Goal: Information Seeking & Learning: Find specific fact

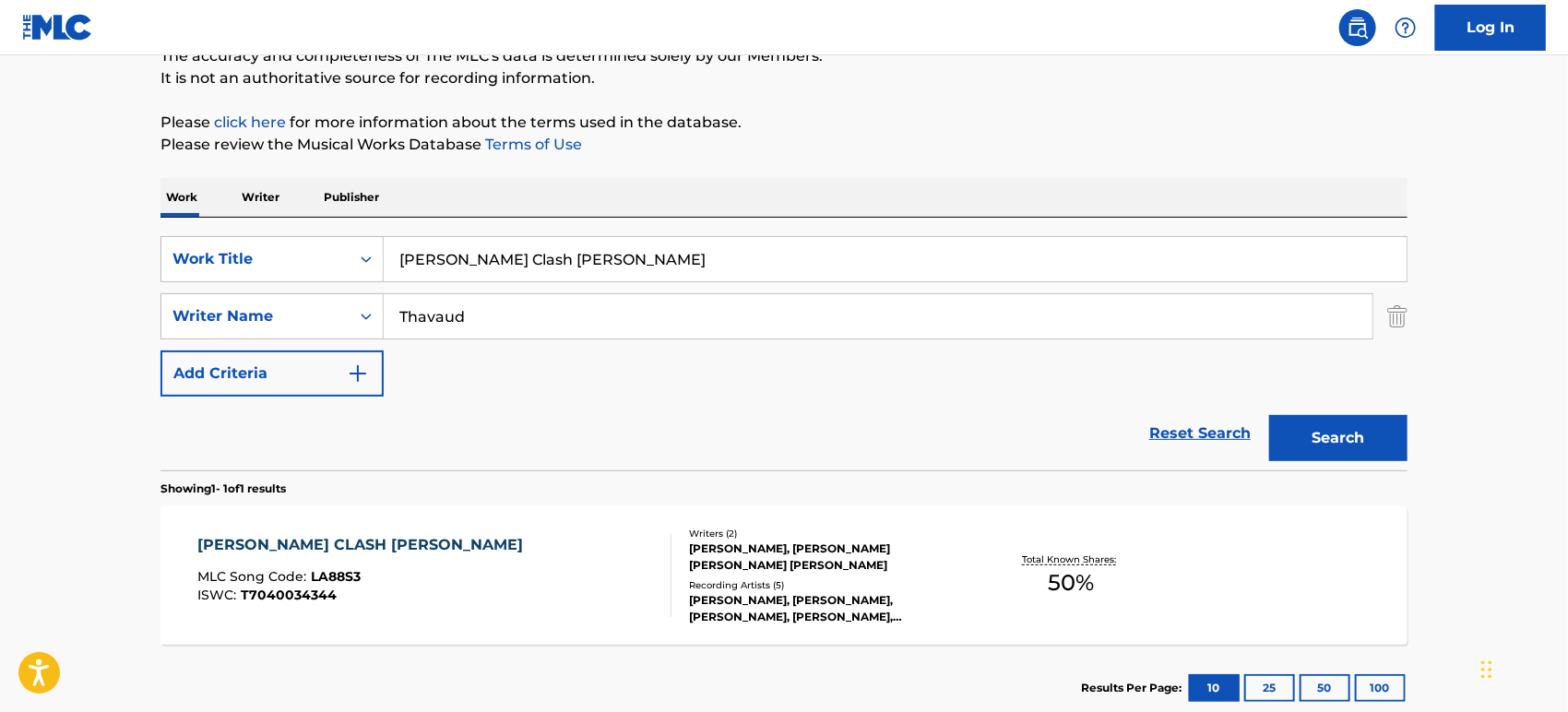
scroll to position [291, 0]
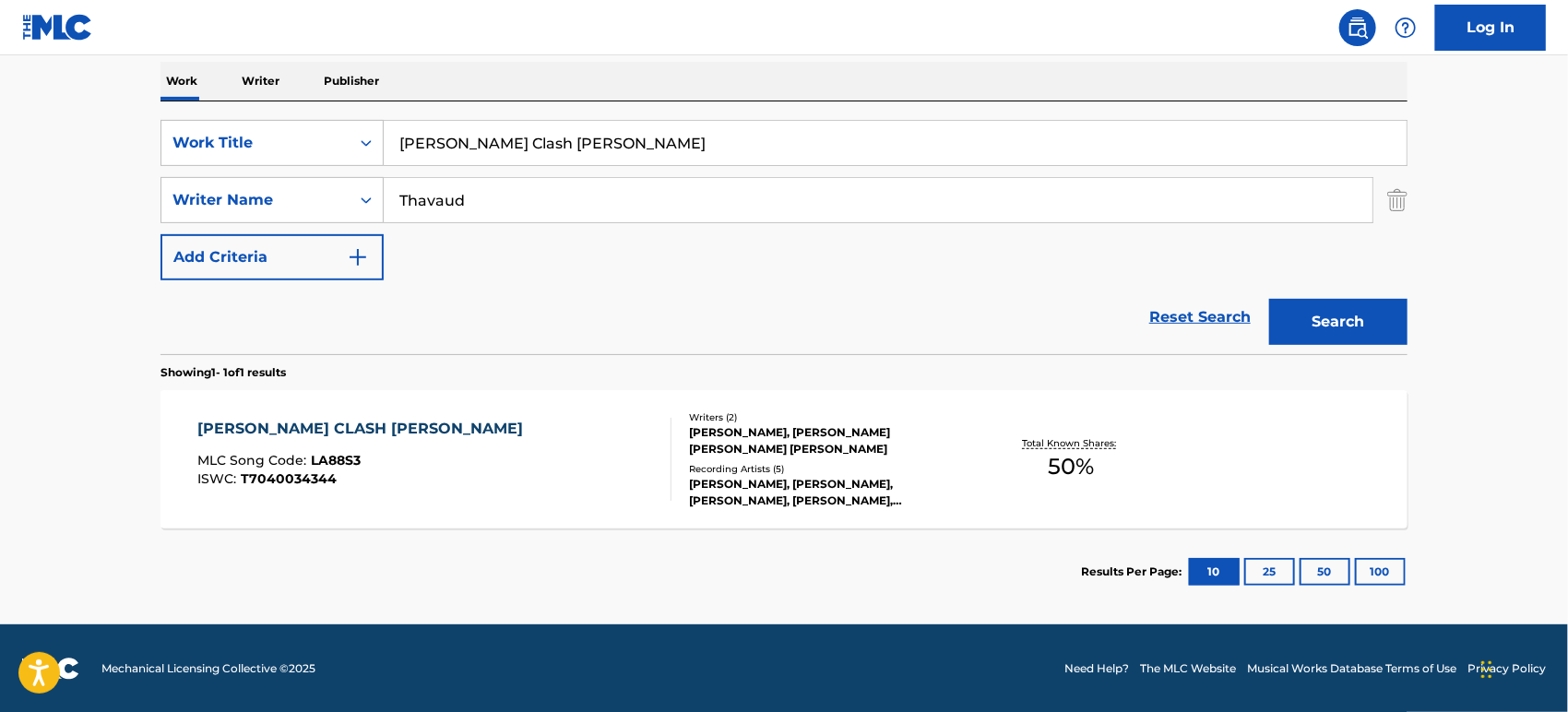
click at [431, 436] on div "[PERSON_NAME] [PERSON_NAME] MLC Song Code : LA88S3 ISWC : T7040034344" at bounding box center [435, 460] width 474 height 83
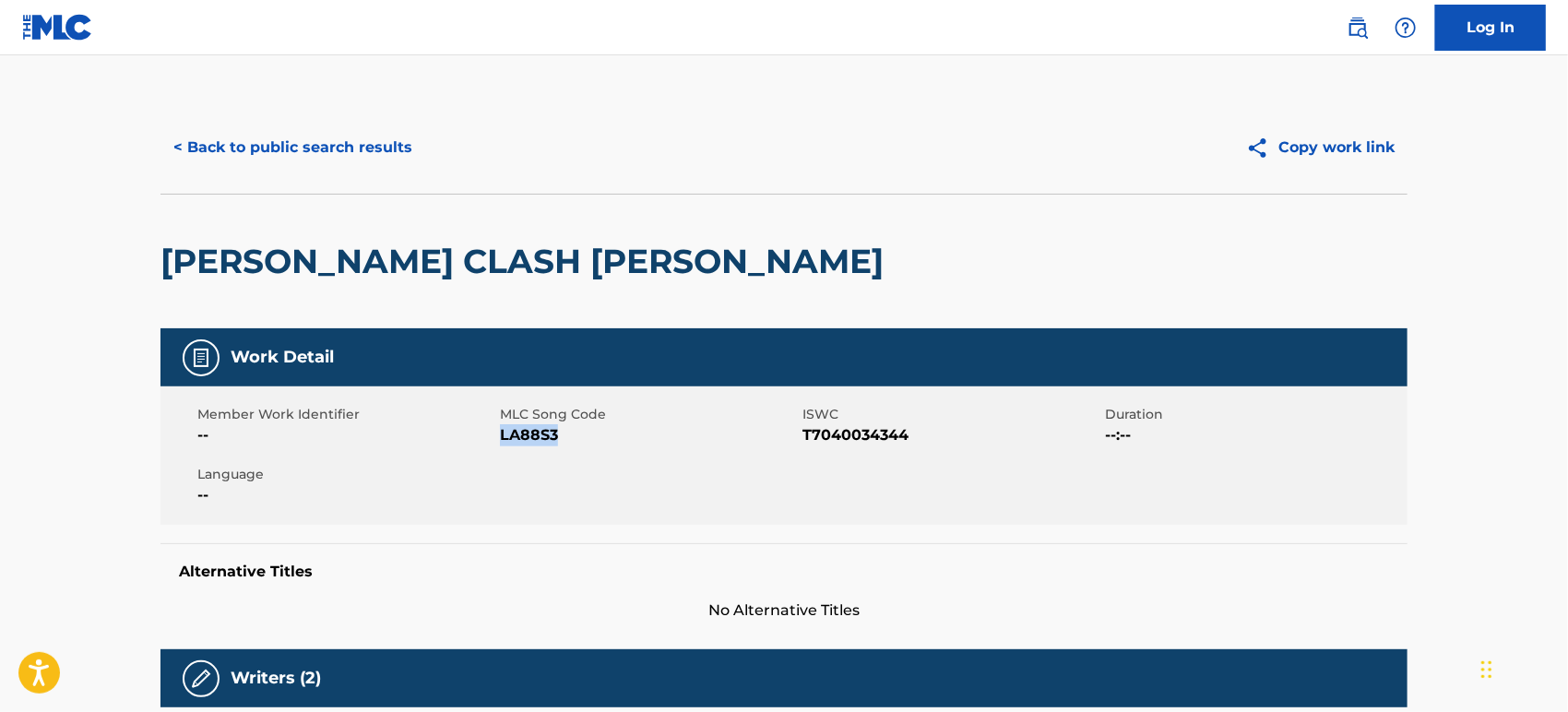
drag, startPoint x: 573, startPoint y: 436, endPoint x: 502, endPoint y: 435, distance: 71.0
click at [502, 435] on span "LA88S3" at bounding box center [648, 435] width 298 height 22
copy span "LA88S3"
drag, startPoint x: 959, startPoint y: 432, endPoint x: 1016, endPoint y: 413, distance: 60.1
click at [802, 435] on span "T7040034344" at bounding box center [951, 435] width 298 height 22
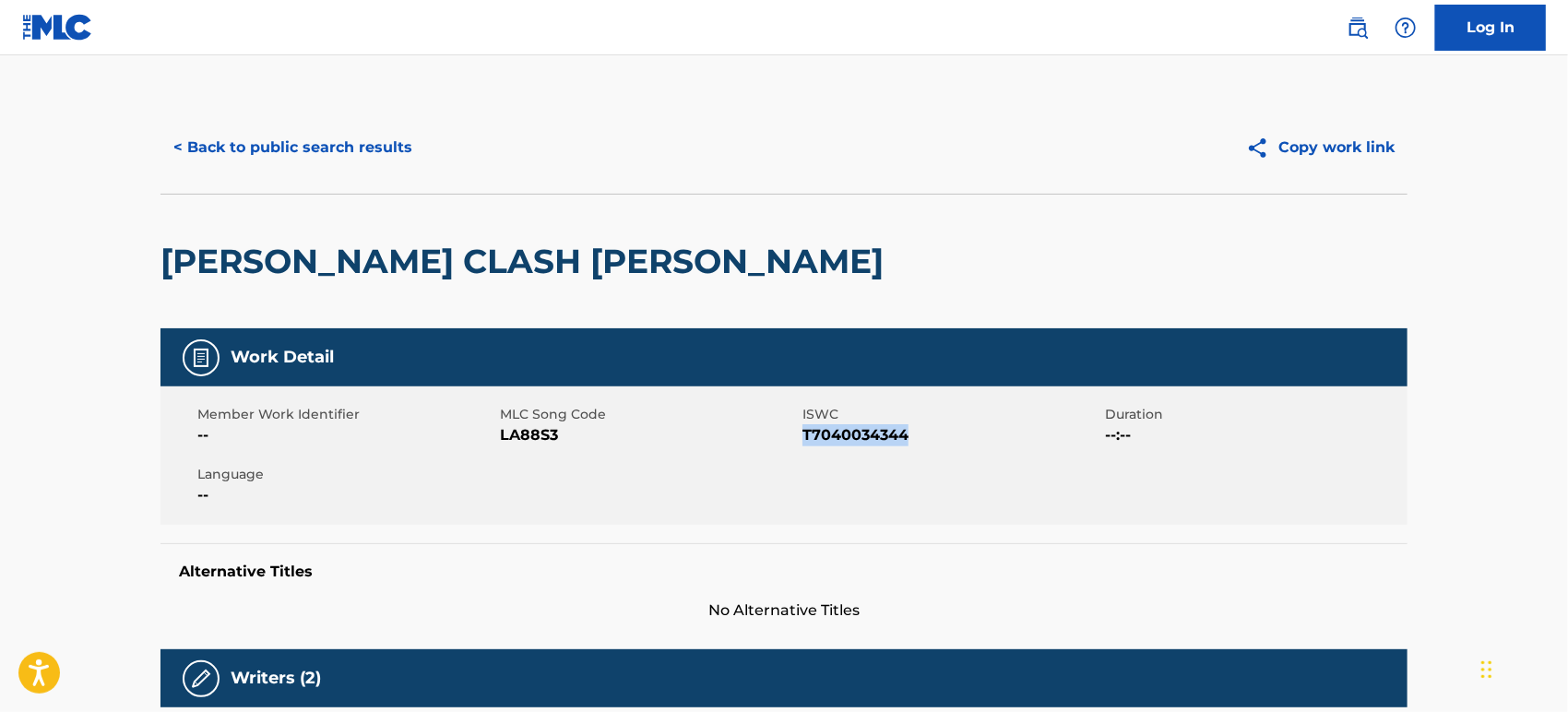
copy span "T7040034344"
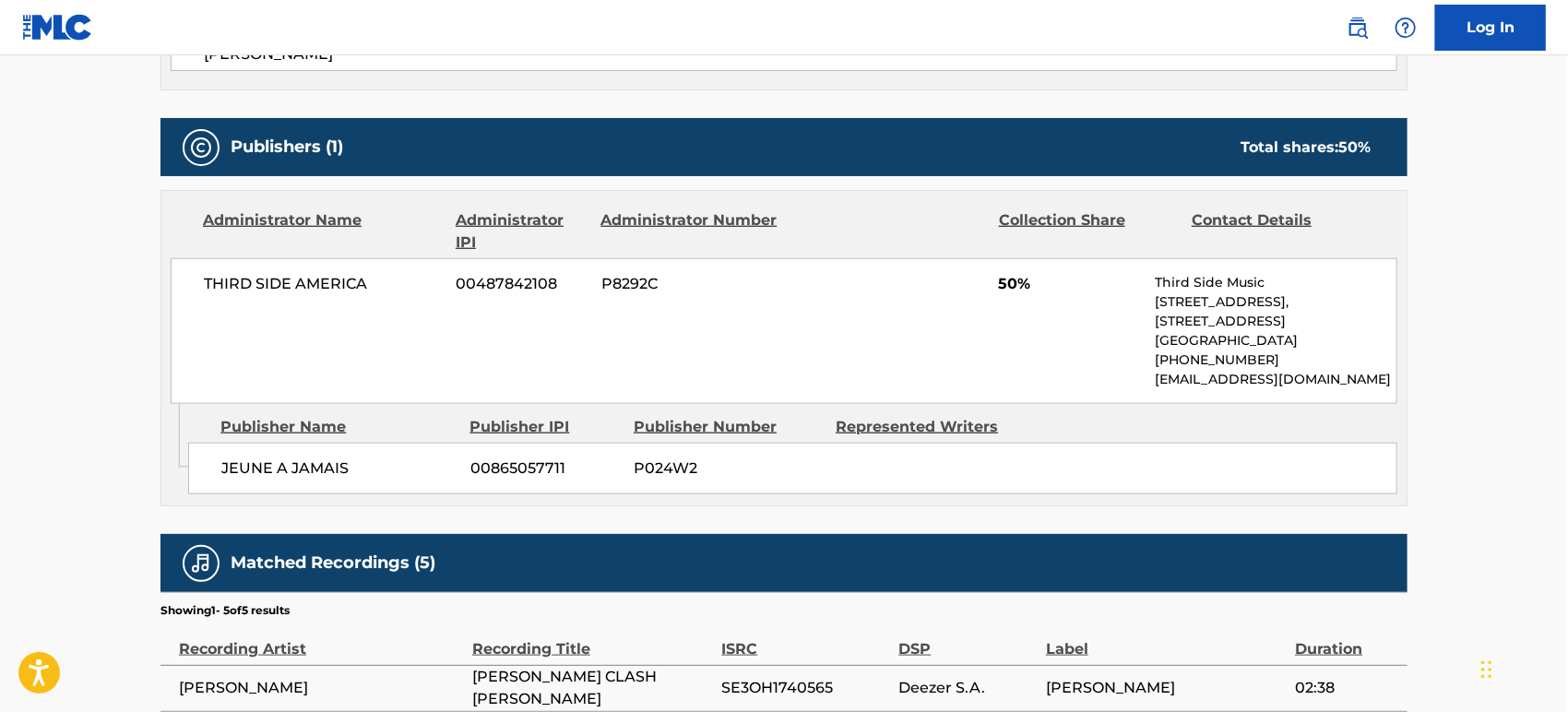
scroll to position [748, 0]
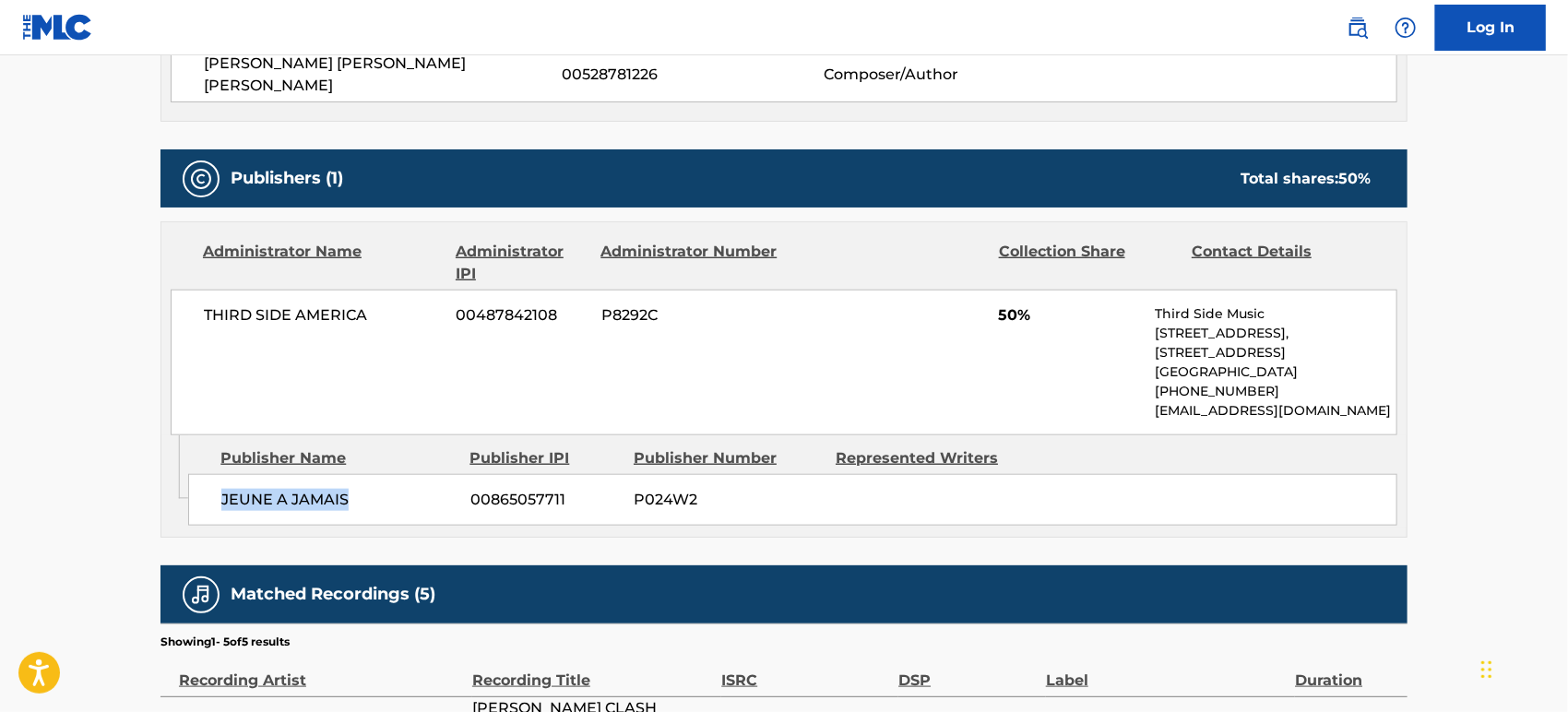
drag, startPoint x: 376, startPoint y: 480, endPoint x: 225, endPoint y: 484, distance: 151.1
click at [225, 489] on span "JEUNE A JAMAIS" at bounding box center [339, 500] width 235 height 22
copy span "JEUNE A JAMAIS"
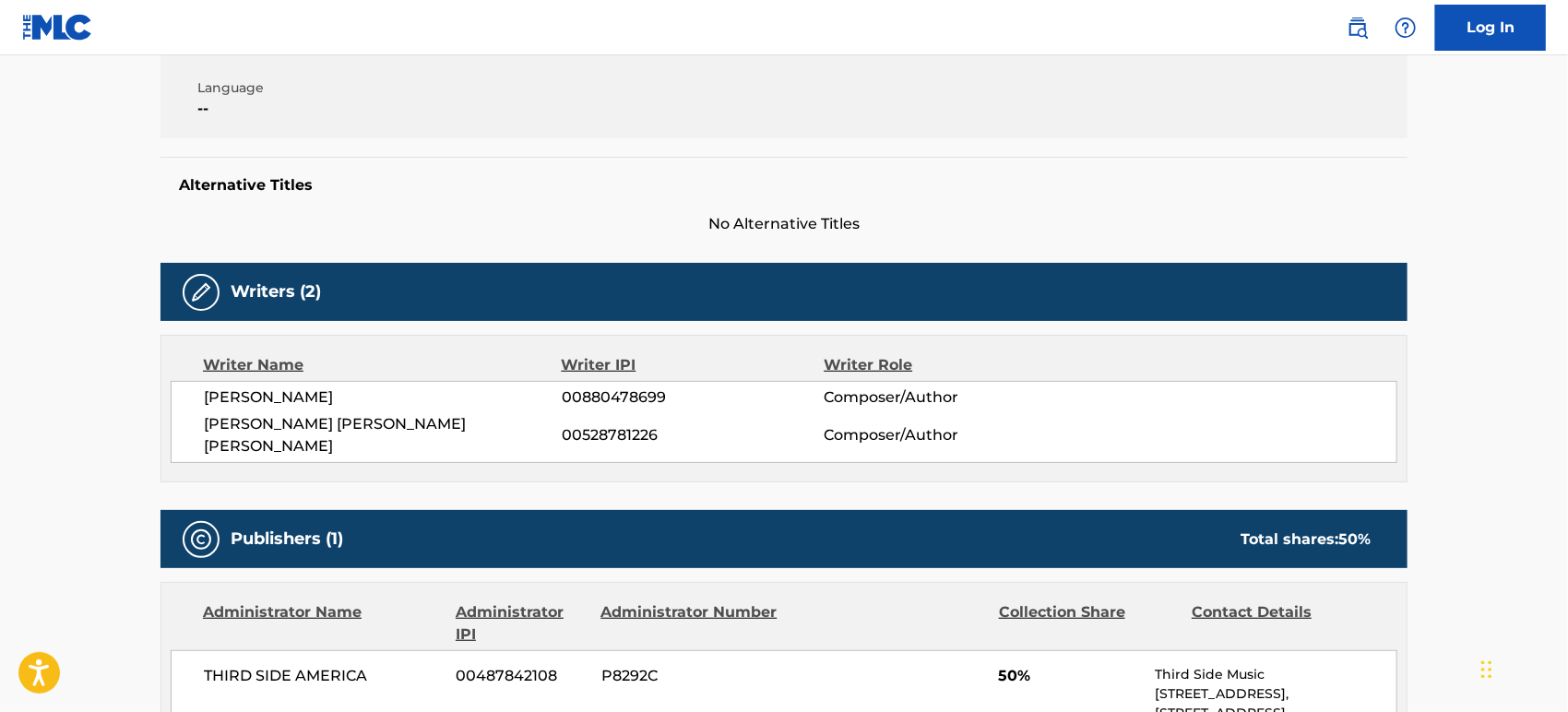
scroll to position [338, 0]
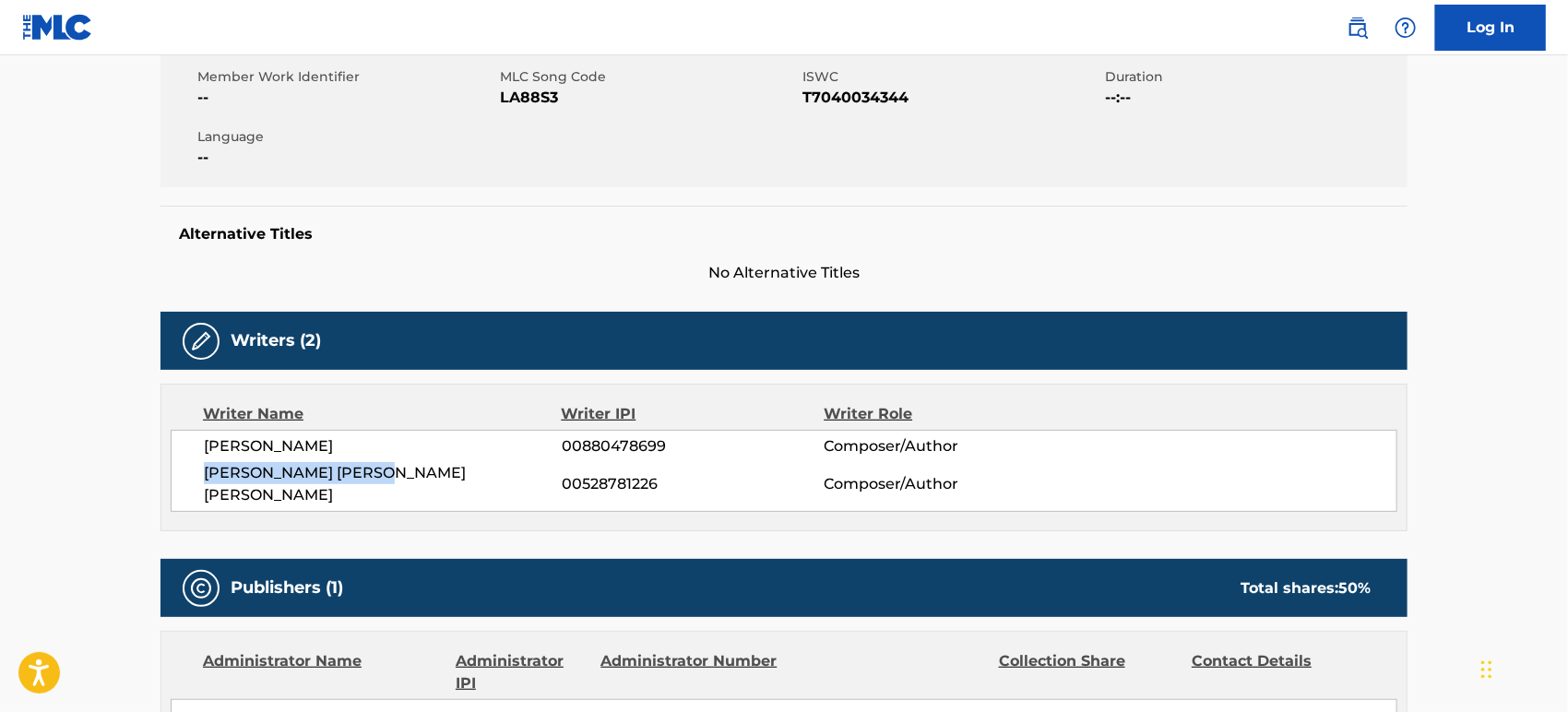
drag, startPoint x: 417, startPoint y: 469, endPoint x: 190, endPoint y: 468, distance: 227.0
click at [190, 468] on div "[PERSON_NAME] 00880478699 Composer/Author [PERSON_NAME] [PERSON_NAME] [PERSON_N…" at bounding box center [784, 470] width 1227 height 82
copy span "[PERSON_NAME] [PERSON_NAME] [PERSON_NAME]"
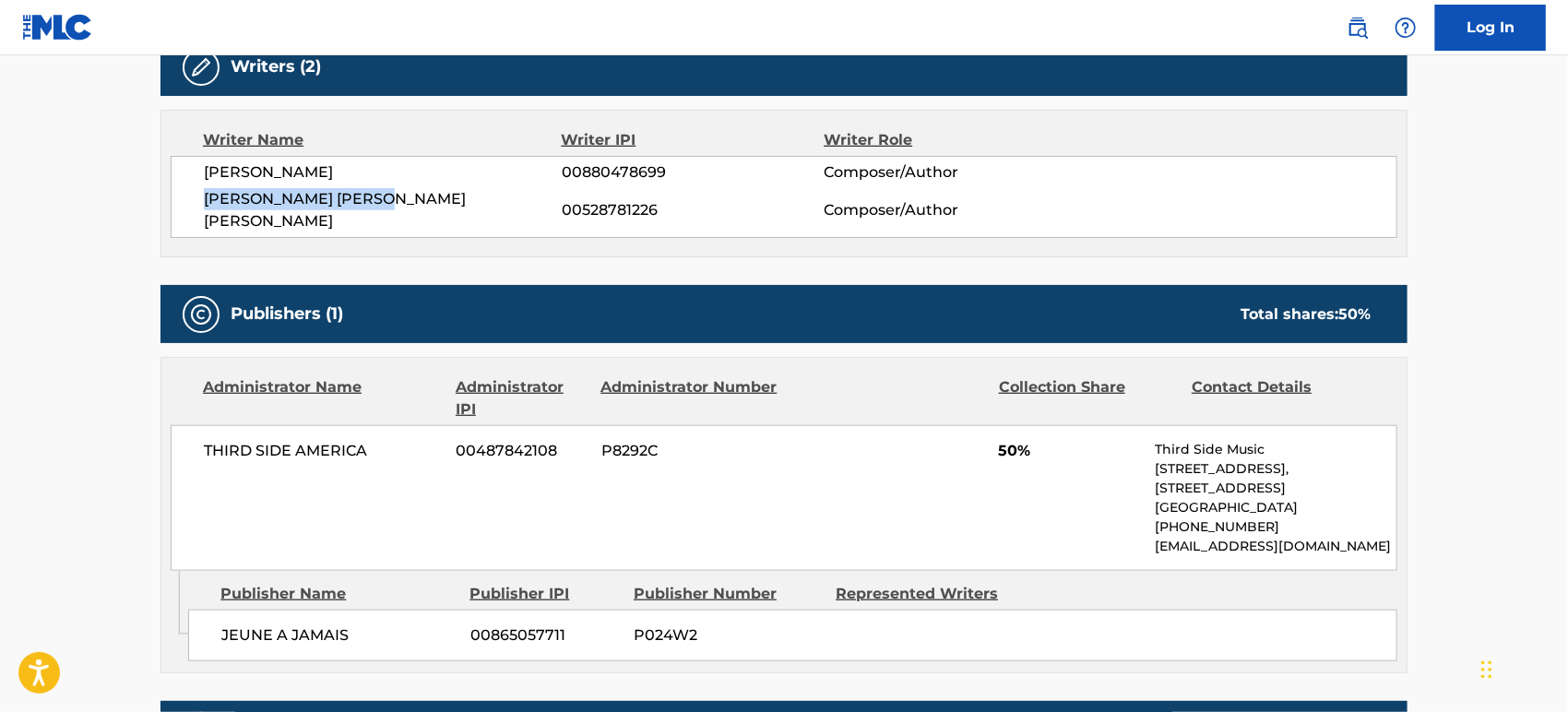
scroll to position [645, 0]
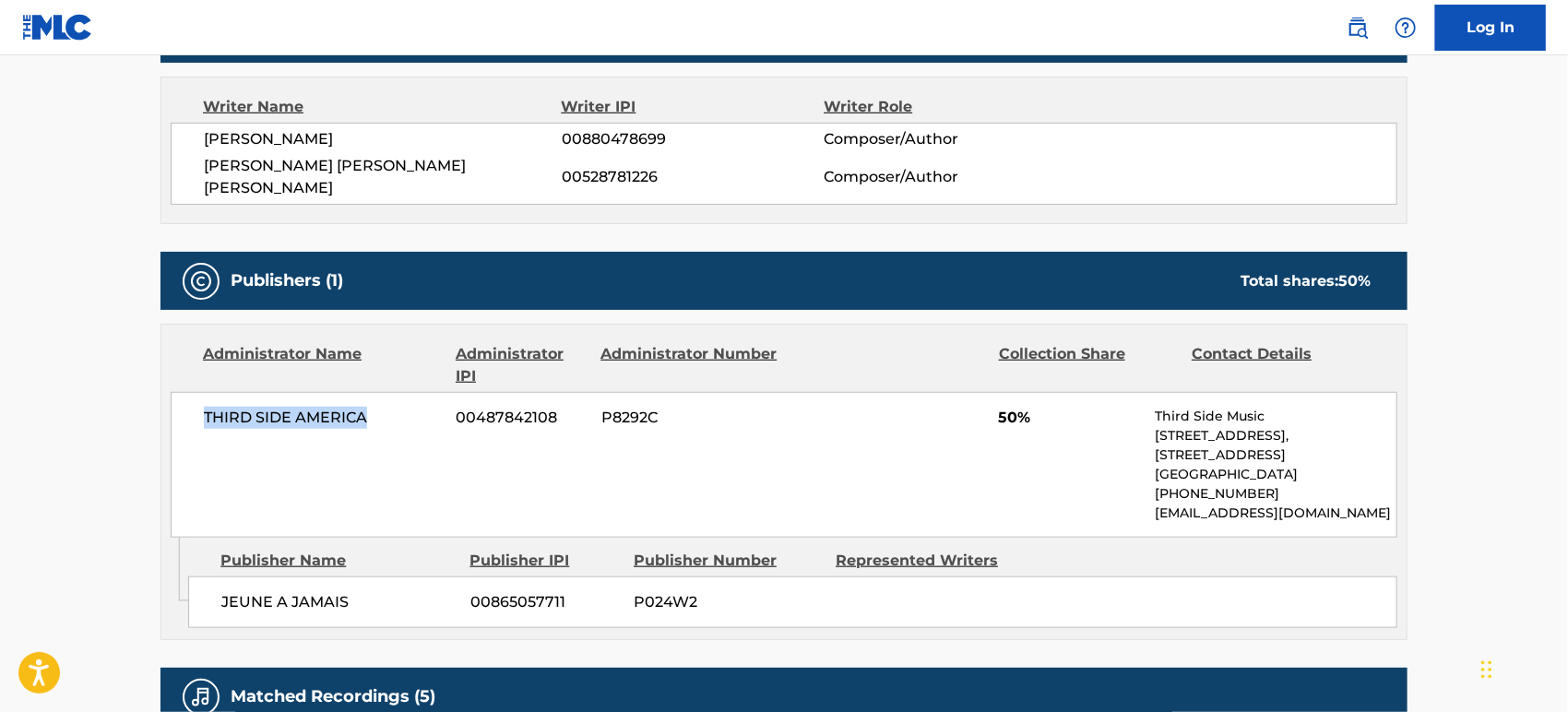
drag, startPoint x: 395, startPoint y: 398, endPoint x: 196, endPoint y: 399, distance: 199.0
click at [196, 399] on div "THIRD SIDE AMERICA 00487842108 P8292C 50% Third Side Music [STREET_ADDRESS] [PH…" at bounding box center [784, 464] width 1227 height 145
drag, startPoint x: 1057, startPoint y: 394, endPoint x: 961, endPoint y: 401, distance: 96.3
click at [961, 401] on div "THIRD SIDE AMERICA 00487842108 P8292C 50% Third Side Music [STREET_ADDRESS] [PH…" at bounding box center [784, 464] width 1227 height 145
drag, startPoint x: 382, startPoint y: 579, endPoint x: 211, endPoint y: 579, distance: 171.0
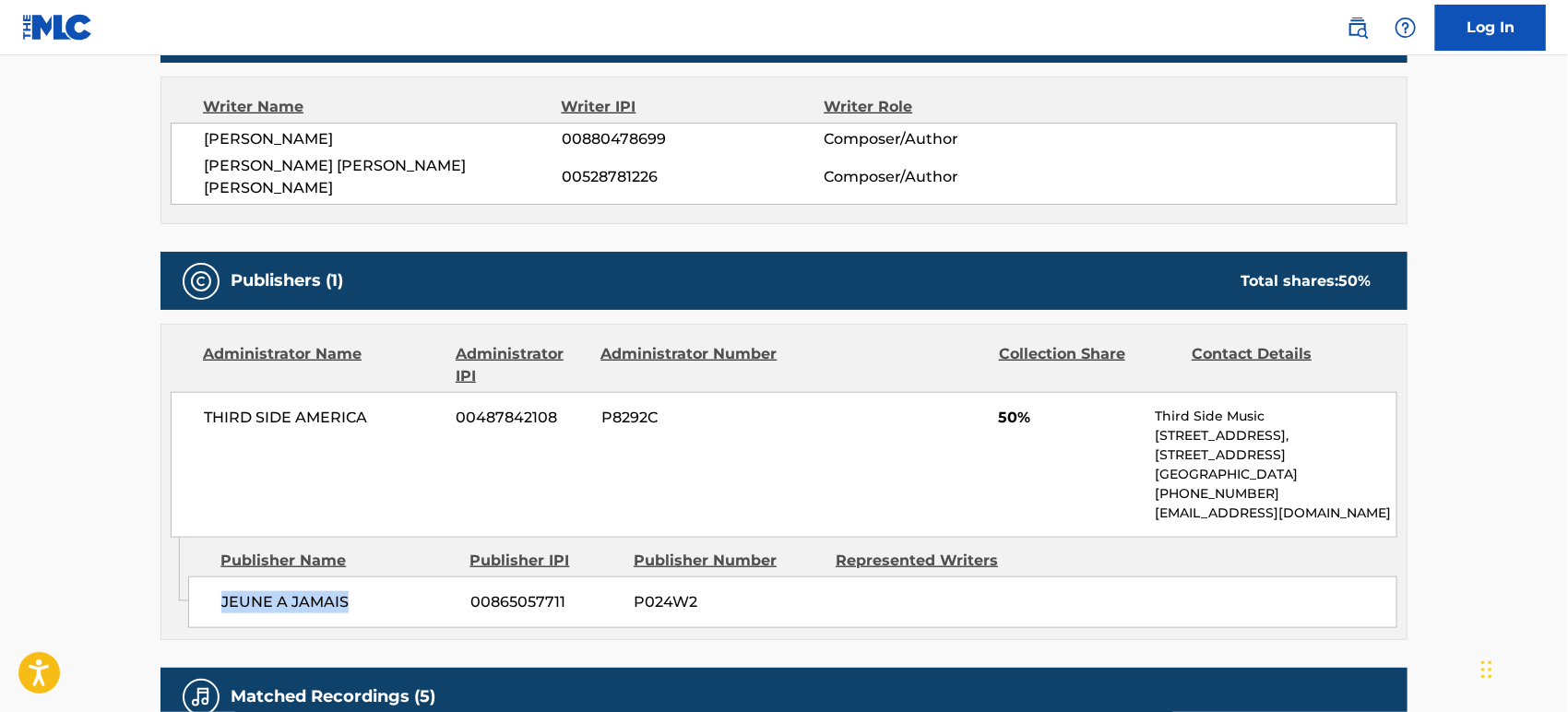
click at [211, 579] on div "JEUNE A JAMAIS 00865057711 P024W2" at bounding box center [793, 603] width 1210 height 52
copy span "THIRD SIDE AMERICA"
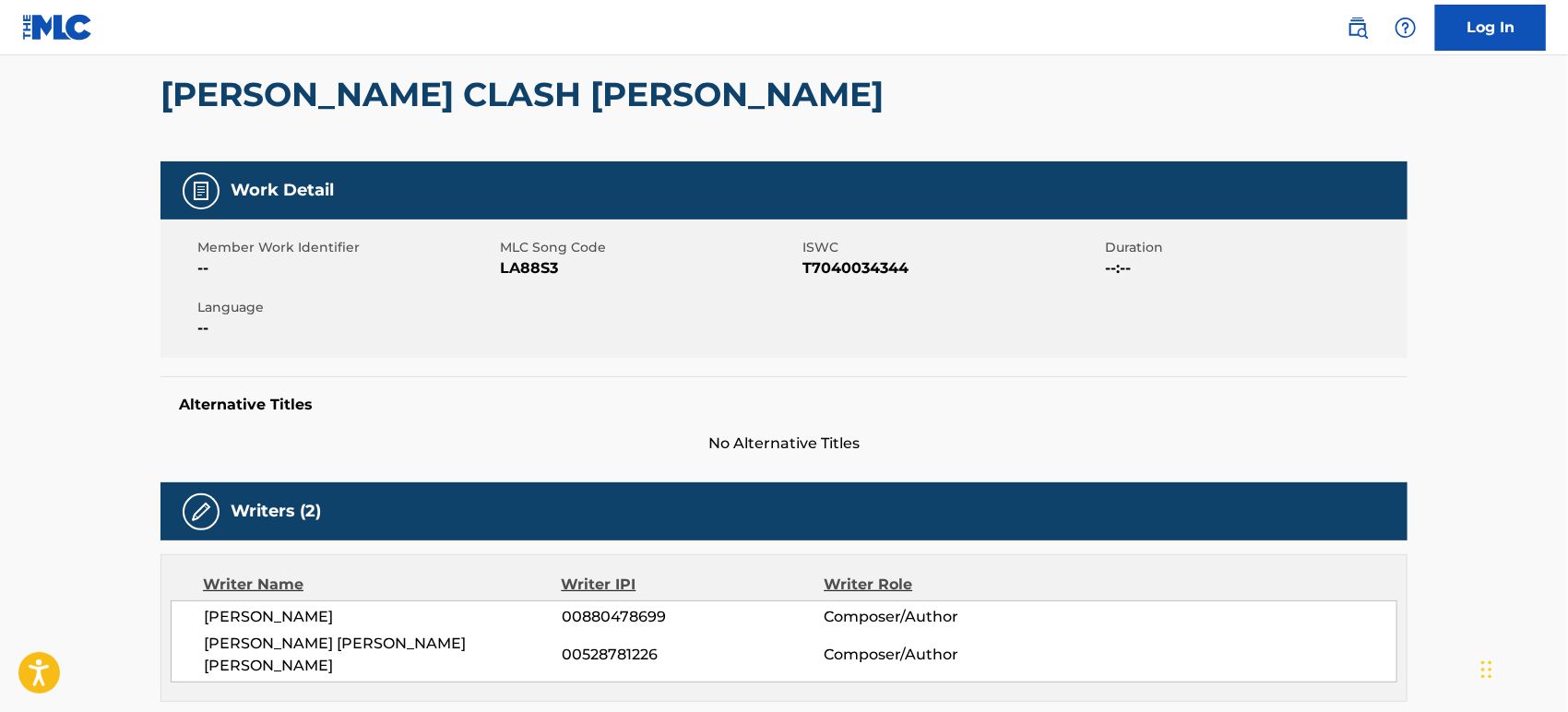
scroll to position [0, 0]
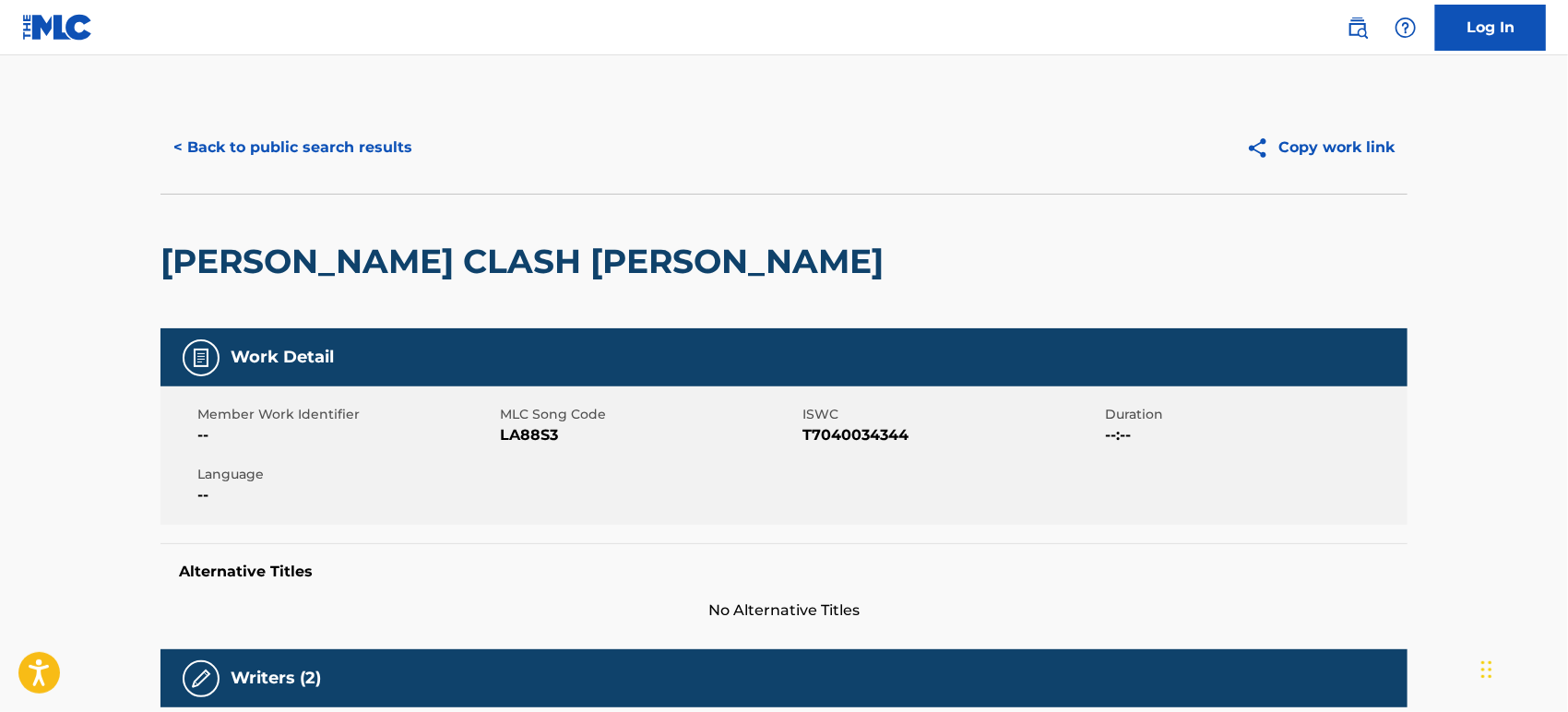
scroll to position [186, 0]
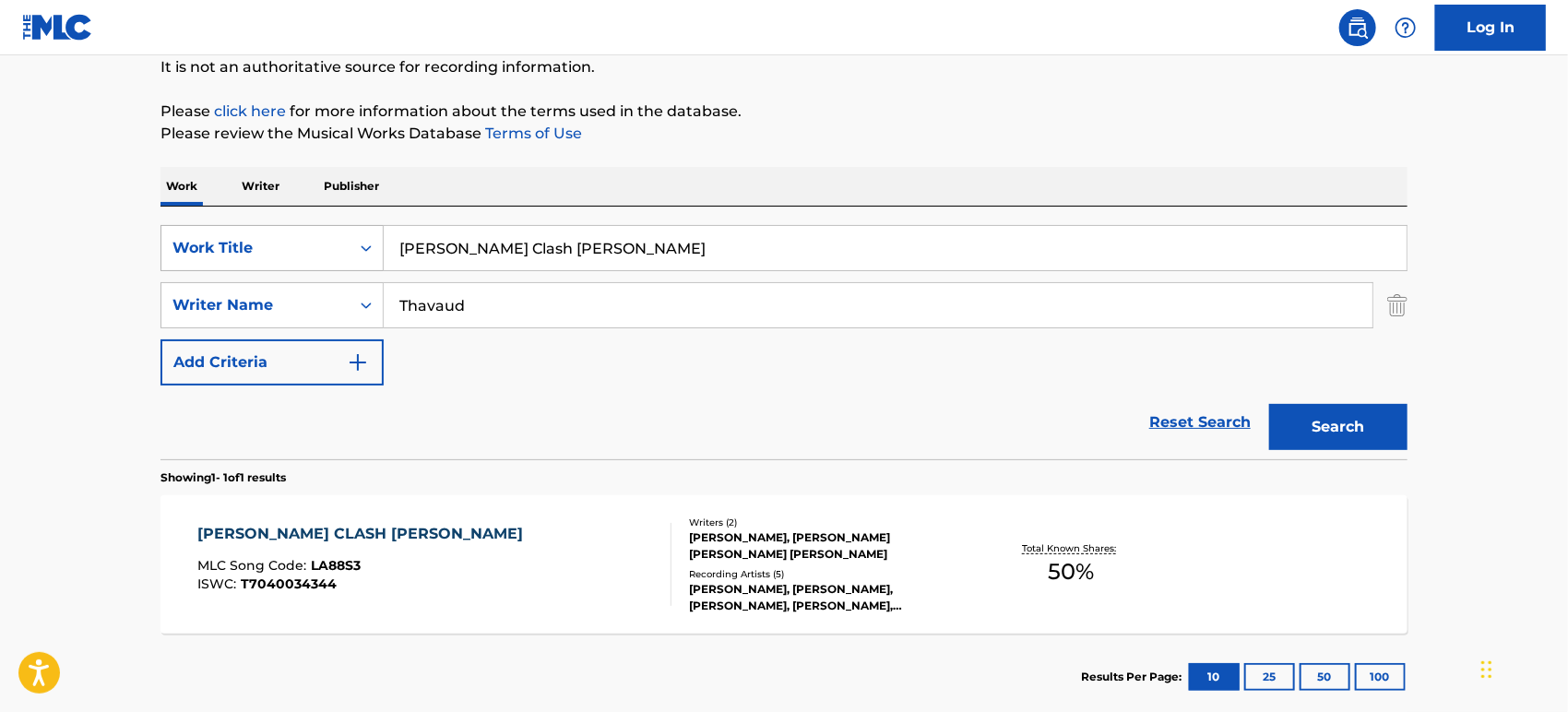
drag, startPoint x: 544, startPoint y: 250, endPoint x: 284, endPoint y: 245, distance: 260.0
click at [244, 247] on div "SearchWithCriteriaccbd77e6-18d8-49e3-8bc2-6bf96caa193a Work Title [PERSON_NAME]…" at bounding box center [784, 249] width 1247 height 46
paste input "[PERSON_NAME], [PERSON_NAME](Original)"
type input "[PERSON_NAME], [PERSON_NAME](Original)"
drag, startPoint x: 525, startPoint y: 304, endPoint x: 316, endPoint y: 305, distance: 209.0
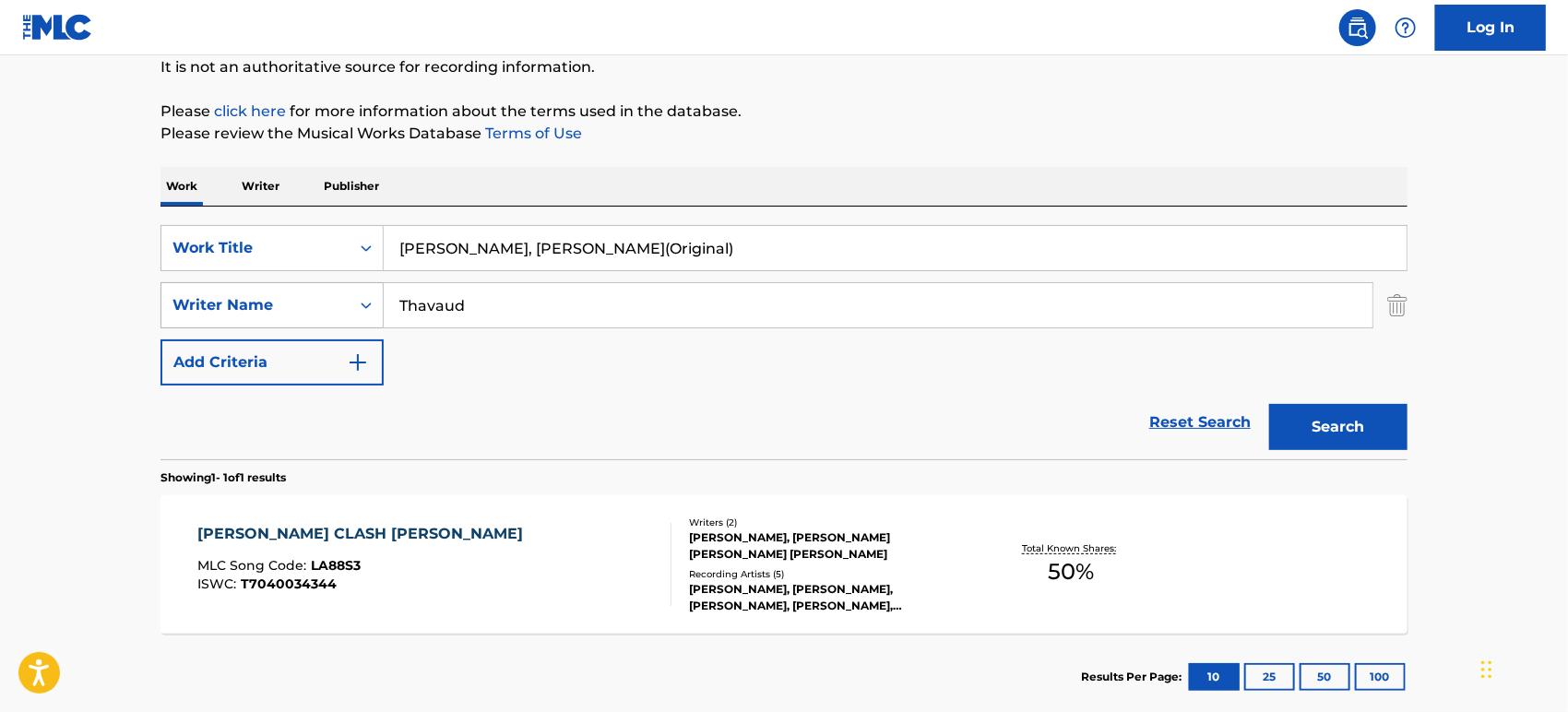
click at [314, 305] on div "SearchWithCriteria2dc6e55b-3975-4812-ac6b-aa918fe768e2 Writer Name [PERSON_NAME]" at bounding box center [784, 305] width 1247 height 46
type input "traditional"
click at [1269, 404] on button "Search" at bounding box center [1339, 427] width 139 height 46
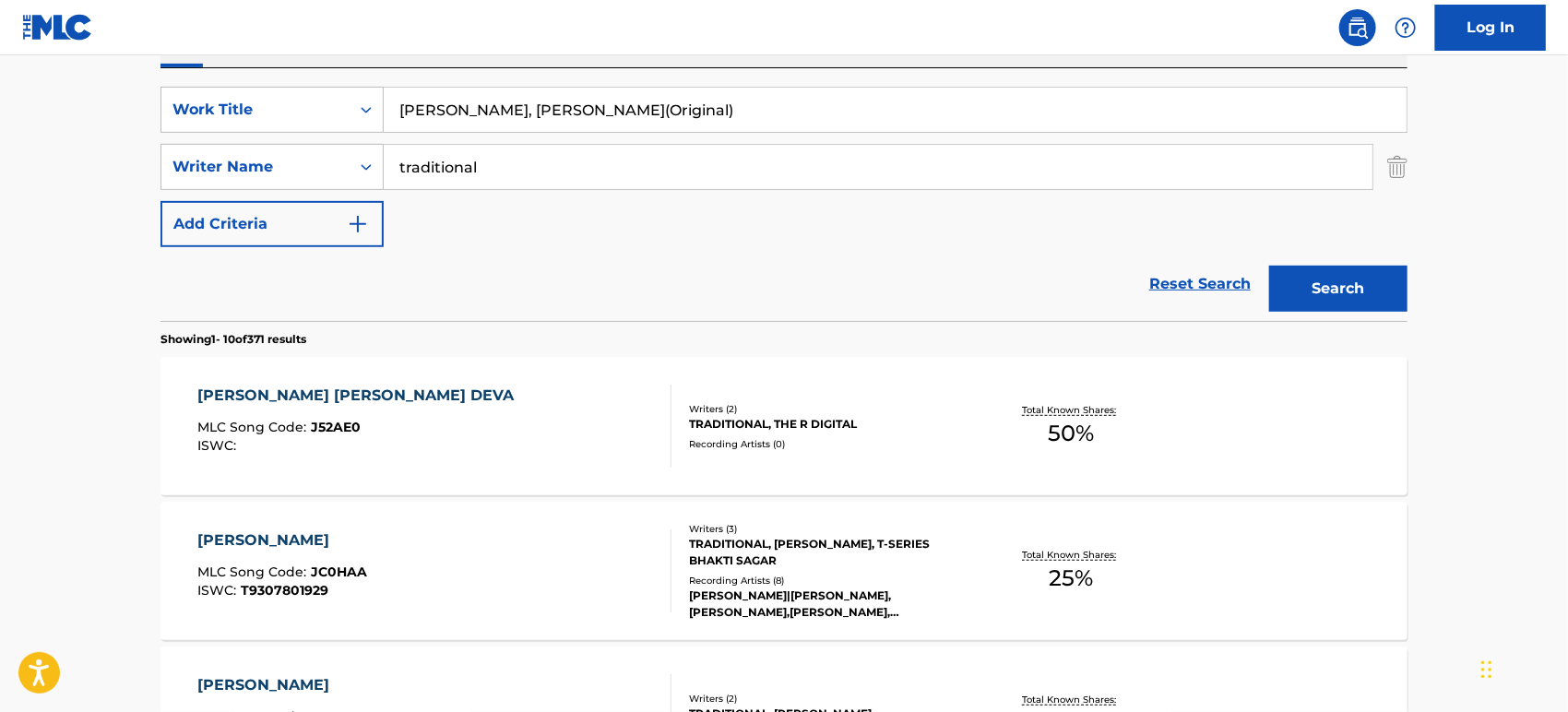
scroll to position [288, 0]
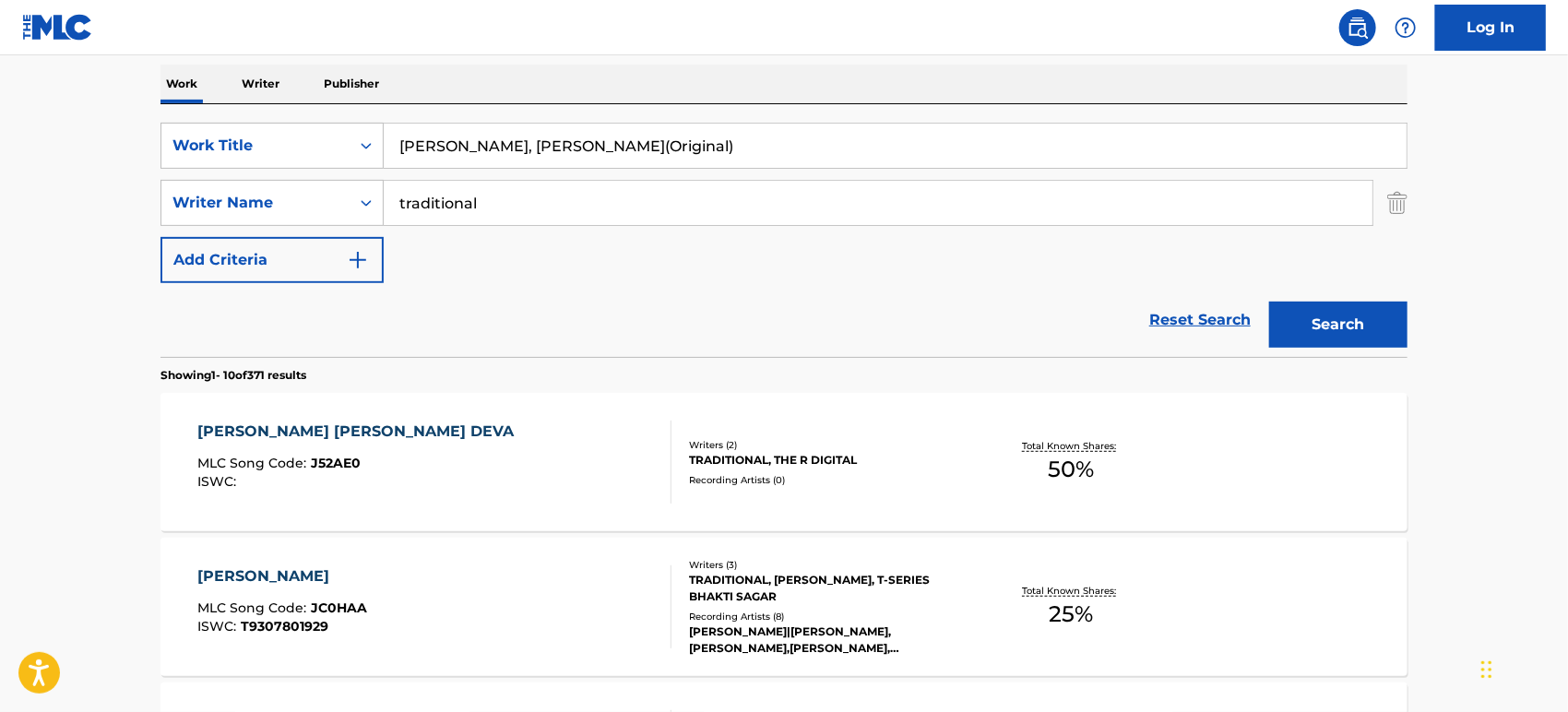
drag, startPoint x: 771, startPoint y: 142, endPoint x: 658, endPoint y: 141, distance: 113.0
click at [658, 141] on input "[PERSON_NAME], [PERSON_NAME](Original)" at bounding box center [895, 145] width 1023 height 44
click at [1269, 302] on button "Search" at bounding box center [1339, 325] width 139 height 46
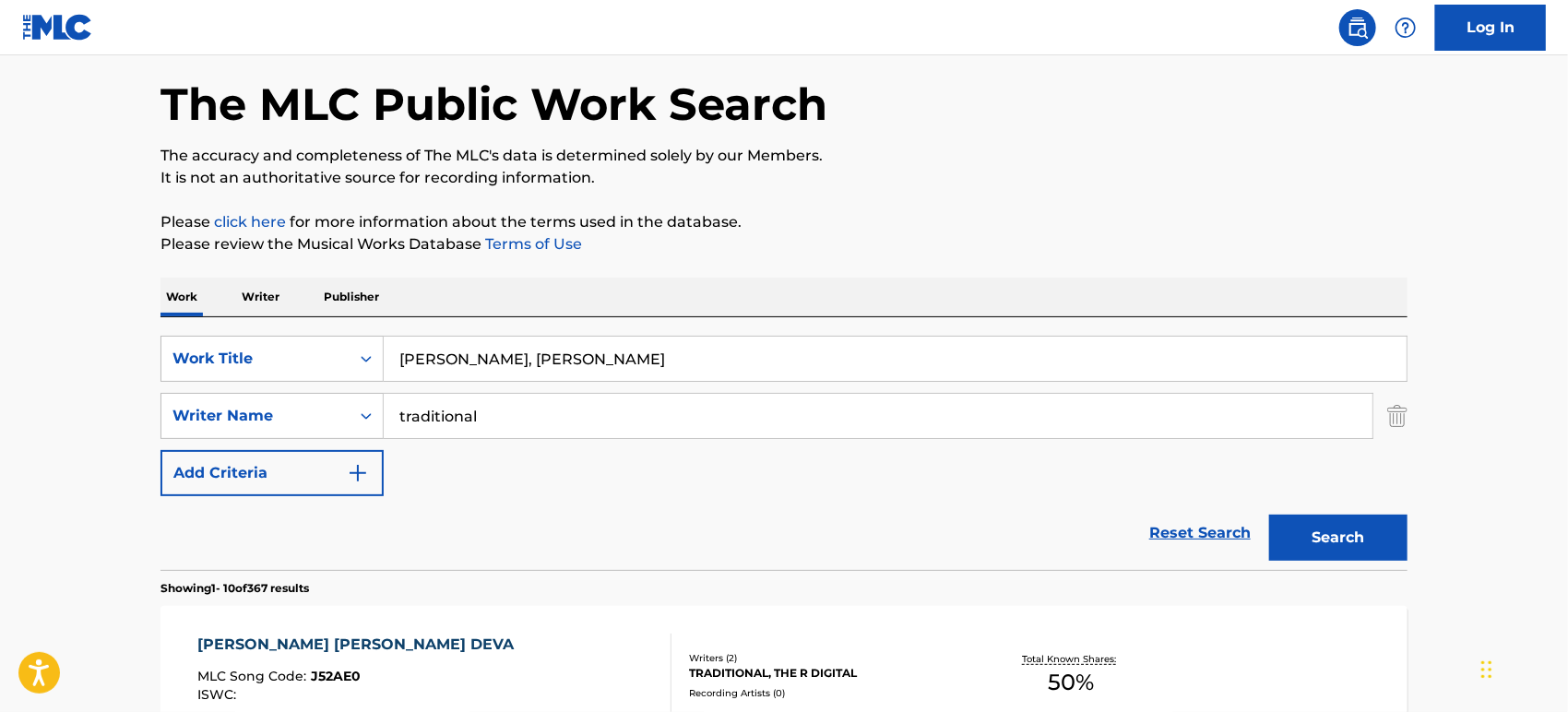
scroll to position [0, 0]
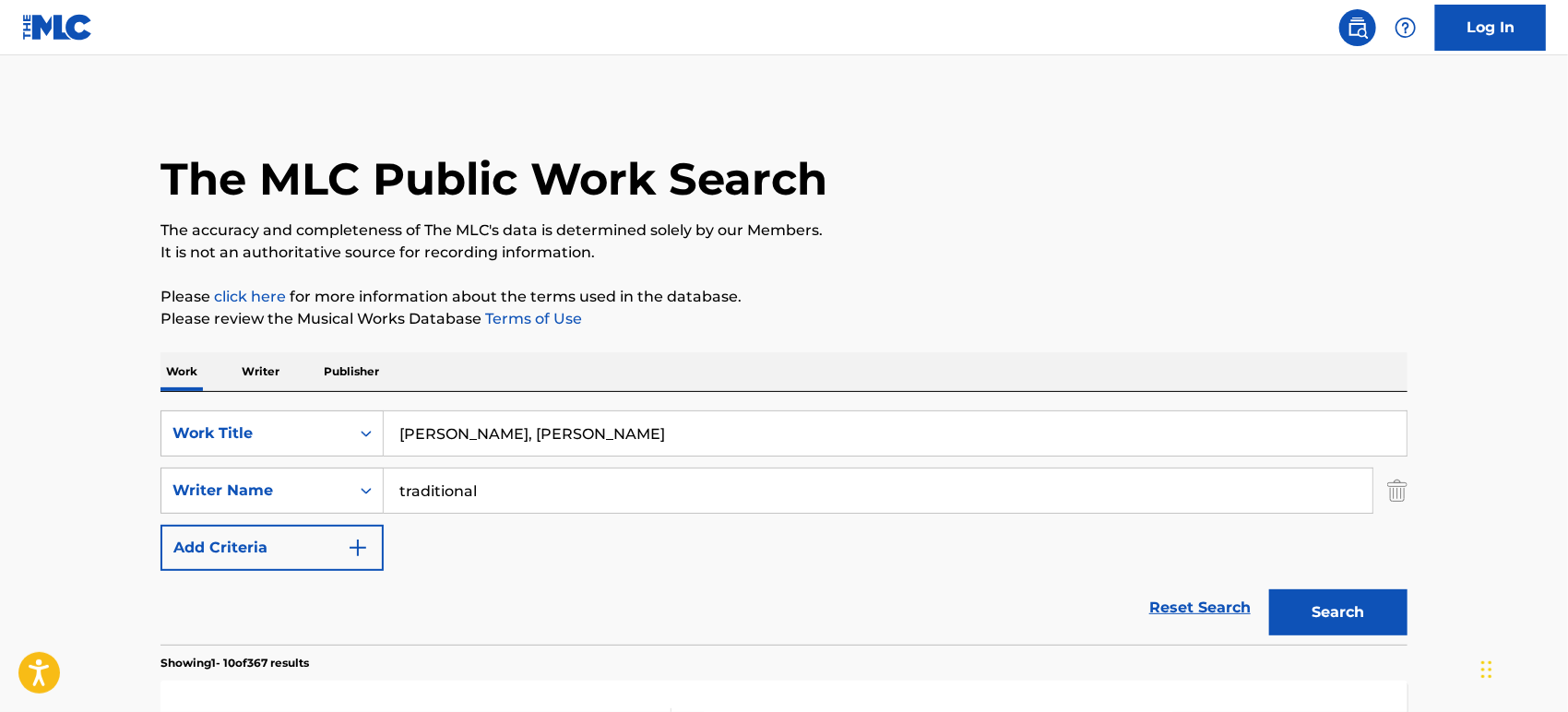
drag, startPoint x: 671, startPoint y: 431, endPoint x: 524, endPoint y: 454, distance: 148.8
click at [524, 454] on input "[PERSON_NAME], [PERSON_NAME]" at bounding box center [895, 434] width 1023 height 44
type input "[PERSON_NAME]"
click at [1357, 617] on button "Search" at bounding box center [1339, 613] width 139 height 46
drag, startPoint x: 529, startPoint y: 498, endPoint x: 305, endPoint y: 504, distance: 224.1
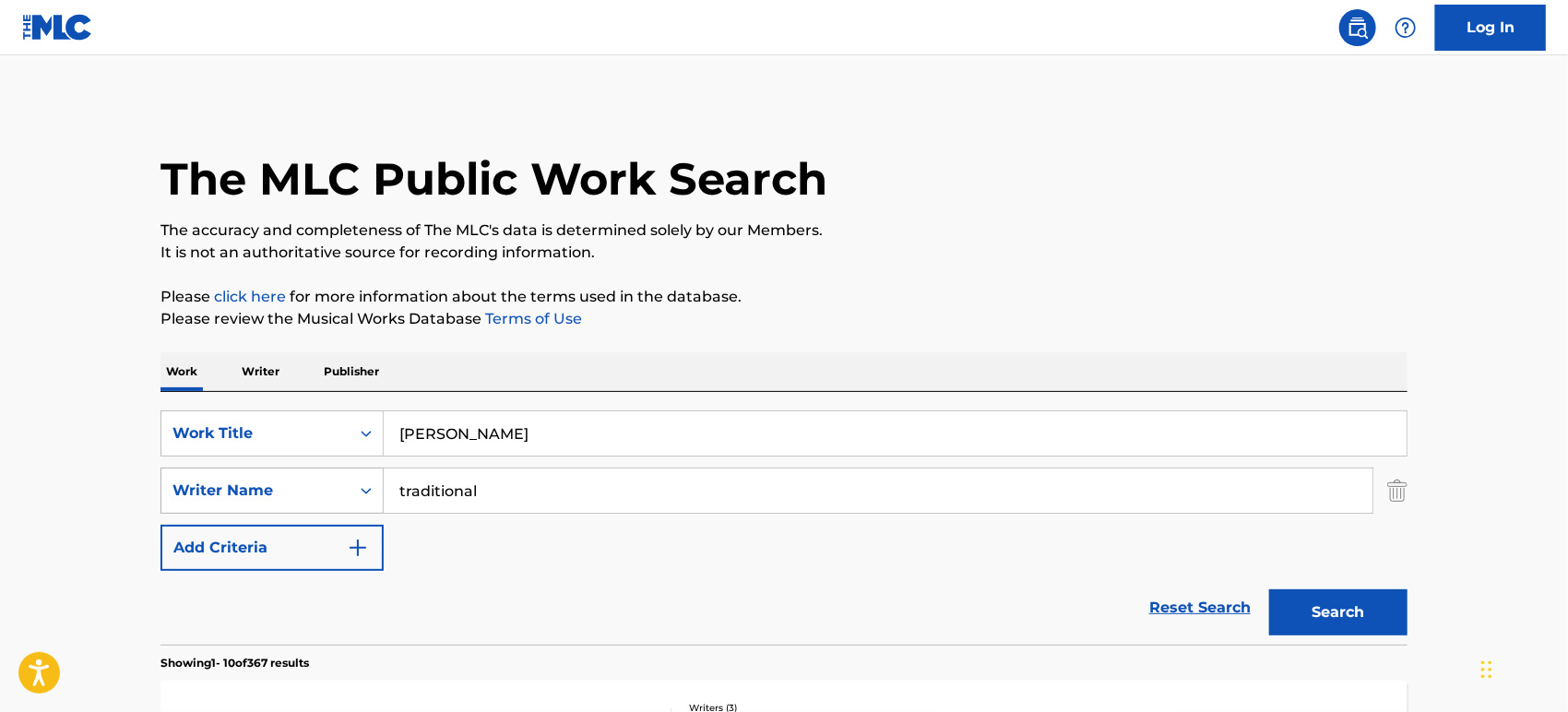
click at [302, 504] on div "SearchWithCriteria2dc6e55b-3975-4812-ac6b-aa918fe768e2 Writer Name traditional" at bounding box center [784, 491] width 1247 height 46
paste input "[PERSON_NAME]"
click at [1343, 619] on button "Search" at bounding box center [1339, 613] width 139 height 46
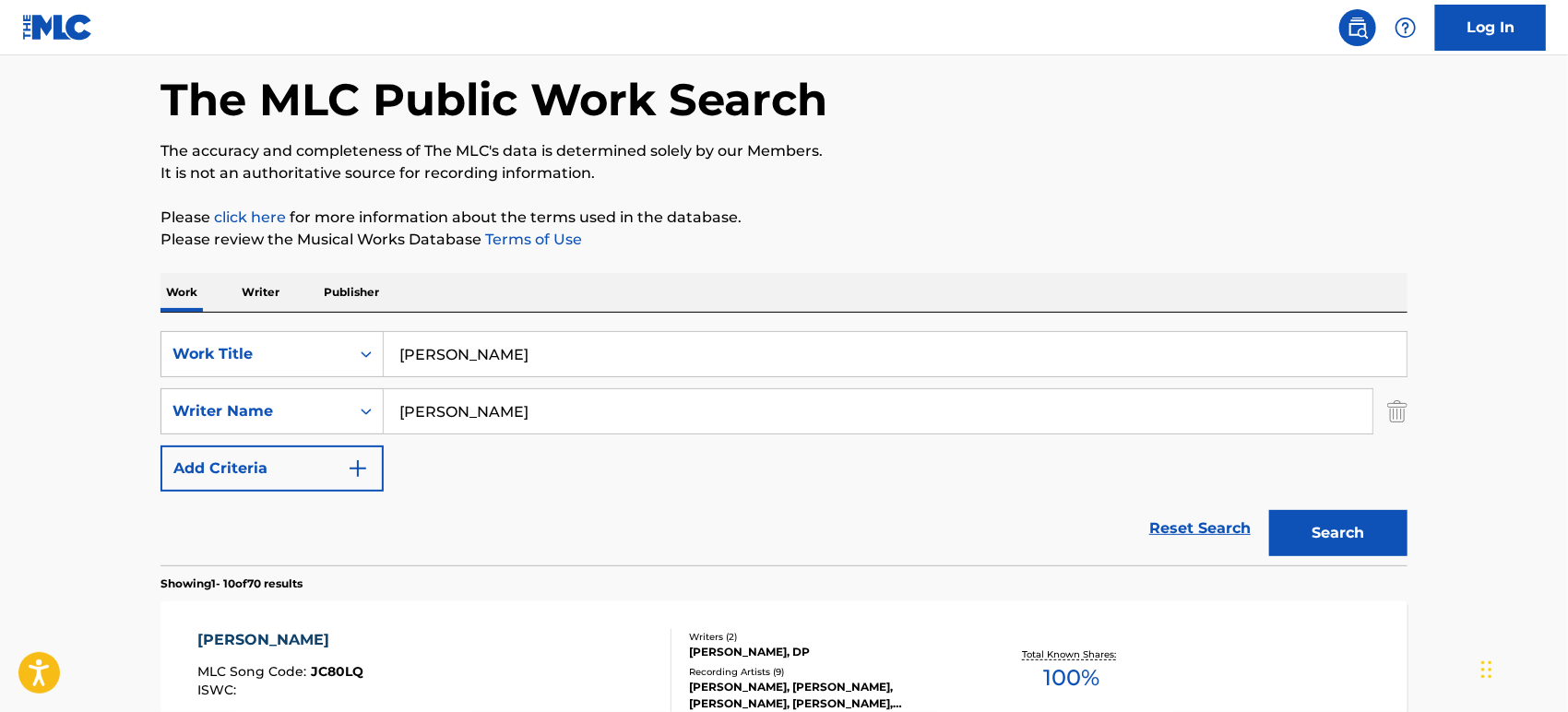
scroll to position [251, 0]
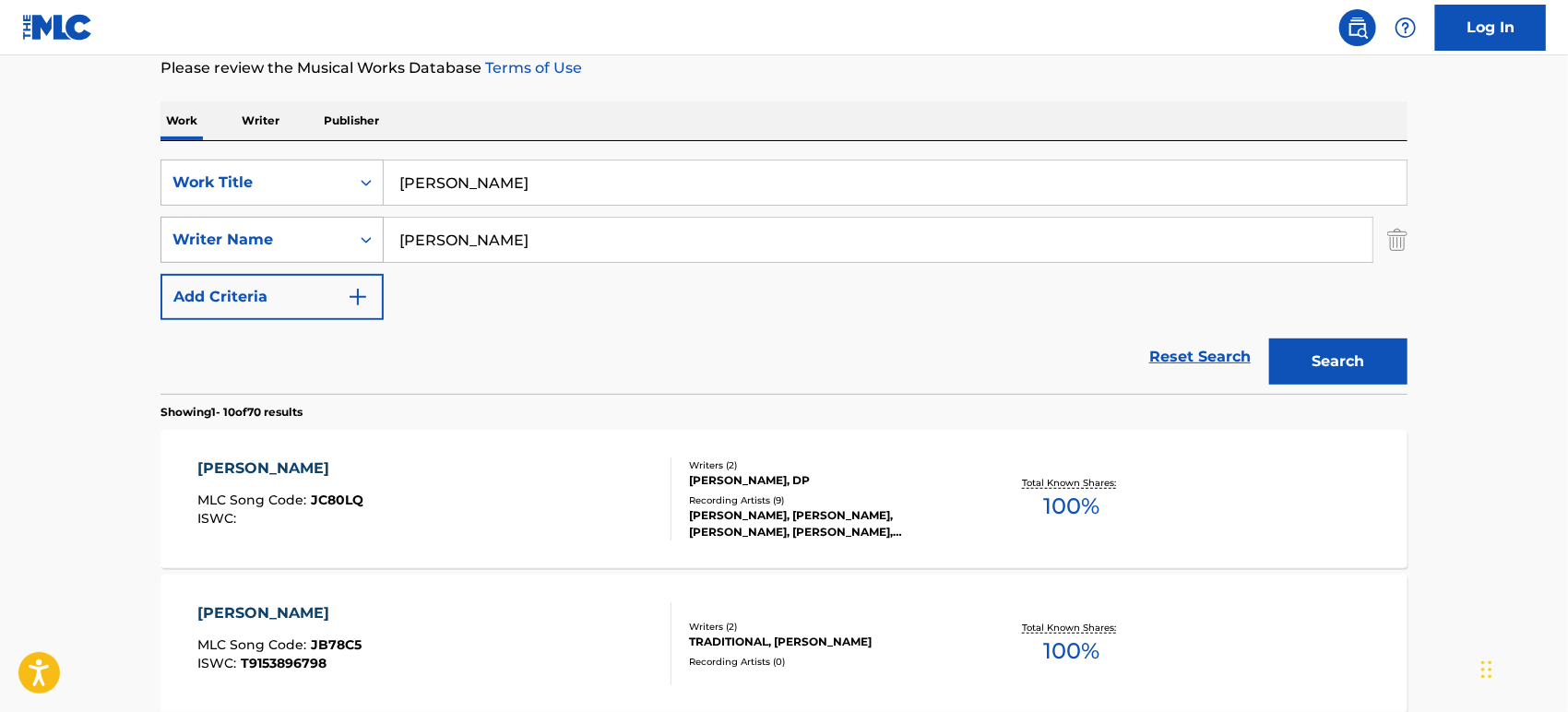
drag, startPoint x: 554, startPoint y: 242, endPoint x: 252, endPoint y: 227, distance: 302.4
click at [252, 227] on div "SearchWithCriteria2dc6e55b-3975-4812-ac6b-aa918fe768e2 Writer Name [PERSON_NAME]" at bounding box center [784, 240] width 1247 height 46
click at [502, 229] on input "[PERSON_NAME]" at bounding box center [877, 240] width 989 height 44
drag, startPoint x: 501, startPoint y: 242, endPoint x: 379, endPoint y: 243, distance: 122.0
click at [379, 243] on div "SearchWithCriteria2dc6e55b-3975-4812-ac6b-aa918fe768e2 Writer Name [PERSON_NAME]" at bounding box center [784, 240] width 1247 height 46
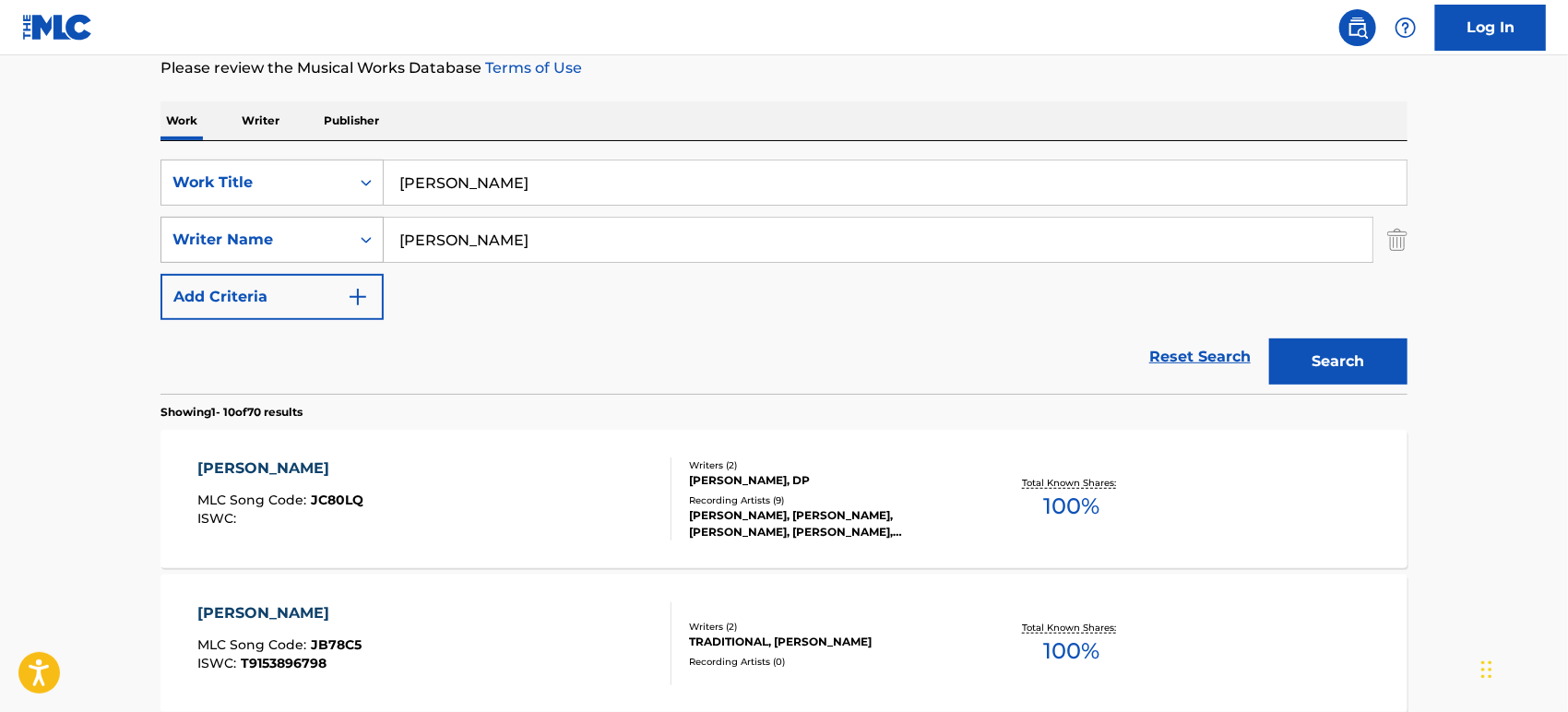
paste input "[PERSON_NAME] DANI"
click at [1307, 357] on button "Search" at bounding box center [1339, 361] width 139 height 46
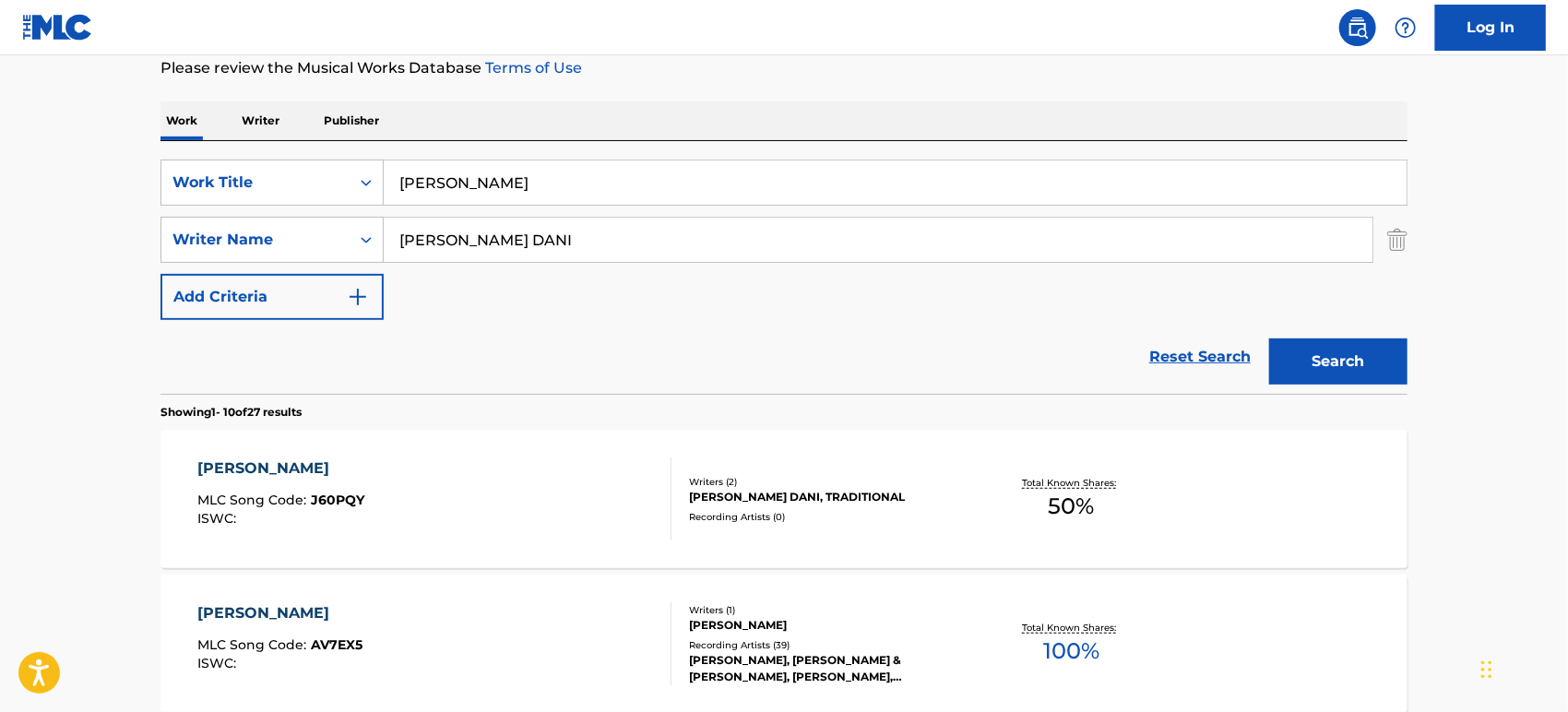
drag, startPoint x: 594, startPoint y: 249, endPoint x: 437, endPoint y: 239, distance: 157.3
click at [437, 239] on input "[PERSON_NAME] DANI" at bounding box center [877, 240] width 989 height 44
click at [587, 260] on input "[PERSON_NAME] DANI" at bounding box center [877, 240] width 989 height 44
type input "[PERSON_NAME] DANI"
click at [461, 472] on div "[PERSON_NAME] DEVA MLC Song Code : J60PQY ISWC :" at bounding box center [435, 499] width 474 height 83
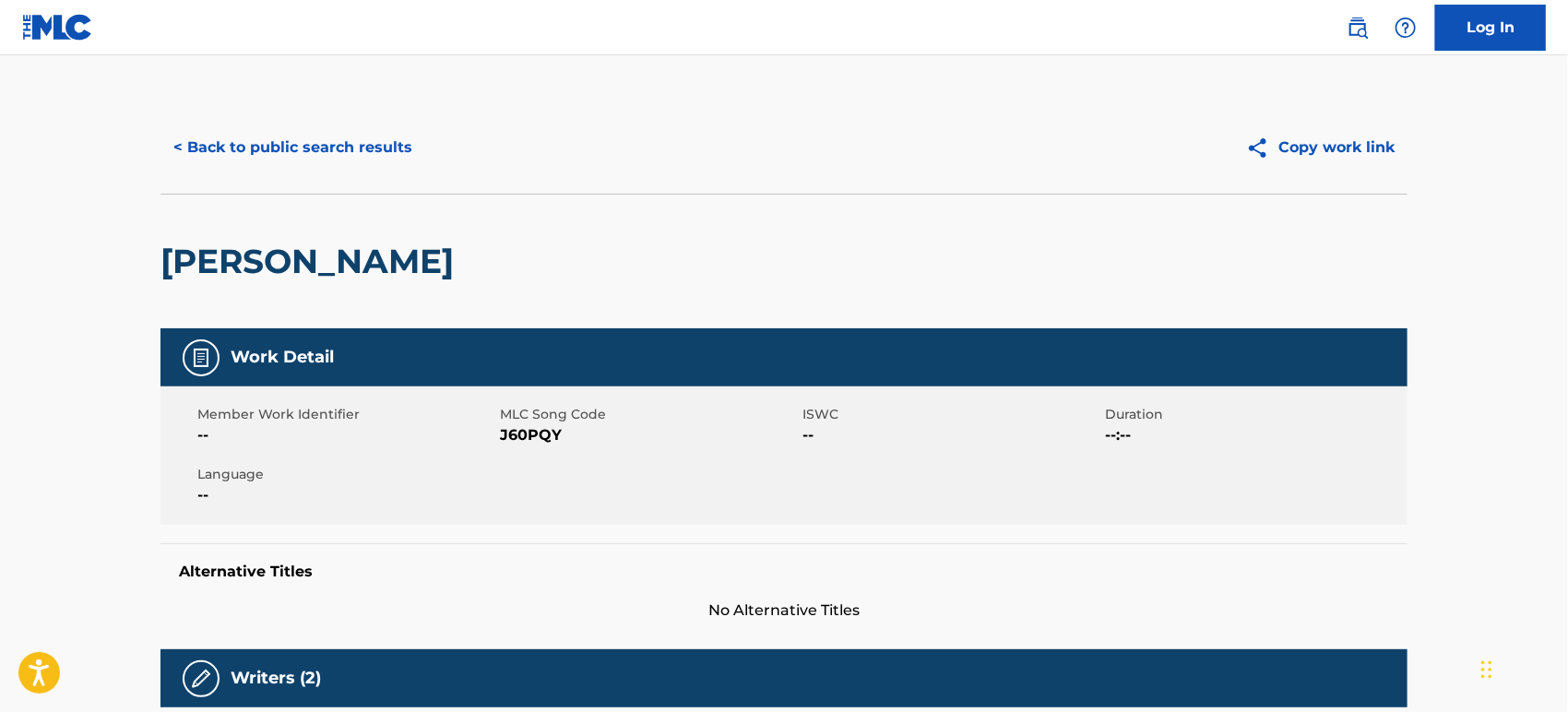
click at [512, 434] on span "J60PQY" at bounding box center [648, 435] width 298 height 22
copy span "J60PQY"
click at [245, 145] on button "< Back to public search results" at bounding box center [293, 147] width 265 height 46
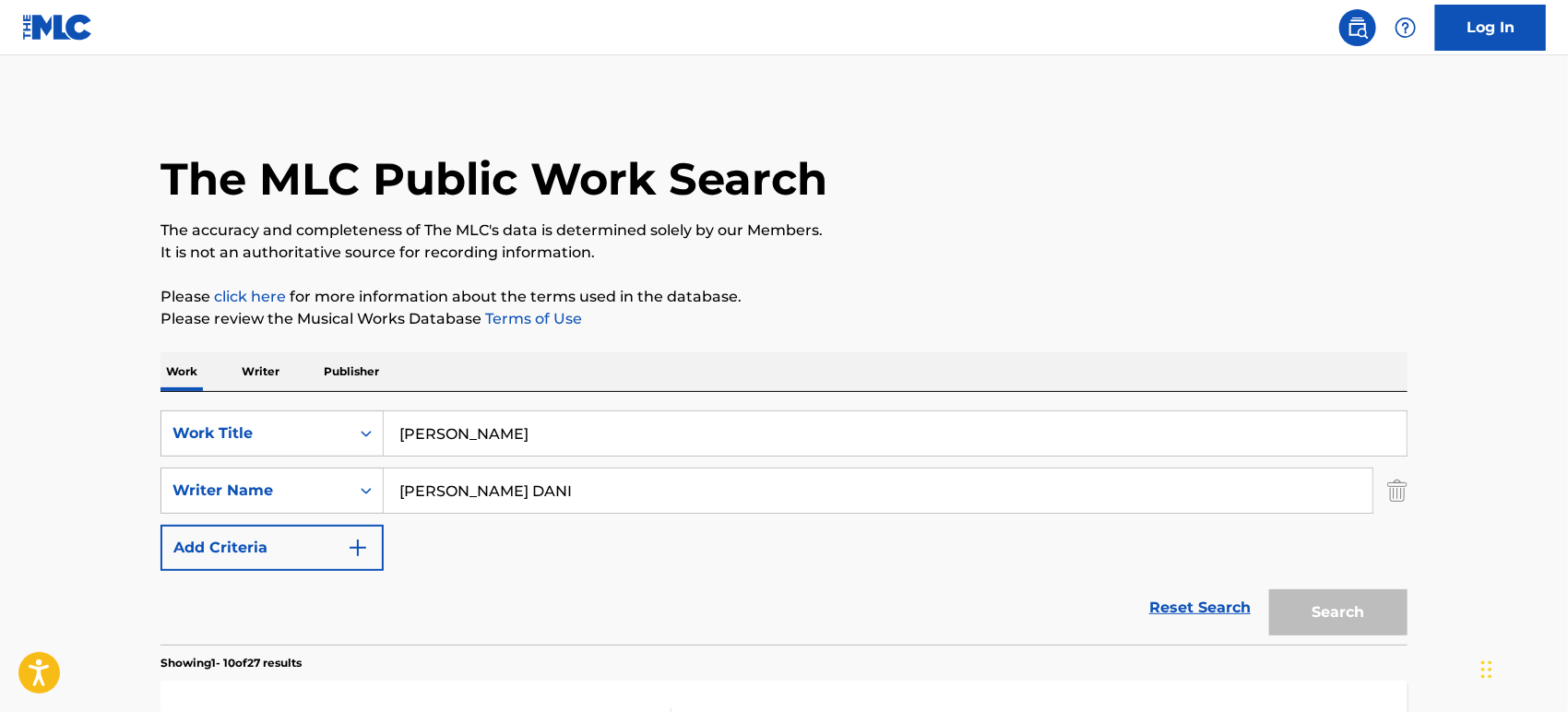
scroll to position [251, 0]
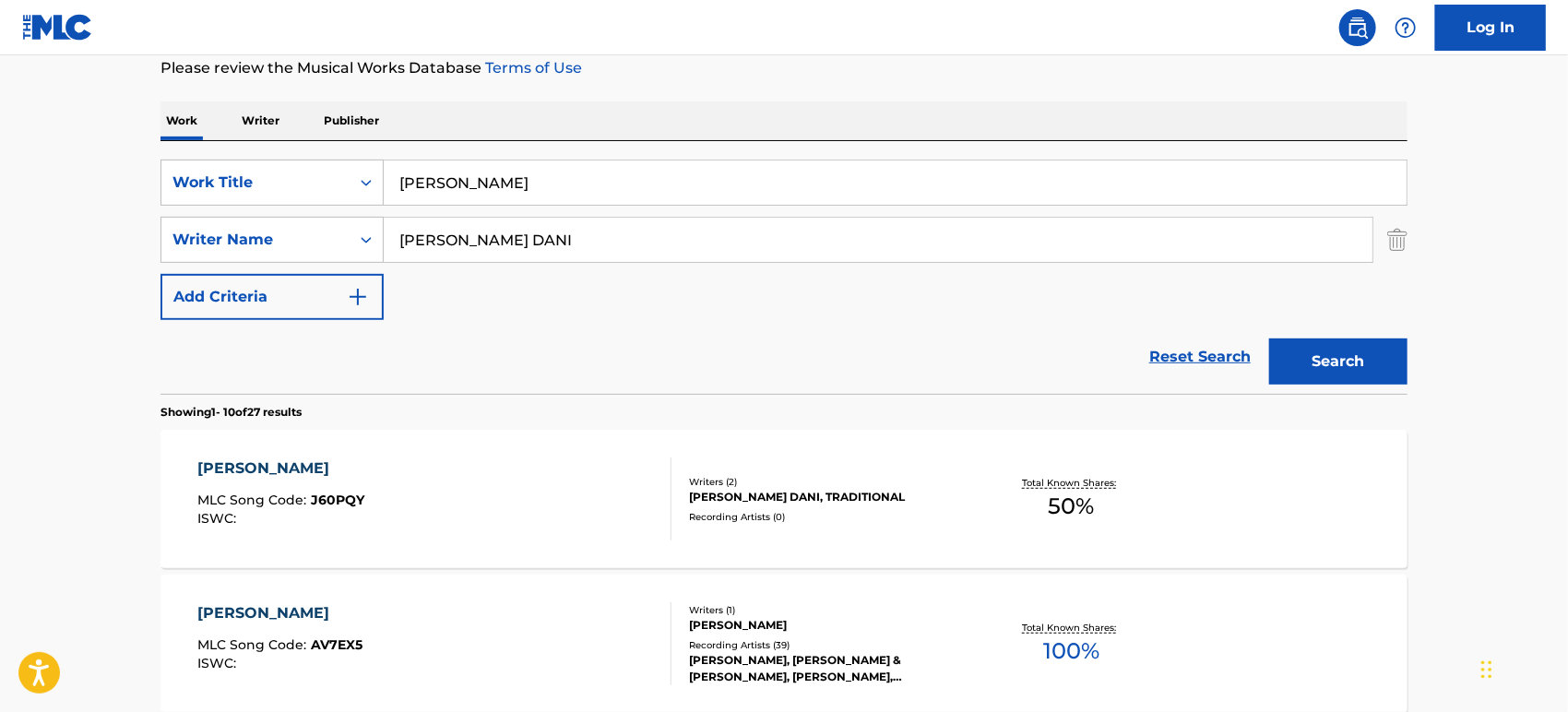
drag, startPoint x: 515, startPoint y: 253, endPoint x: 383, endPoint y: 253, distance: 132.0
click at [383, 253] on input "[PERSON_NAME] DANI" at bounding box center [877, 240] width 989 height 44
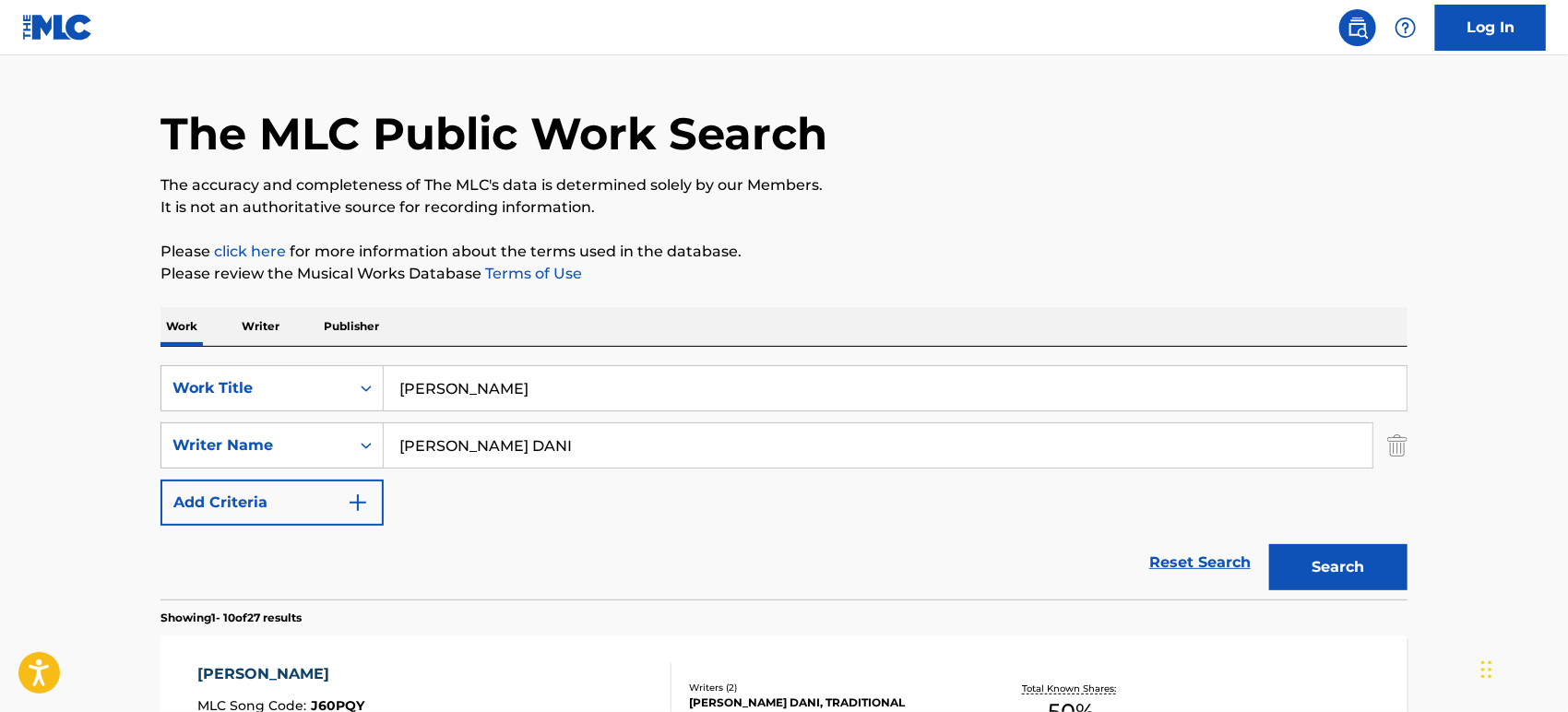
drag, startPoint x: 580, startPoint y: 468, endPoint x: 584, endPoint y: 450, distance: 18.4
click at [580, 463] on div "SearchWithCriteriaccbd77e6-18d8-49e3-8bc2-6bf96caa193a Work Title [PERSON_NAME]…" at bounding box center [784, 445] width 1247 height 161
drag, startPoint x: 598, startPoint y: 444, endPoint x: 347, endPoint y: 442, distance: 251.0
click at [347, 442] on div "SearchWithCriteria2dc6e55b-3975-4812-ac6b-aa918fe768e2 Writer Name [PERSON_NAME]" at bounding box center [784, 446] width 1247 height 46
paste input "[PERSON_NAME]"
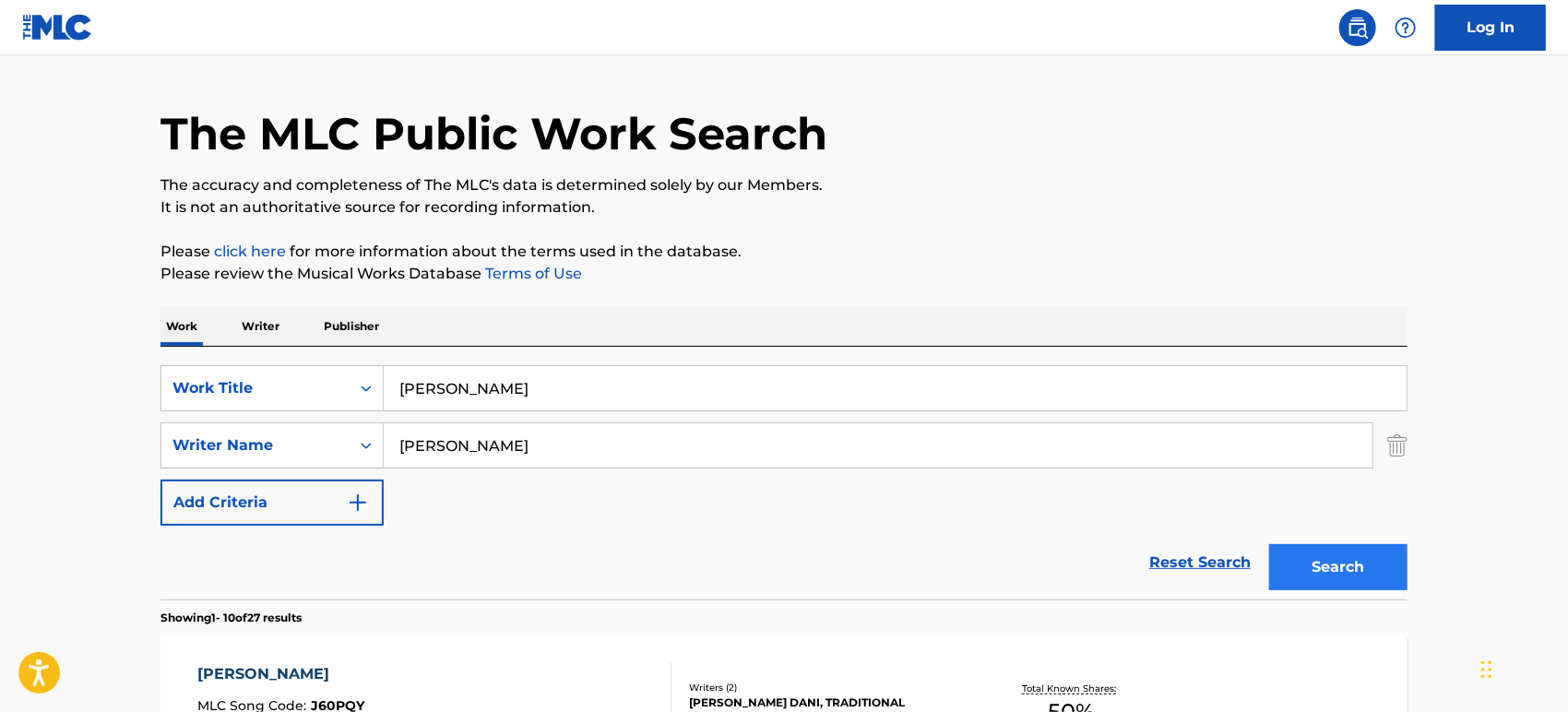
type input "[PERSON_NAME]"
drag, startPoint x: 1310, startPoint y: 557, endPoint x: 1299, endPoint y: 548, distance: 14.2
click at [1311, 557] on button "Search" at bounding box center [1339, 567] width 139 height 46
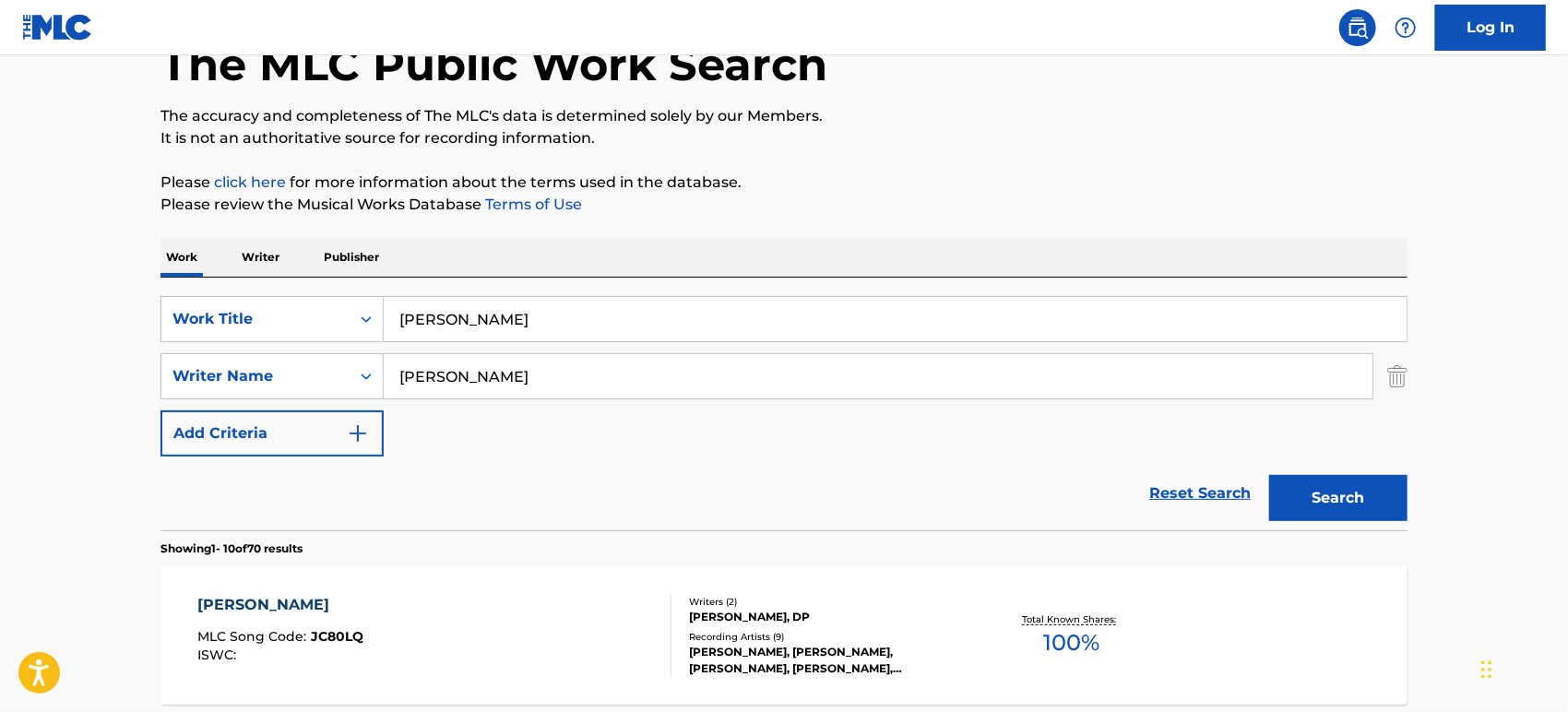
scroll to position [354, 0]
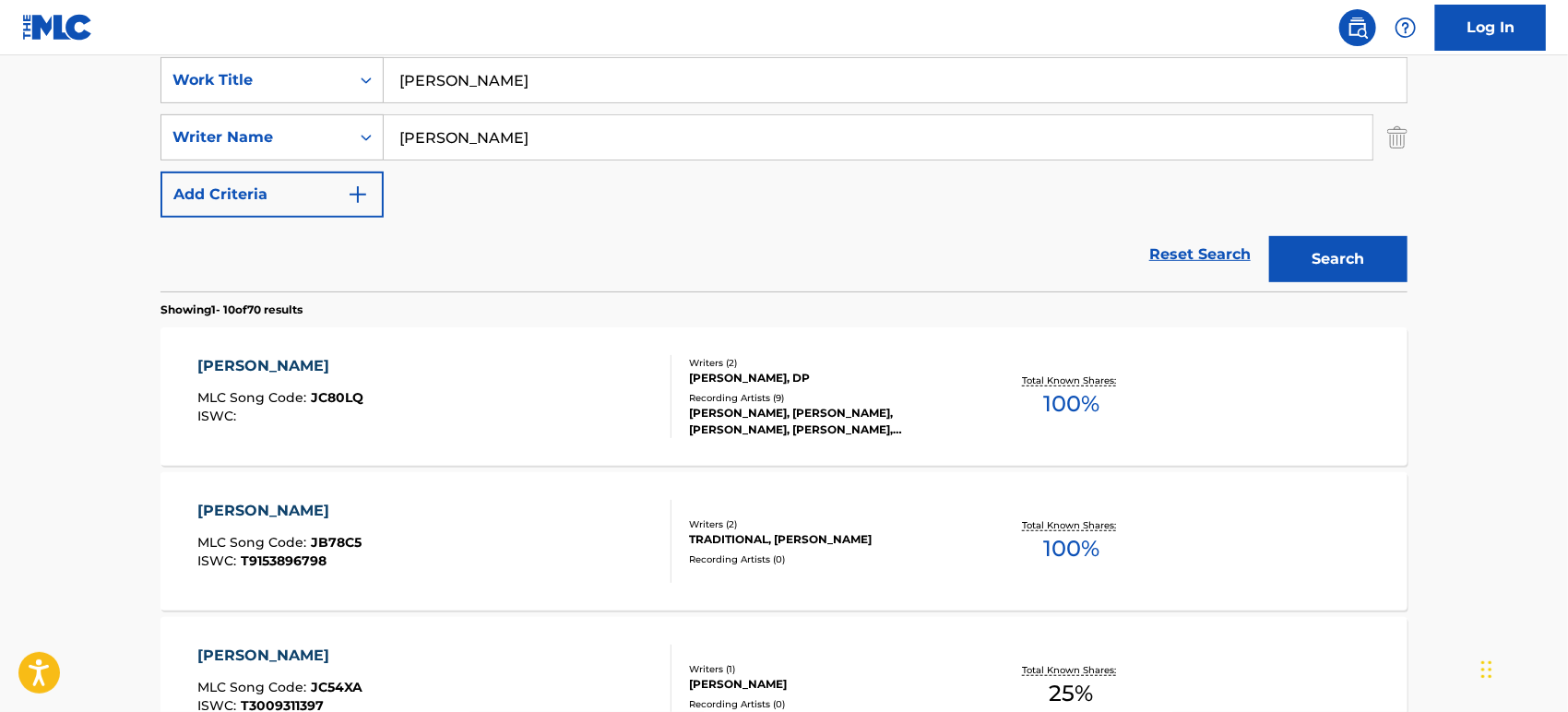
click at [535, 391] on div "[PERSON_NAME] DEVA MLC Song Code : JC80LQ ISWC :" at bounding box center [435, 397] width 474 height 83
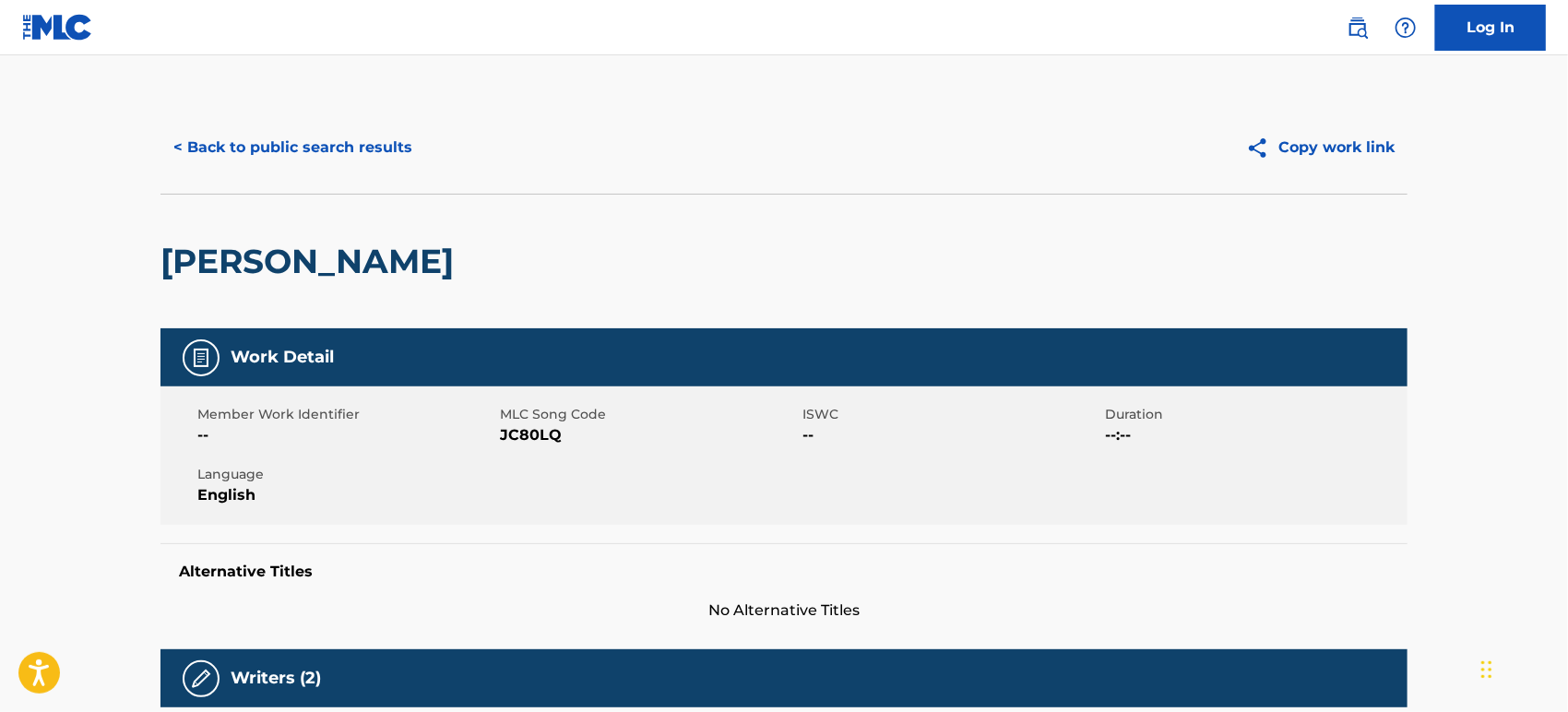
click at [538, 435] on span "JC80LQ" at bounding box center [648, 435] width 298 height 22
copy span "JC80LQ"
click at [282, 142] on button "< Back to public search results" at bounding box center [293, 147] width 265 height 46
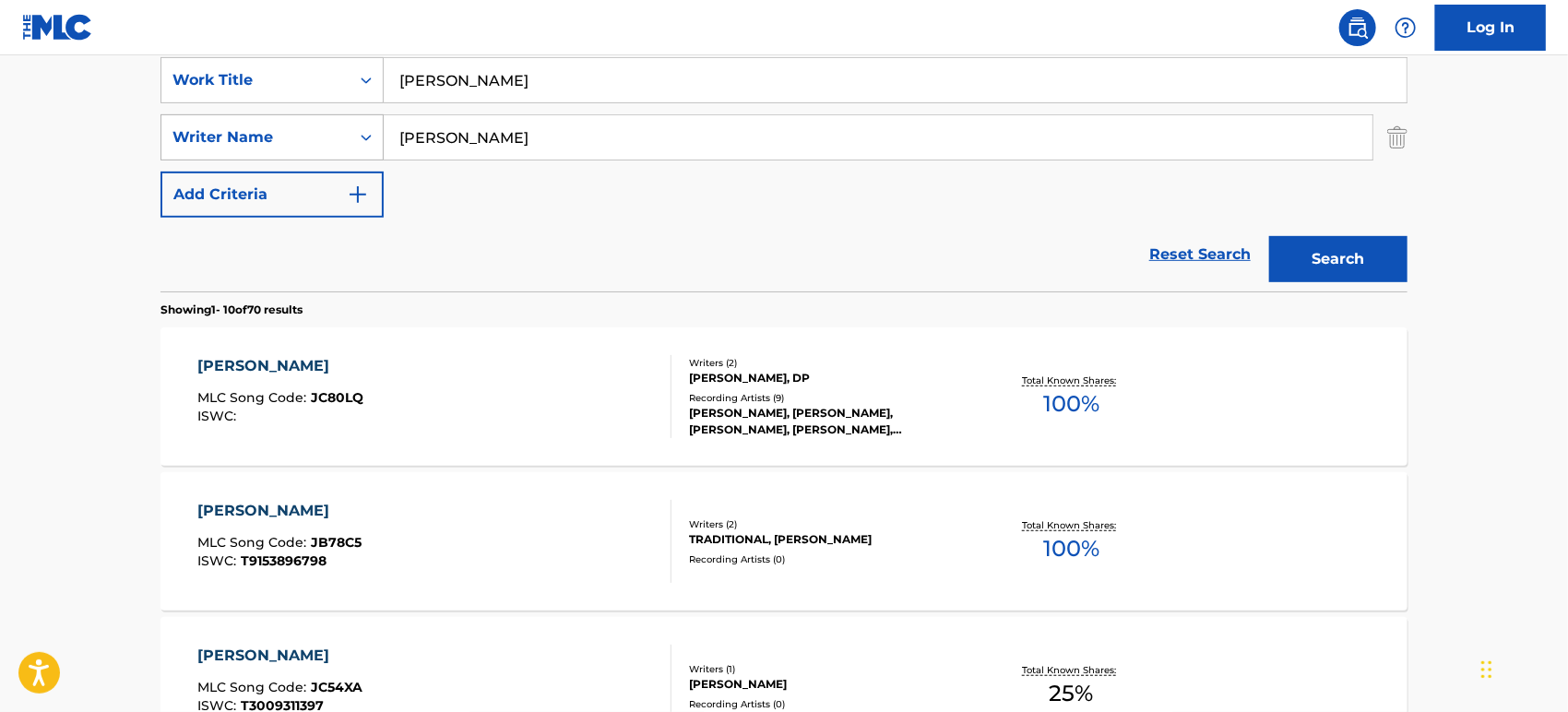
drag, startPoint x: 496, startPoint y: 141, endPoint x: 356, endPoint y: 141, distance: 140.0
click at [356, 141] on div "SearchWithCriteria2dc6e55b-3975-4812-ac6b-aa918fe768e2 Writer Name [PERSON_NAME]" at bounding box center [784, 138] width 1247 height 46
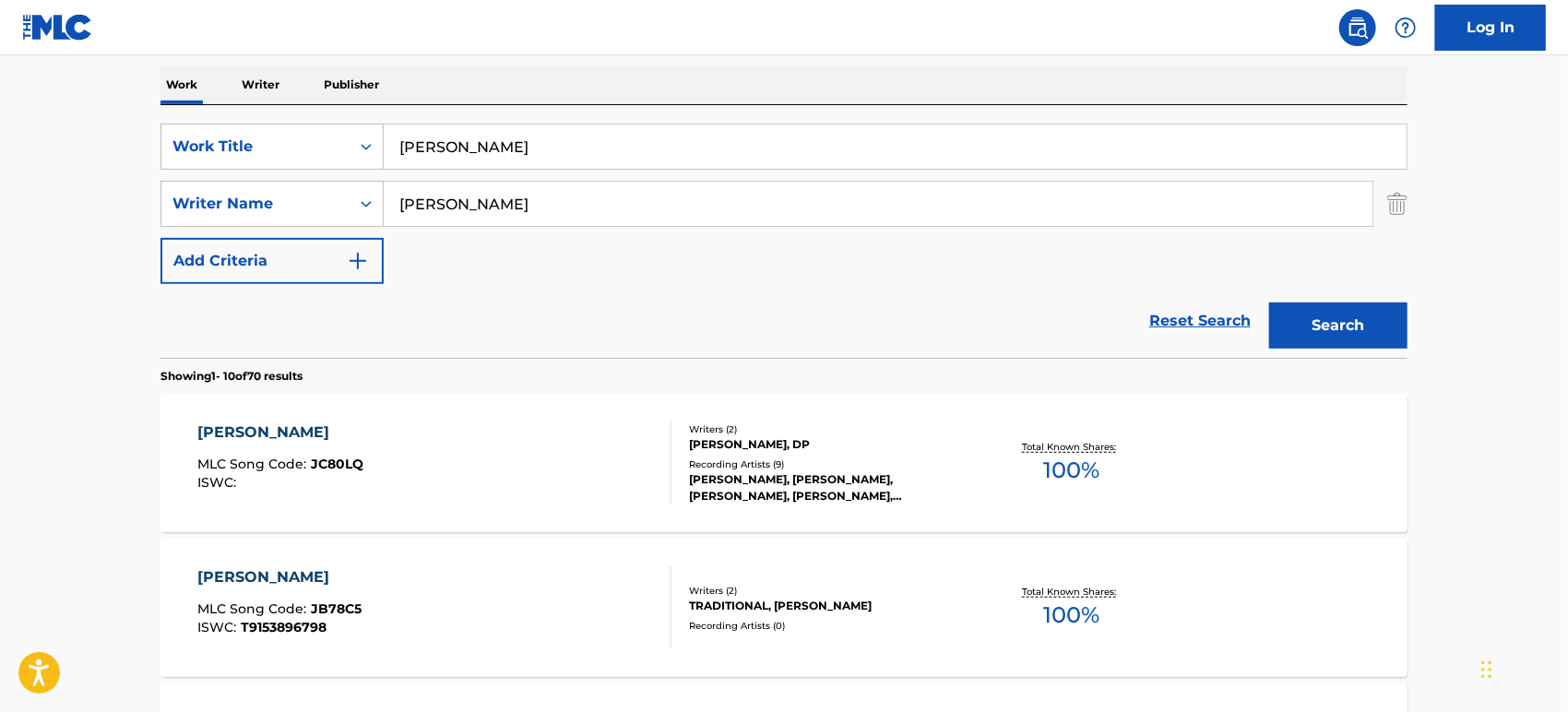
scroll to position [251, 0]
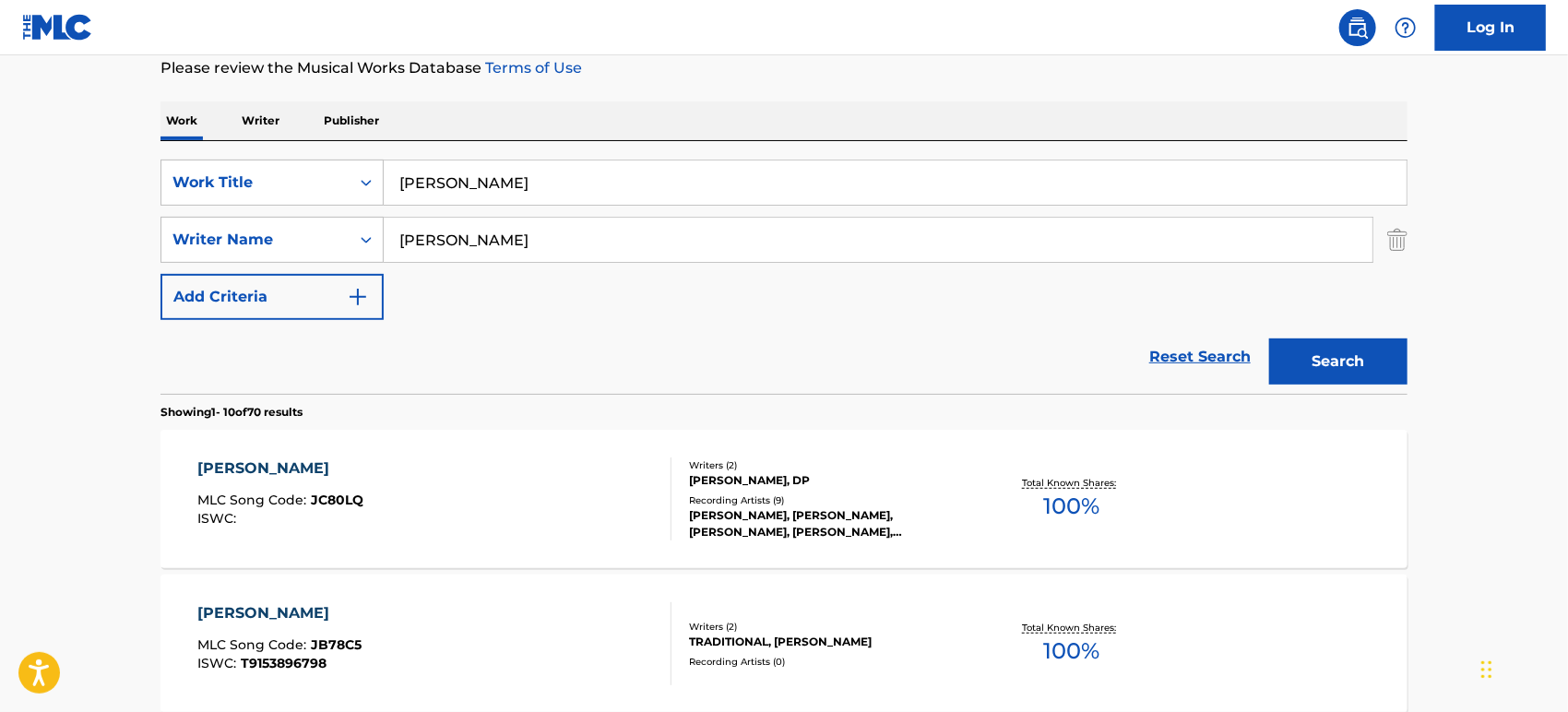
click at [603, 254] on input "[PERSON_NAME]" at bounding box center [877, 240] width 989 height 44
paste input "AMZHAD NAZAKAI"
drag, startPoint x: 693, startPoint y: 235, endPoint x: 295, endPoint y: 233, distance: 398.0
click at [261, 234] on div "SearchWithCriteria2dc6e55b-3975-4812-ac6b-aa918fe768e2 Writer Name [PERSON_NAME]" at bounding box center [784, 240] width 1247 height 46
paste input "Search Form"
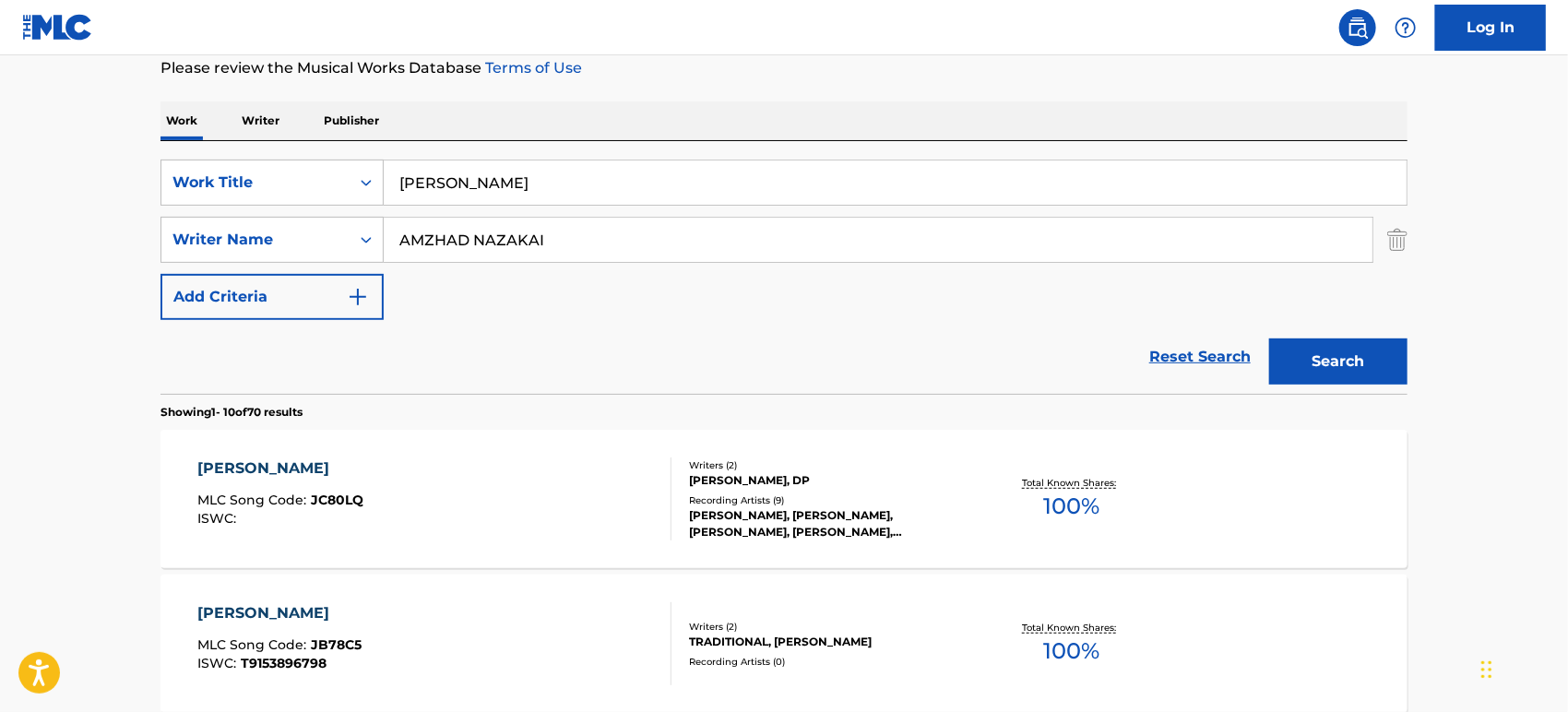
drag, startPoint x: 647, startPoint y: 261, endPoint x: 643, endPoint y: 246, distance: 15.5
click at [648, 256] on input "AMZHAD NAZAKAI" at bounding box center [877, 240] width 989 height 44
paste input "KHAN"
click at [1365, 353] on button "Search" at bounding box center [1339, 361] width 139 height 46
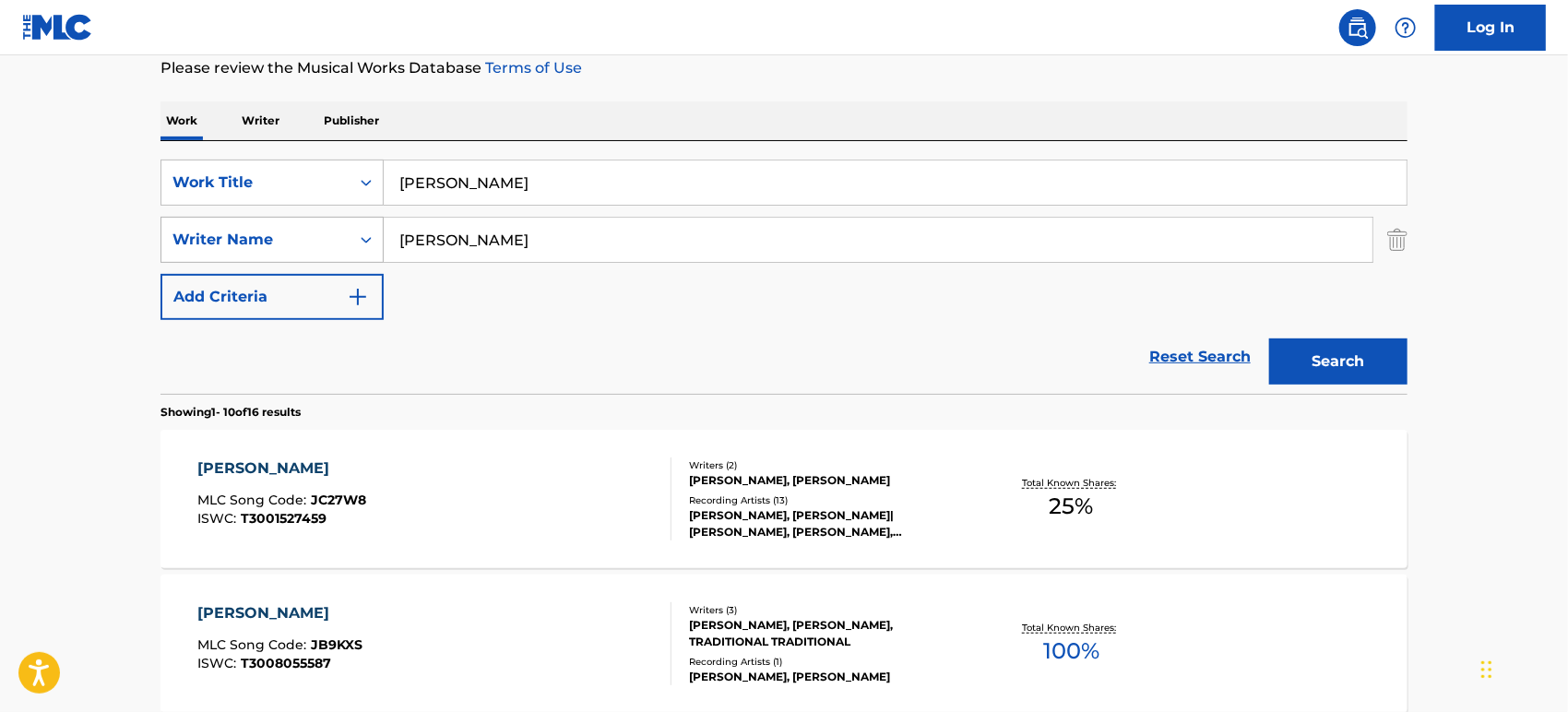
drag, startPoint x: 634, startPoint y: 244, endPoint x: 288, endPoint y: 241, distance: 346.0
click at [293, 242] on div "SearchWithCriteria2dc6e55b-3975-4812-ac6b-aa918fe768e2 Writer Name [PERSON_NAME]" at bounding box center [784, 240] width 1247 height 46
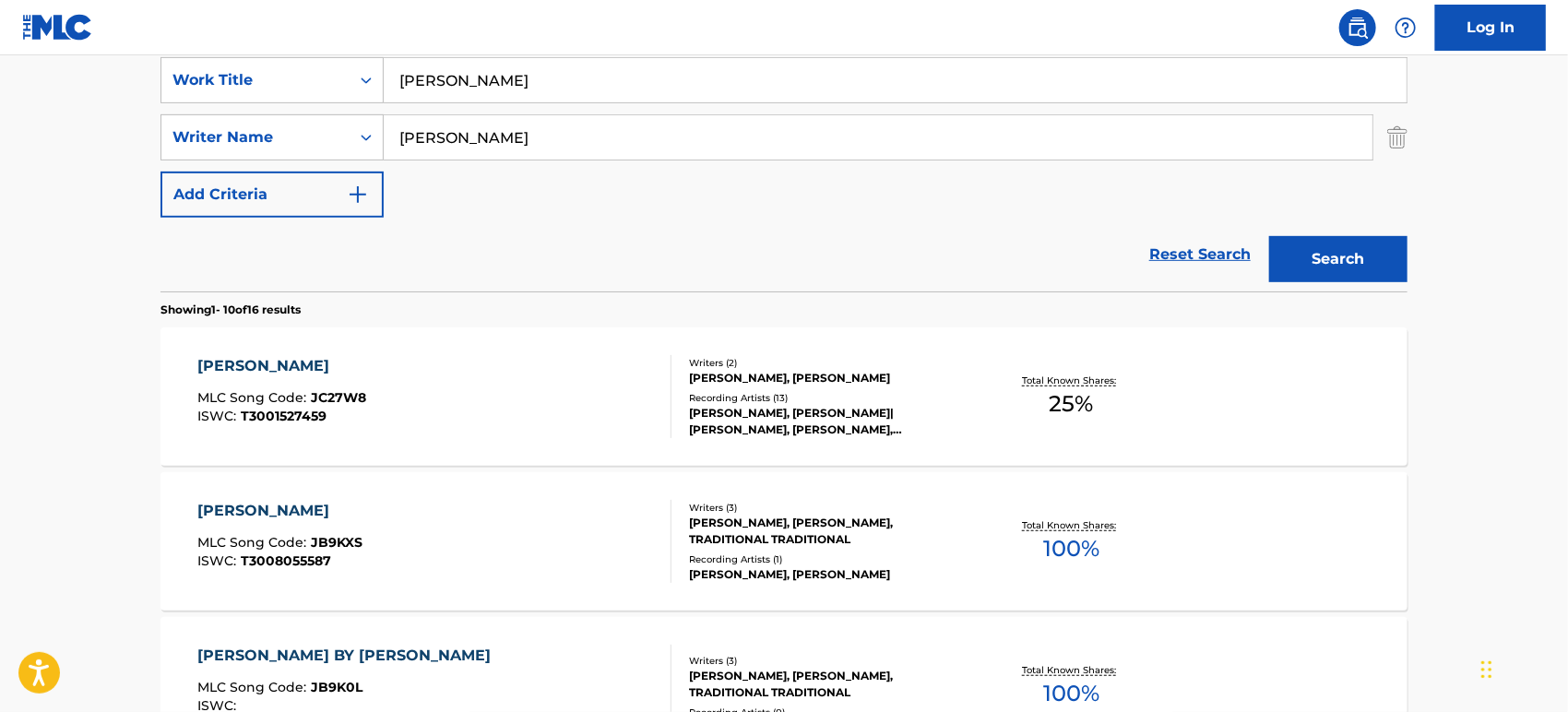
click at [597, 139] on input "[PERSON_NAME]" at bounding box center [877, 138] width 989 height 44
drag, startPoint x: 435, startPoint y: 148, endPoint x: 370, endPoint y: 148, distance: 65.0
click at [370, 148] on div "SearchWithCriteria2dc6e55b-3975-4812-ac6b-aa918fe768e2 Writer Name [PERSON_NAME]" at bounding box center [784, 138] width 1247 height 46
paste input "Khan"
type input "Khan"
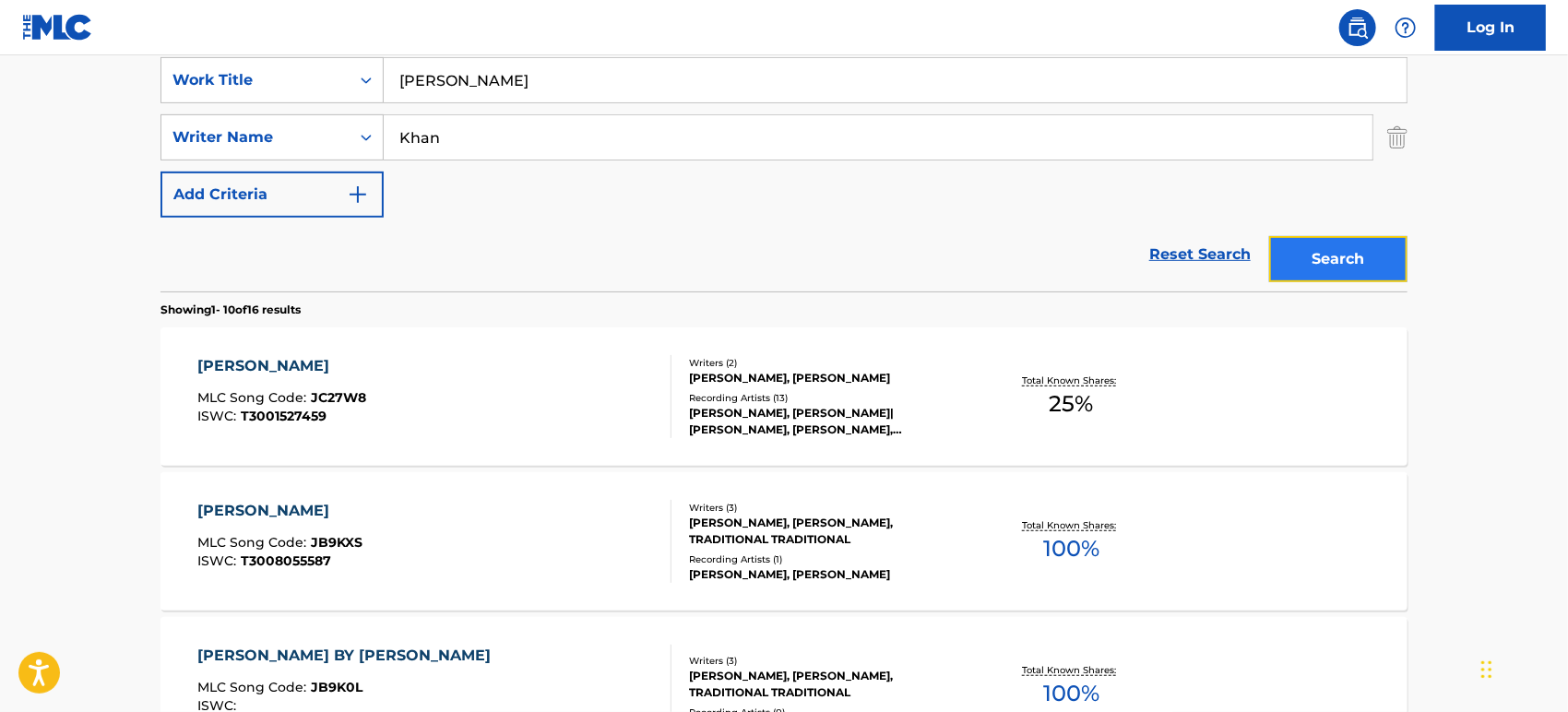
click at [1342, 242] on button "Search" at bounding box center [1339, 259] width 139 height 46
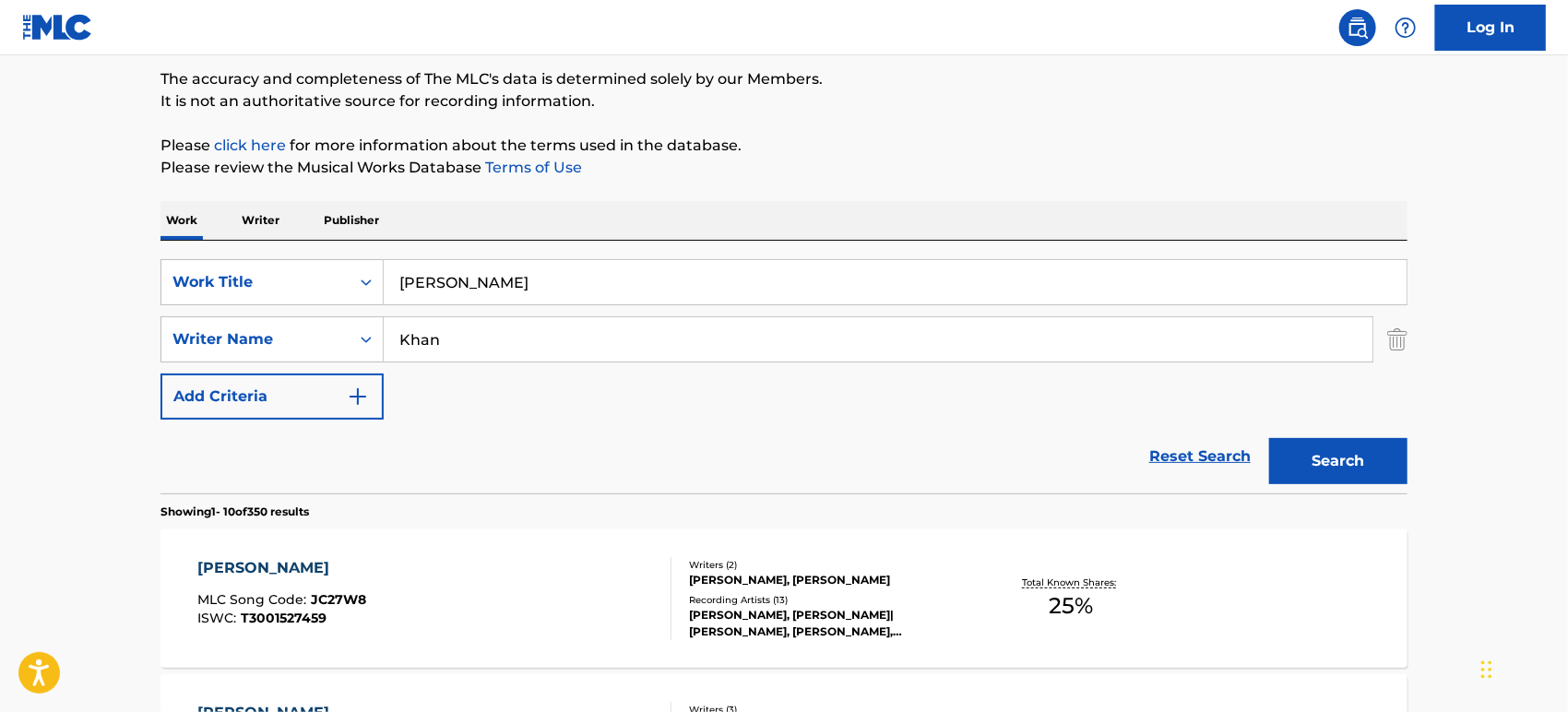
scroll to position [147, 0]
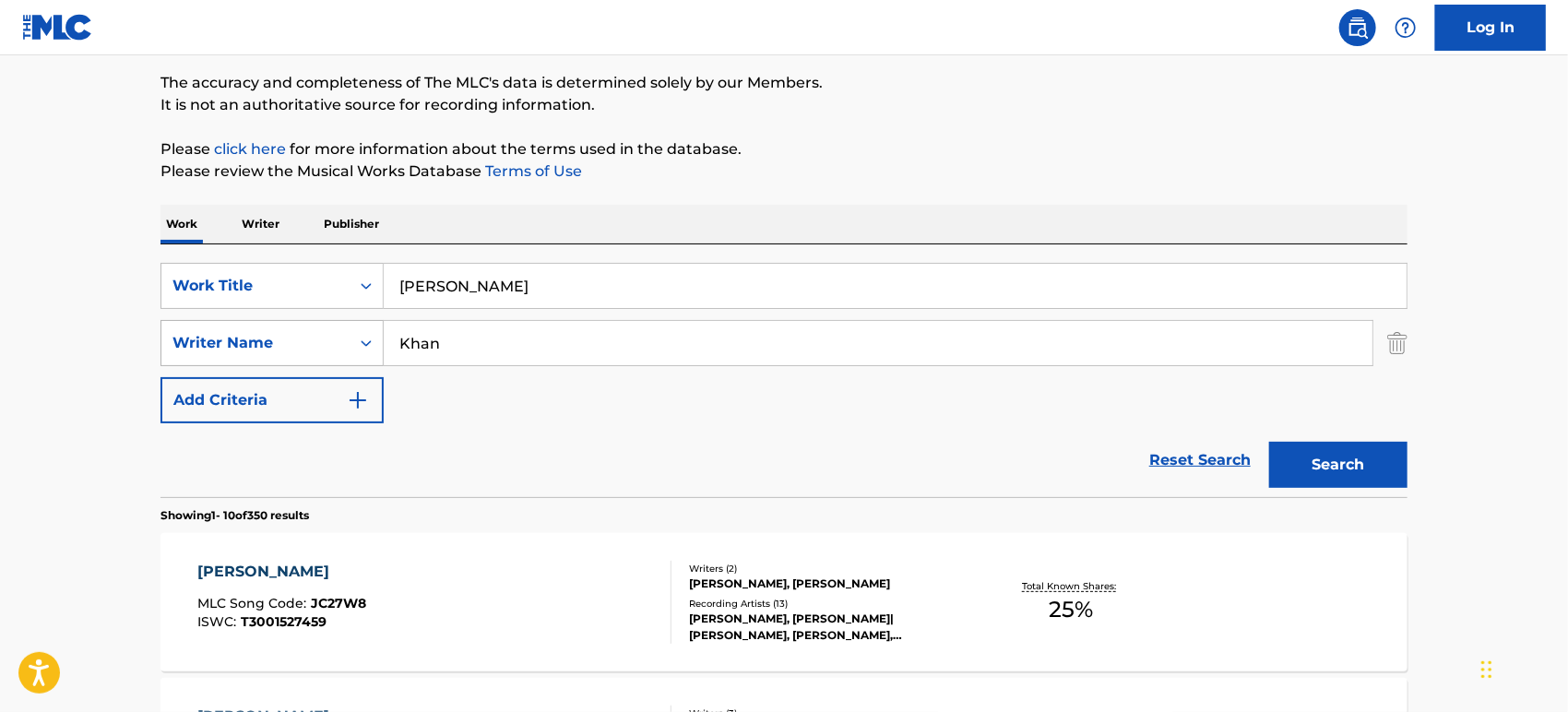
drag, startPoint x: 448, startPoint y: 352, endPoint x: 351, endPoint y: 345, distance: 97.3
click at [351, 345] on div "SearchWithCriteria2dc6e55b-3975-4812-ac6b-aa918fe768e2 Writer Name [PERSON_NAME]" at bounding box center [784, 343] width 1247 height 46
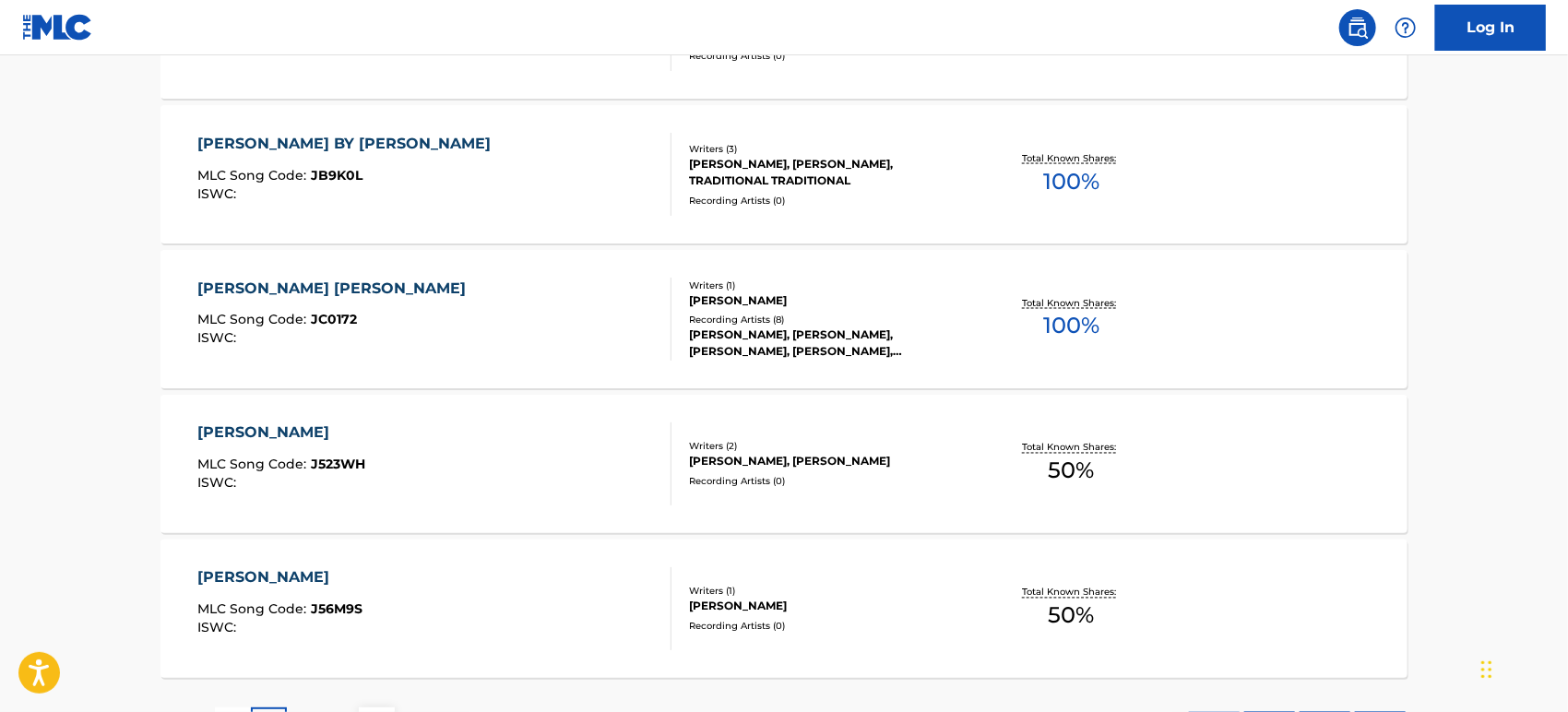
scroll to position [1603, 0]
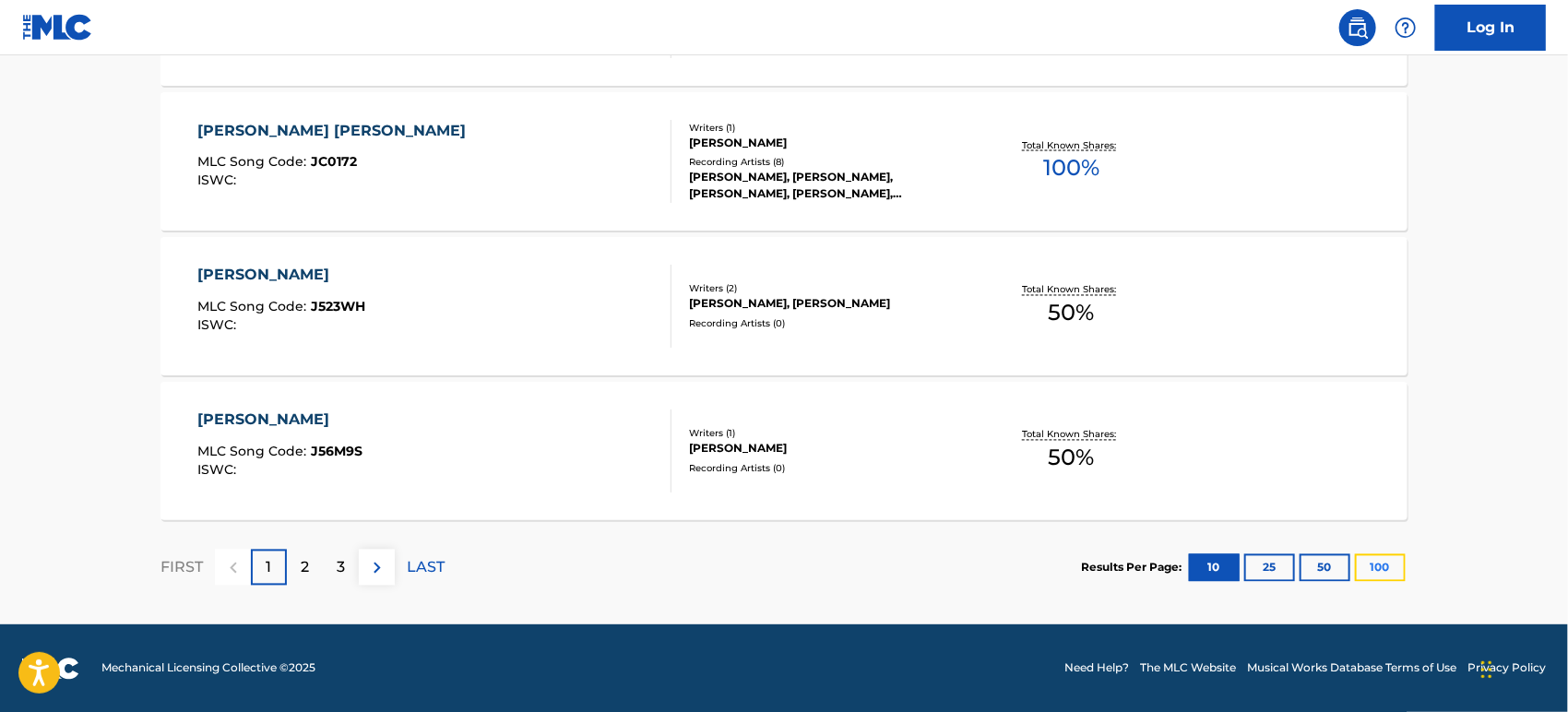
click at [1386, 567] on button "100" at bounding box center [1380, 568] width 51 height 28
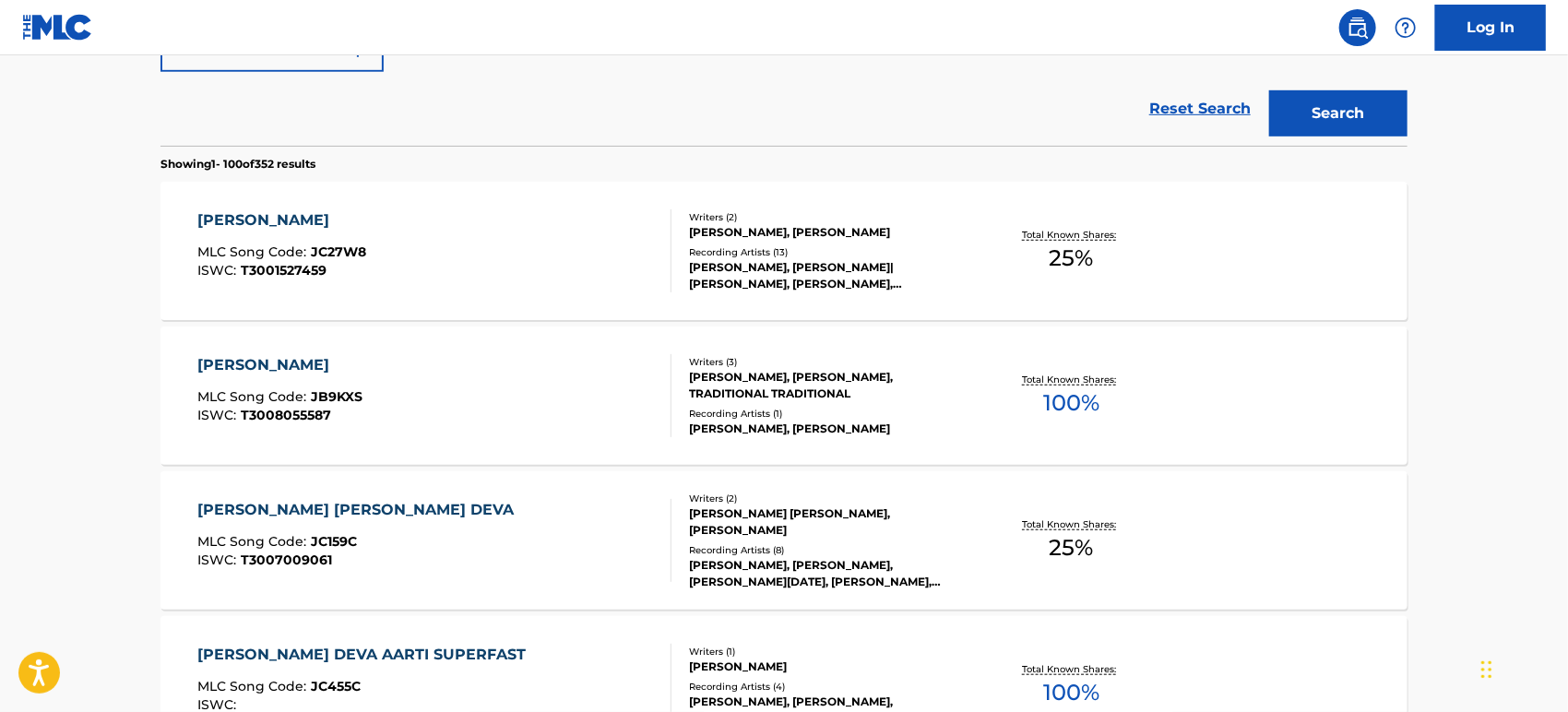
scroll to position [513, 0]
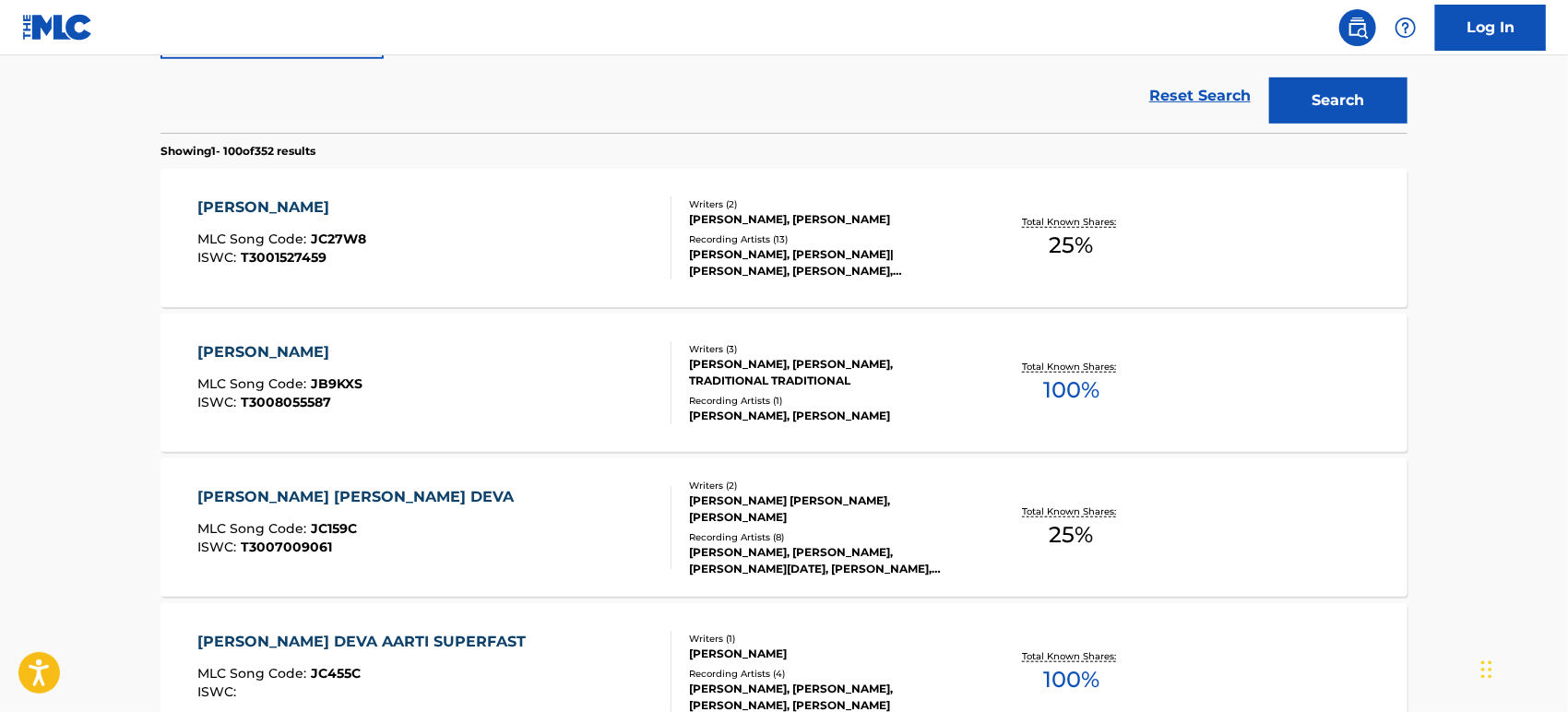
click at [491, 367] on div "[PERSON_NAME] DEVA MLC Song Code : JB9KXS ISWC : T3008055587" at bounding box center [435, 382] width 474 height 83
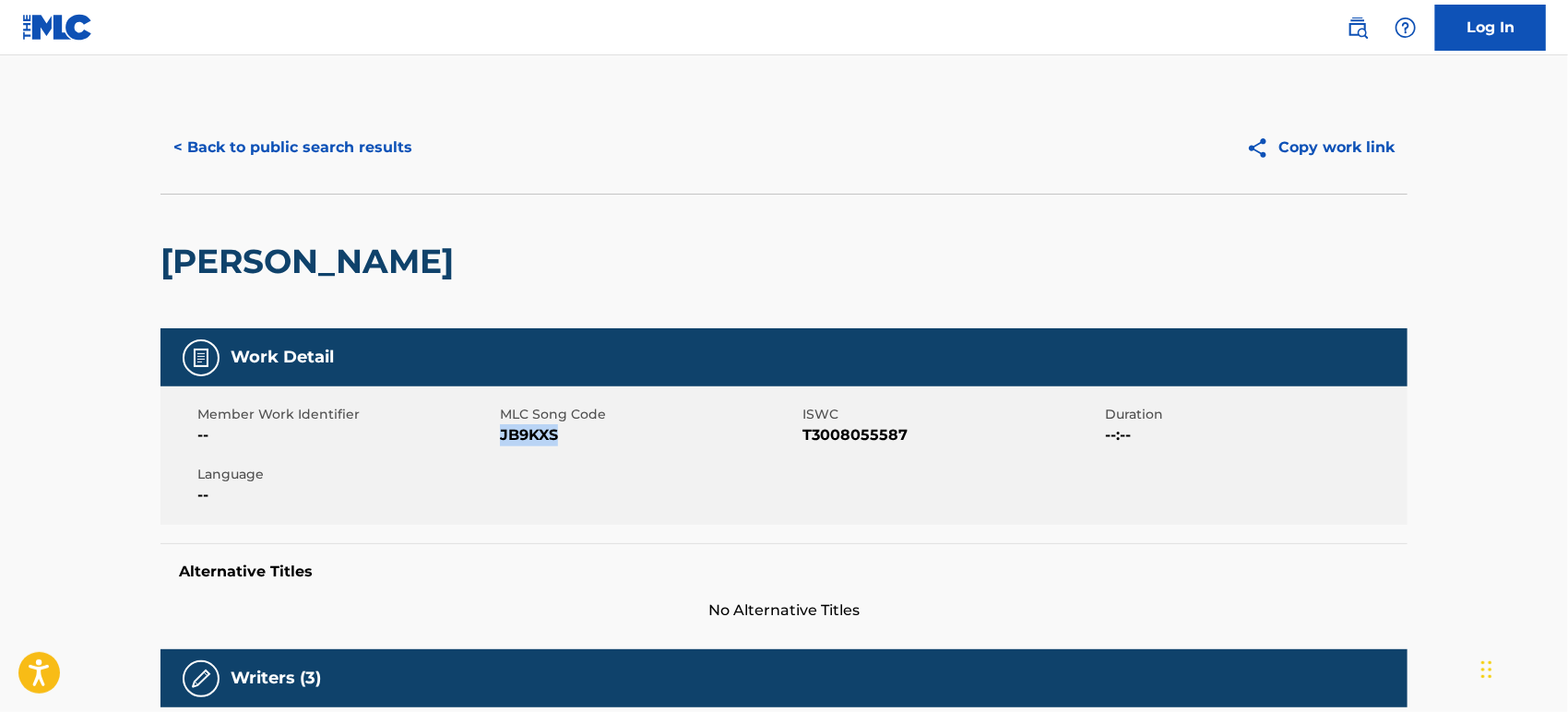
drag, startPoint x: 520, startPoint y: 431, endPoint x: 502, endPoint y: 441, distance: 20.6
click at [502, 441] on span "JB9KXS" at bounding box center [648, 435] width 298 height 22
copy span "JB9KXS"
drag, startPoint x: 930, startPoint y: 432, endPoint x: 797, endPoint y: 440, distance: 133.2
click at [797, 440] on div "Member Work Identifier -- MLC Song Code JB9KXS ISWC T3008055587 Duration --:-- …" at bounding box center [784, 456] width 1247 height 139
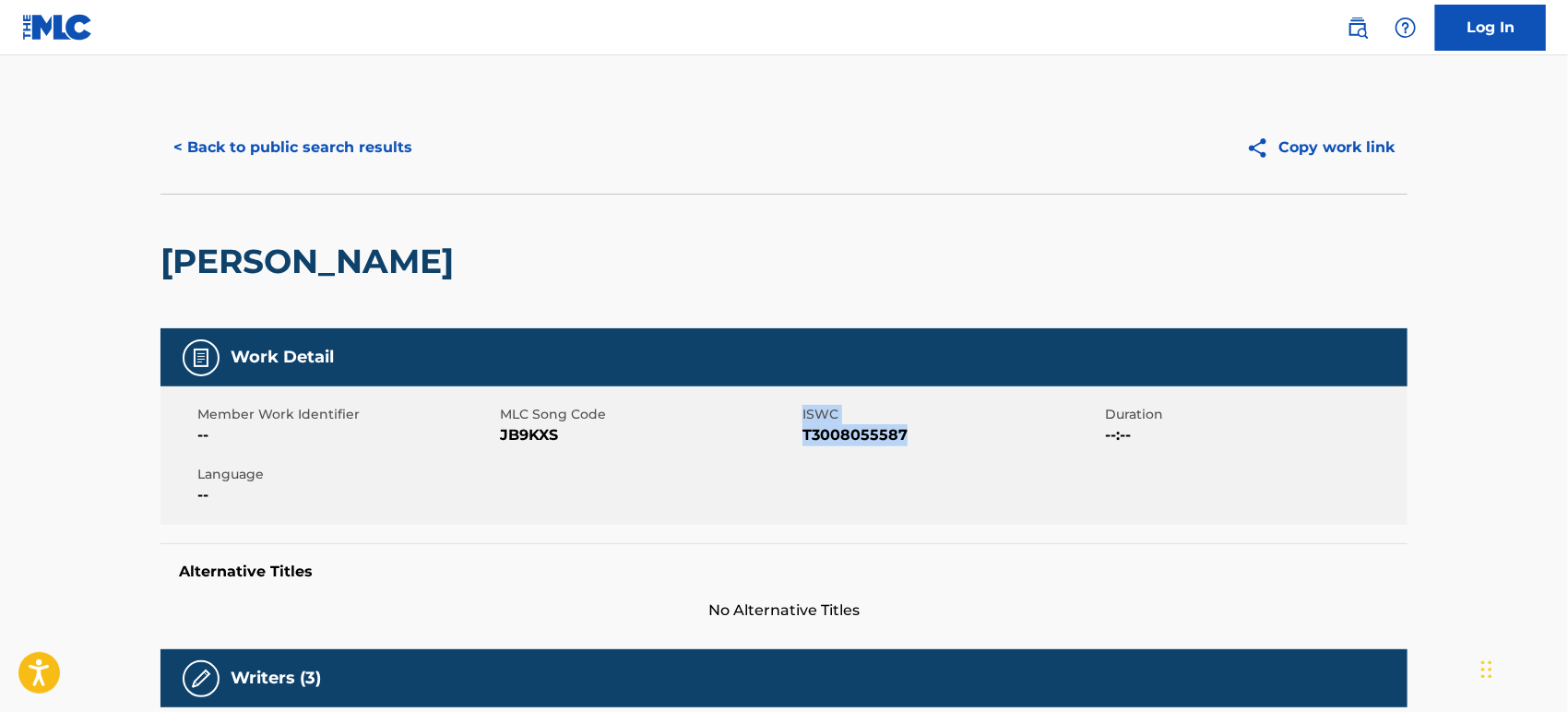
copy div "ISWC T3008055587"
click at [841, 441] on span "T3008055587" at bounding box center [951, 435] width 298 height 22
click at [841, 439] on span "T3008055587" at bounding box center [951, 435] width 298 height 22
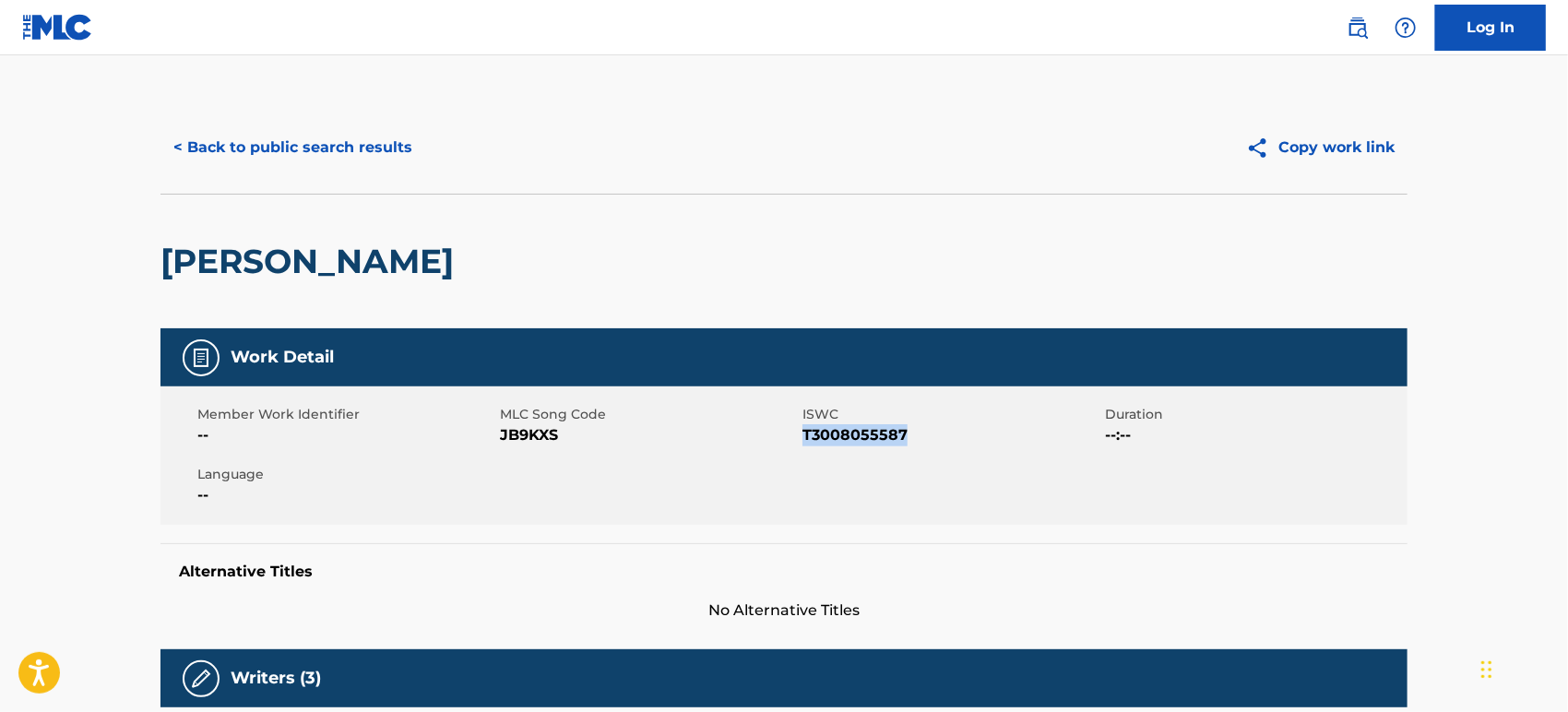
copy span "T3008055587"
click at [244, 145] on button "< Back to public search results" at bounding box center [293, 147] width 265 height 46
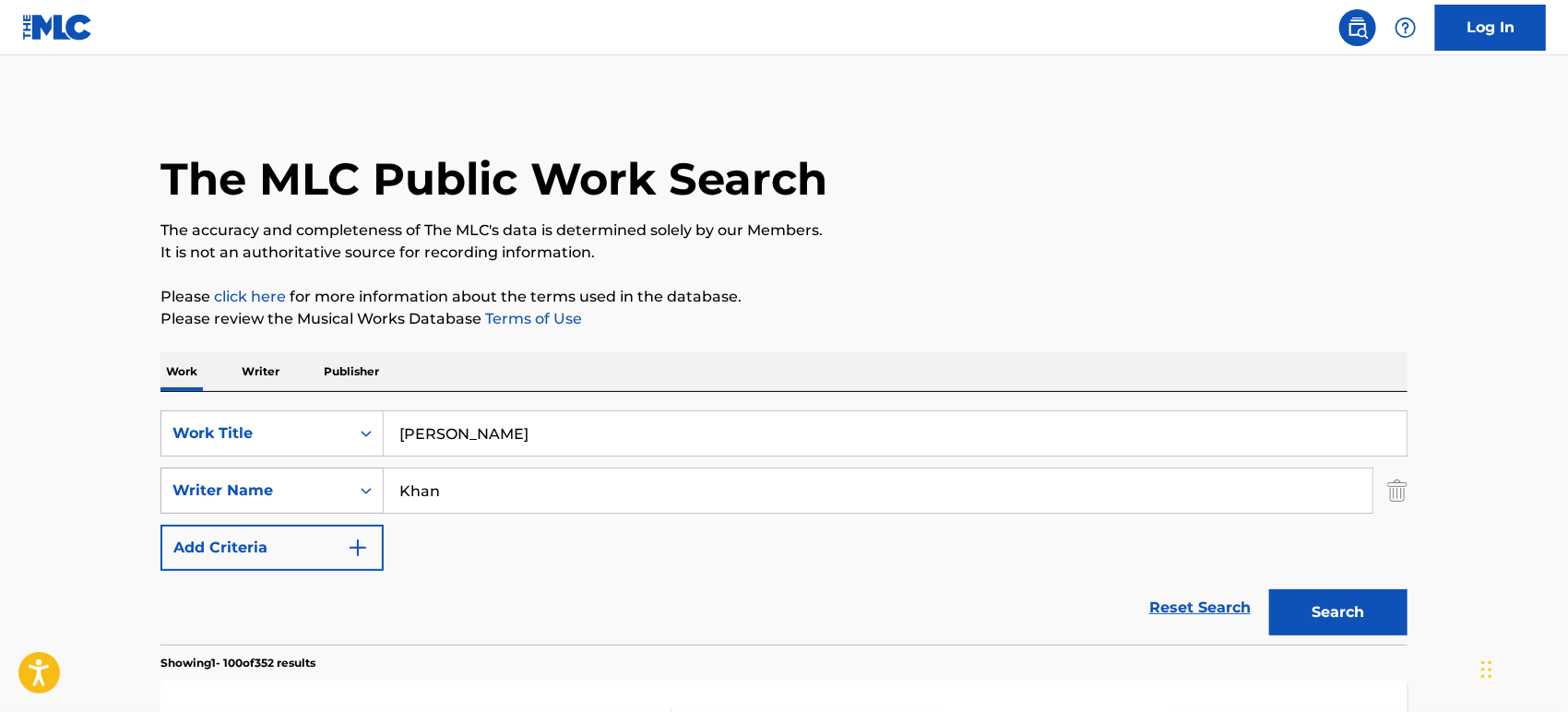
click at [325, 500] on div "SearchWithCriteria2dc6e55b-3975-4812-ac6b-aa918fe768e2 Writer Name [PERSON_NAME]" at bounding box center [784, 491] width 1247 height 46
paste input "[PERSON_NAME]"
click at [1325, 607] on button "Search" at bounding box center [1339, 613] width 139 height 46
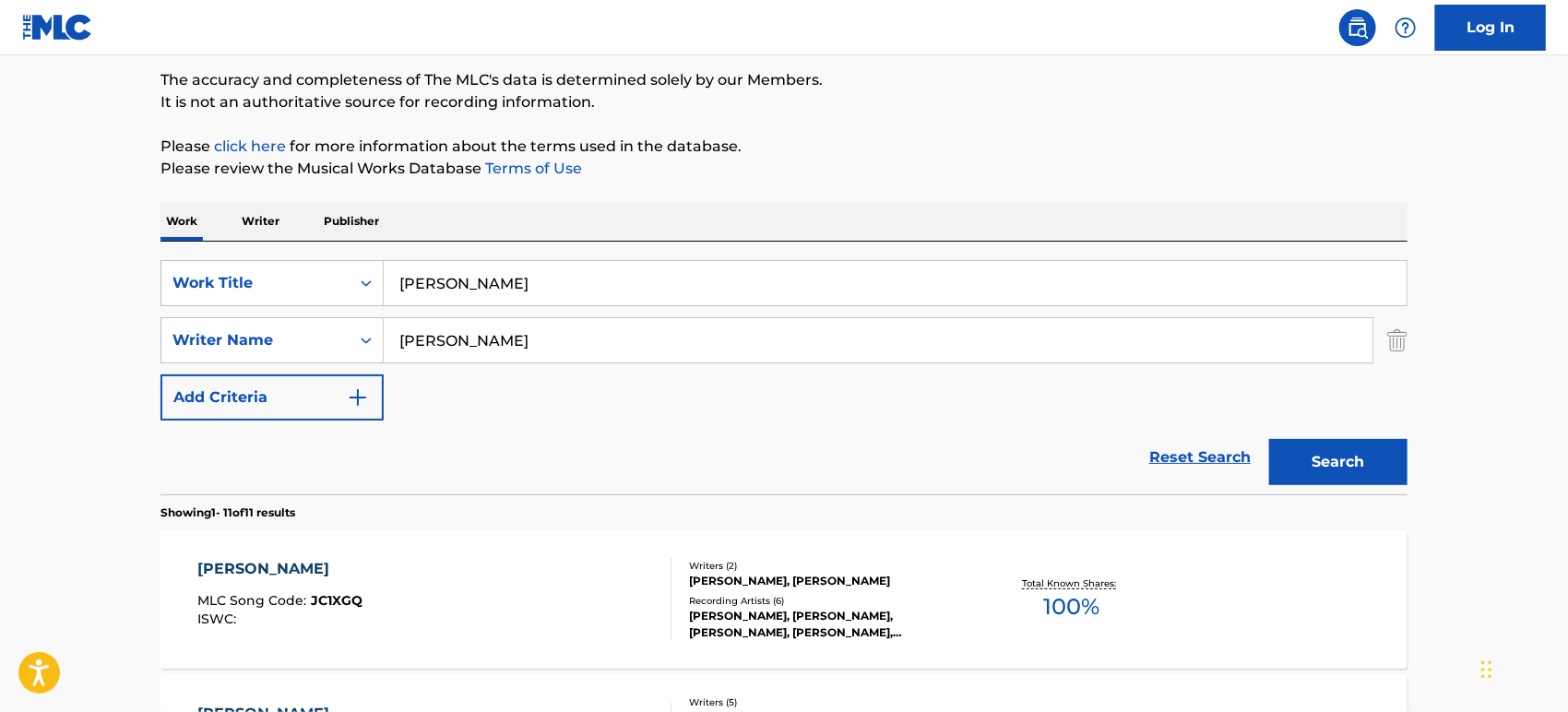
scroll to position [409, 0]
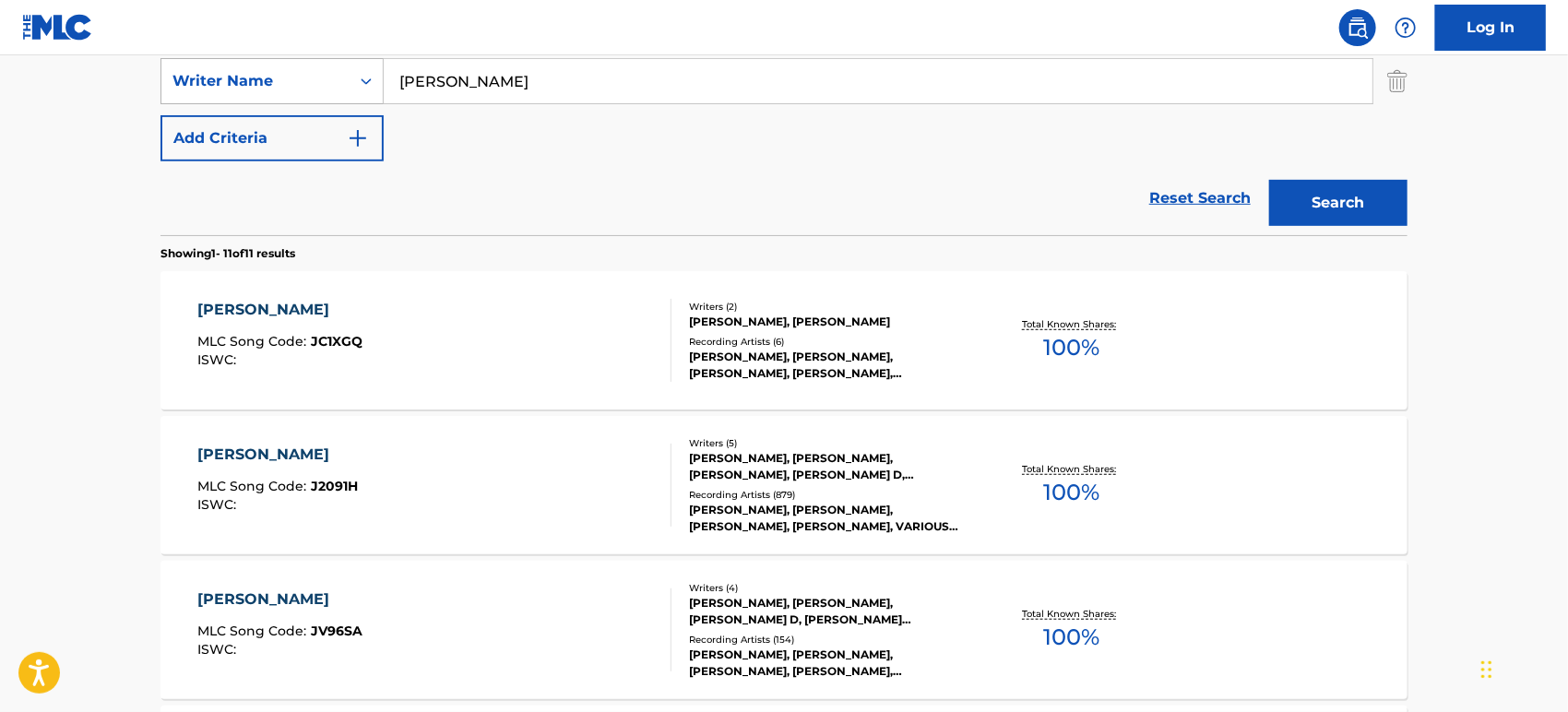
drag, startPoint x: 547, startPoint y: 95, endPoint x: 271, endPoint y: 93, distance: 276.0
click at [274, 94] on div "SearchWithCriteria2dc6e55b-3975-4812-ac6b-aa918fe768e2 Writer Name [PERSON_NAME]" at bounding box center [784, 81] width 1247 height 46
paste input "BUNTY JUNIOR"
click at [1330, 206] on button "Search" at bounding box center [1339, 203] width 139 height 46
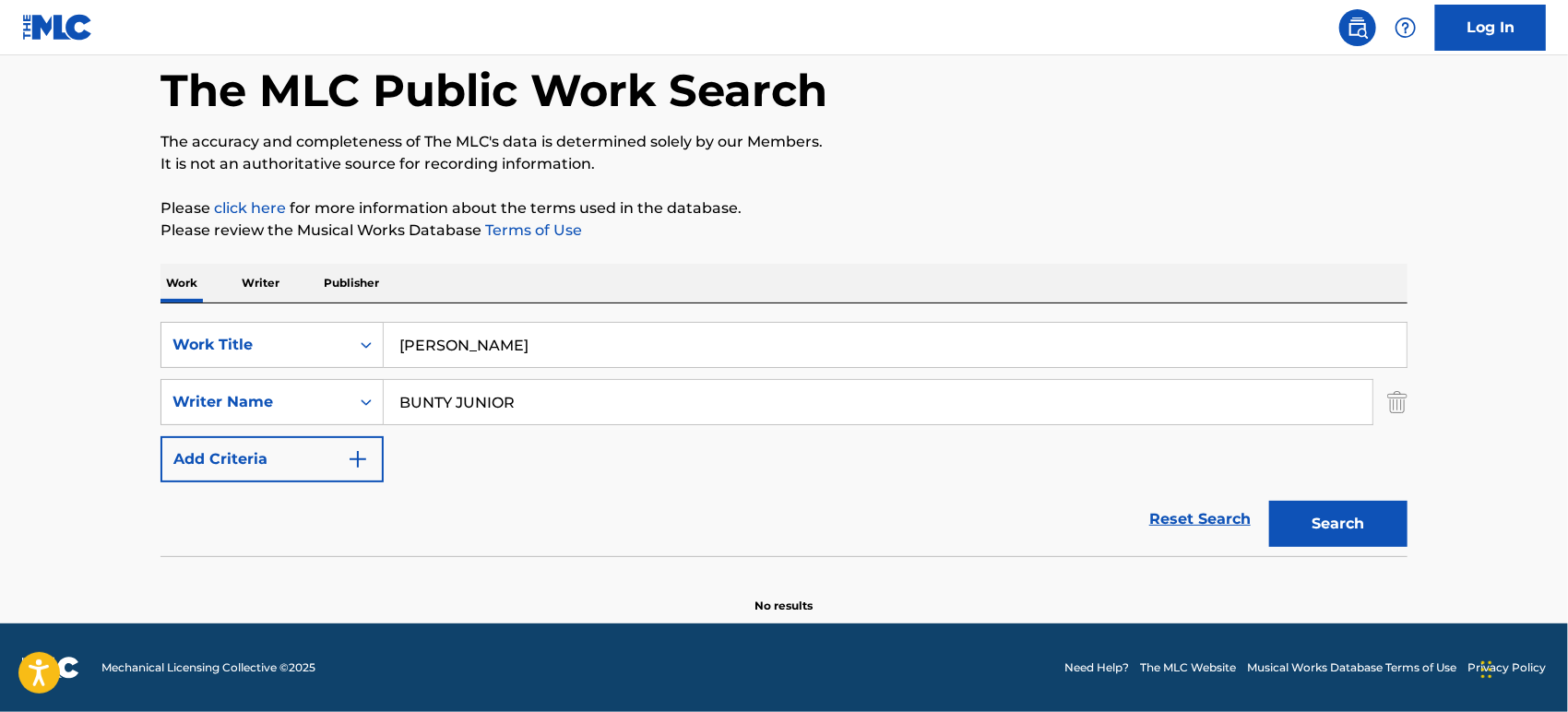
scroll to position [88, 0]
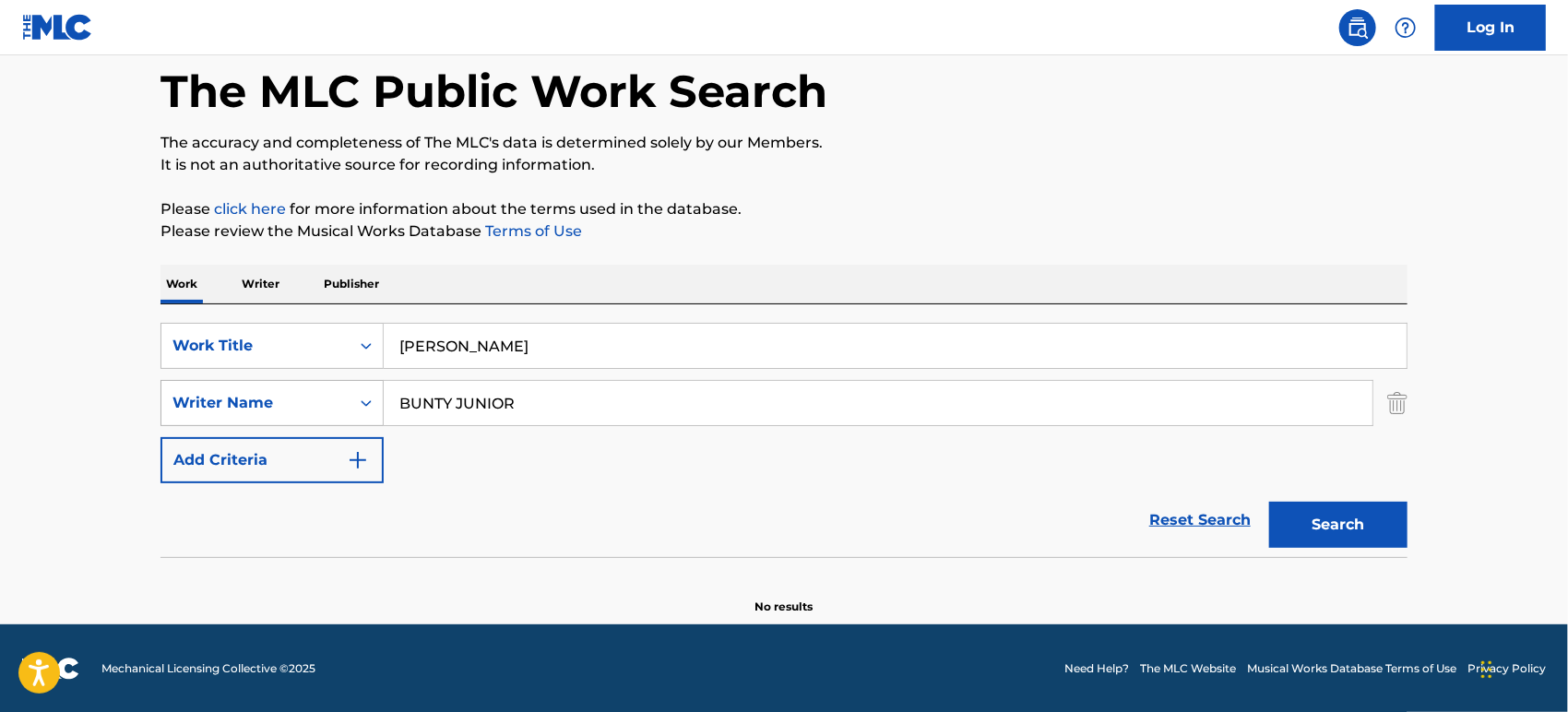
drag, startPoint x: 554, startPoint y: 404, endPoint x: 345, endPoint y: 411, distance: 209.1
click at [346, 411] on div "SearchWithCriteria2dc6e55b-3975-4812-ac6b-aa918fe768e2 Writer Name [PERSON_NAME]" at bounding box center [784, 404] width 1247 height 46
click at [459, 404] on input "BUNTY JUNIOR" at bounding box center [877, 404] width 989 height 44
click at [469, 410] on input "BUNTY JUNIOR" at bounding box center [877, 404] width 989 height 44
drag, startPoint x: 457, startPoint y: 398, endPoint x: 638, endPoint y: 401, distance: 181.0
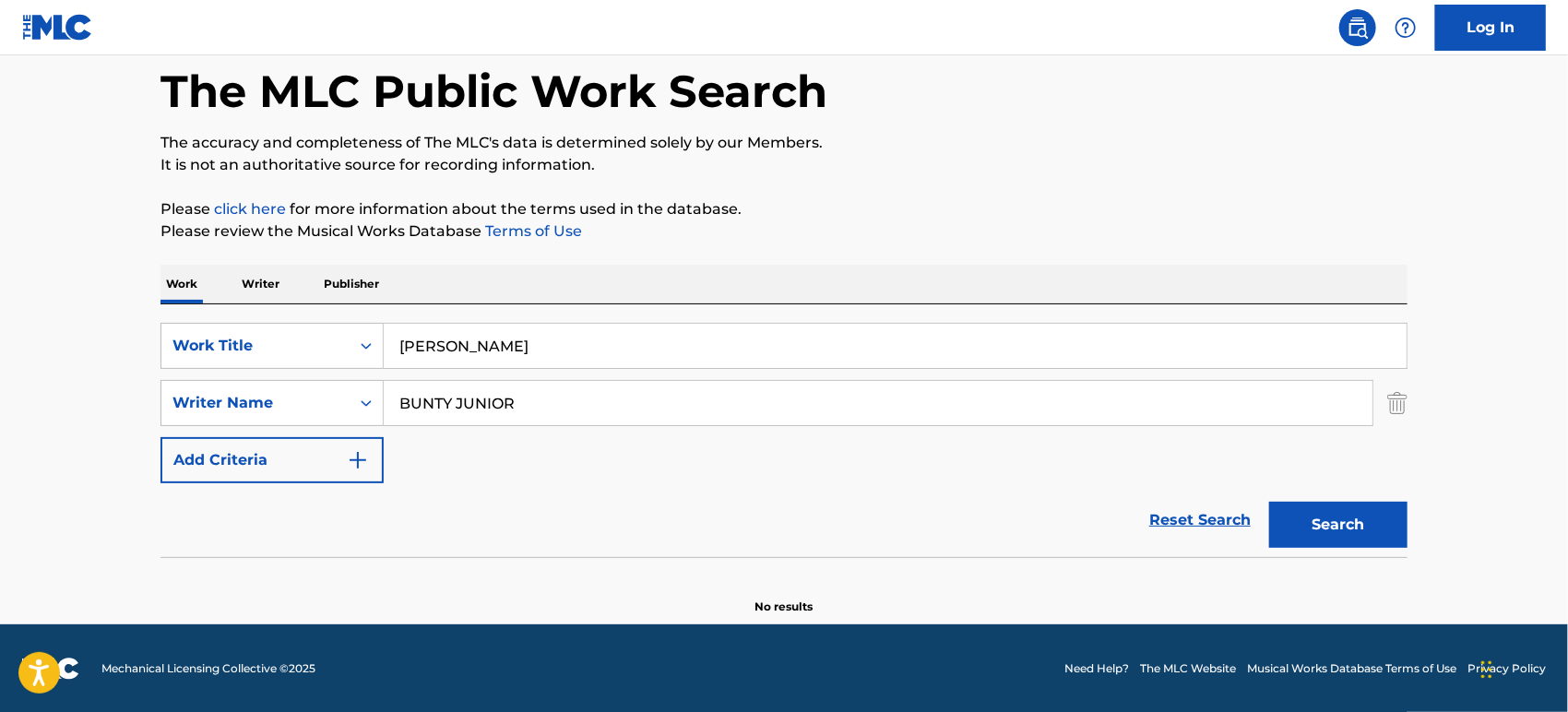
click at [630, 401] on input "BUNTY JUNIOR" at bounding box center [877, 404] width 989 height 44
type input "BUNTY"
click at [1269, 502] on button "Search" at bounding box center [1339, 525] width 139 height 46
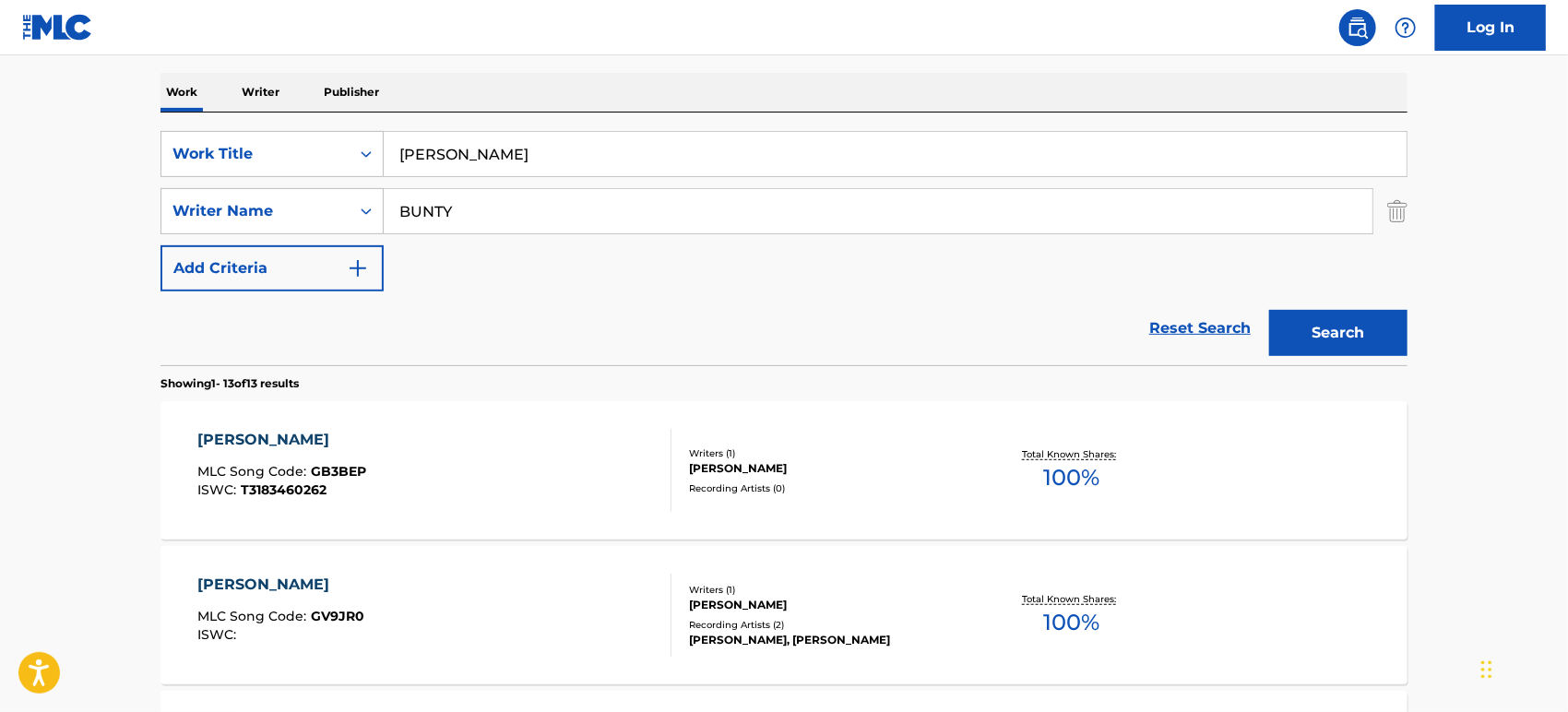
scroll to position [293, 0]
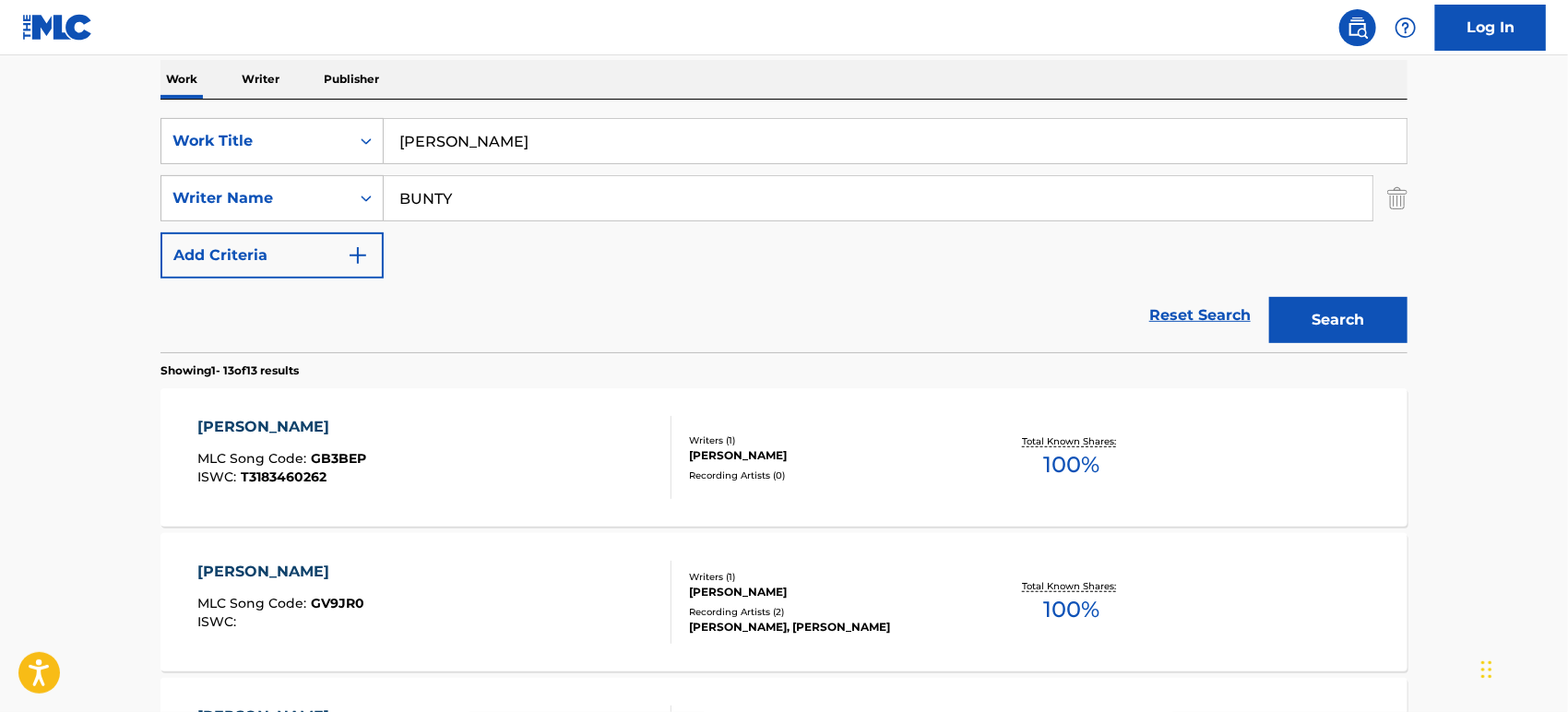
drag, startPoint x: 255, startPoint y: 125, endPoint x: 125, endPoint y: 119, distance: 130.1
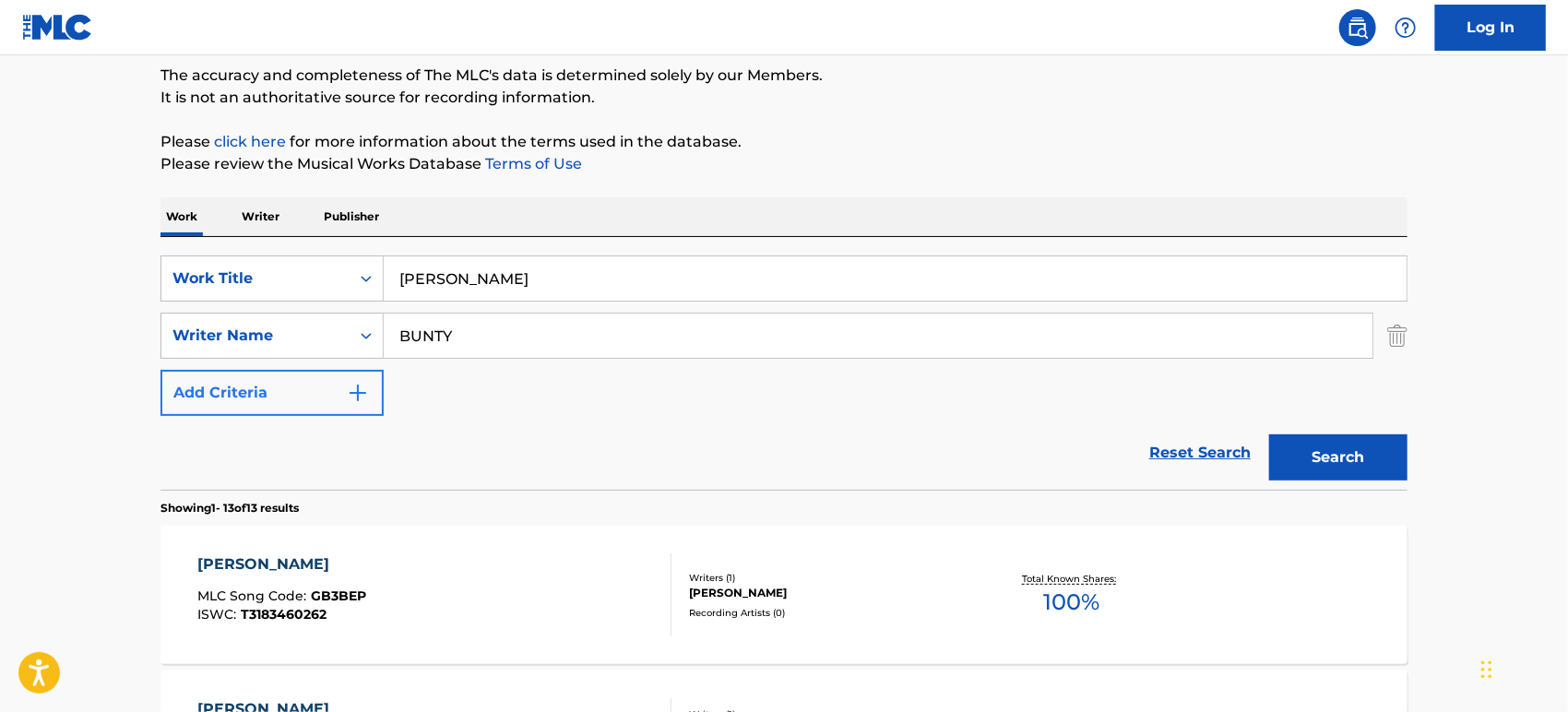
scroll to position [0, 0]
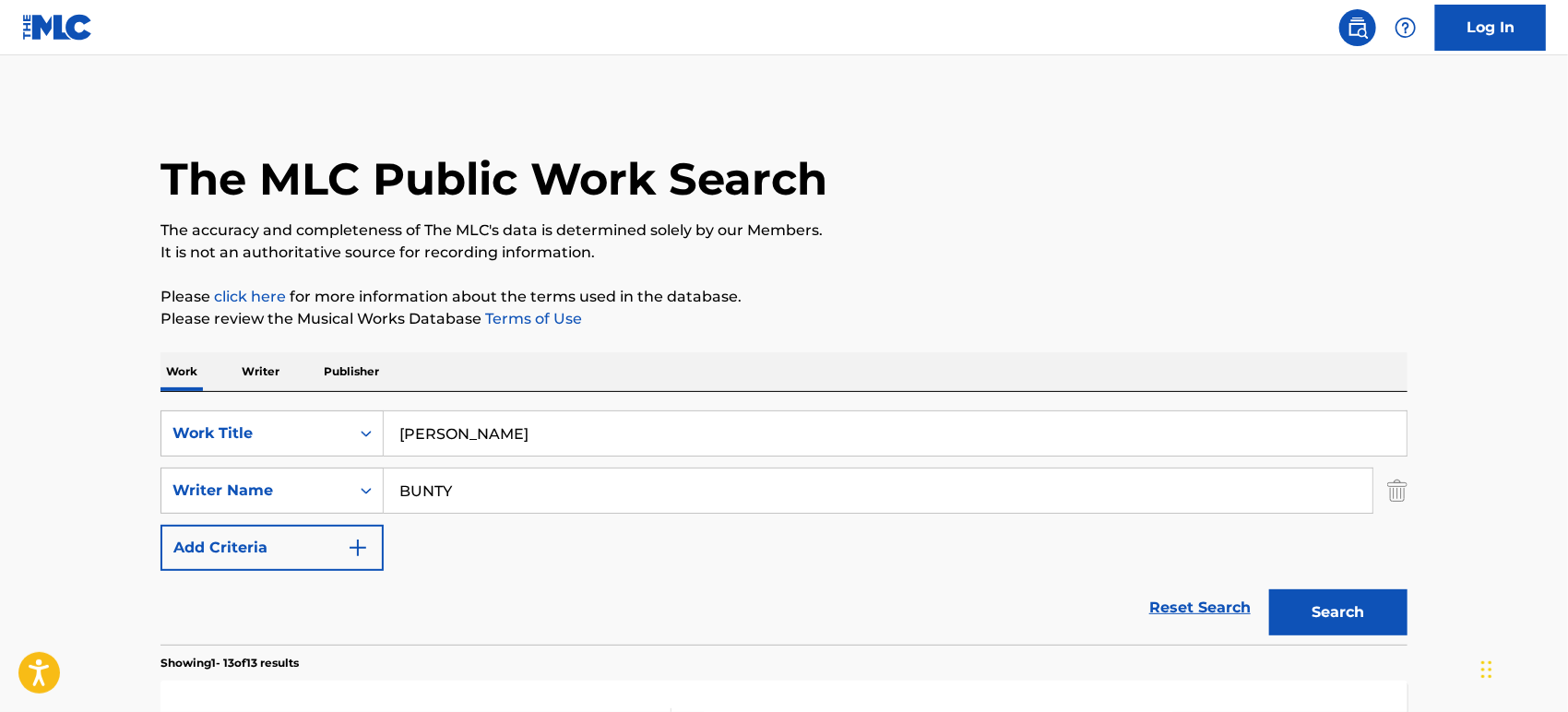
click at [625, 420] on input "[PERSON_NAME]" at bounding box center [895, 434] width 1023 height 44
paste input "[PERSON_NAME] Clash [PERSON_NAME]"
type input "[PERSON_NAME] Clash [PERSON_NAME]"
drag, startPoint x: 492, startPoint y: 486, endPoint x: 291, endPoint y: 489, distance: 201.0
click at [273, 492] on div "SearchWithCriteria2dc6e55b-3975-4812-ac6b-aa918fe768e2 Writer Name BUNTY" at bounding box center [784, 491] width 1247 height 46
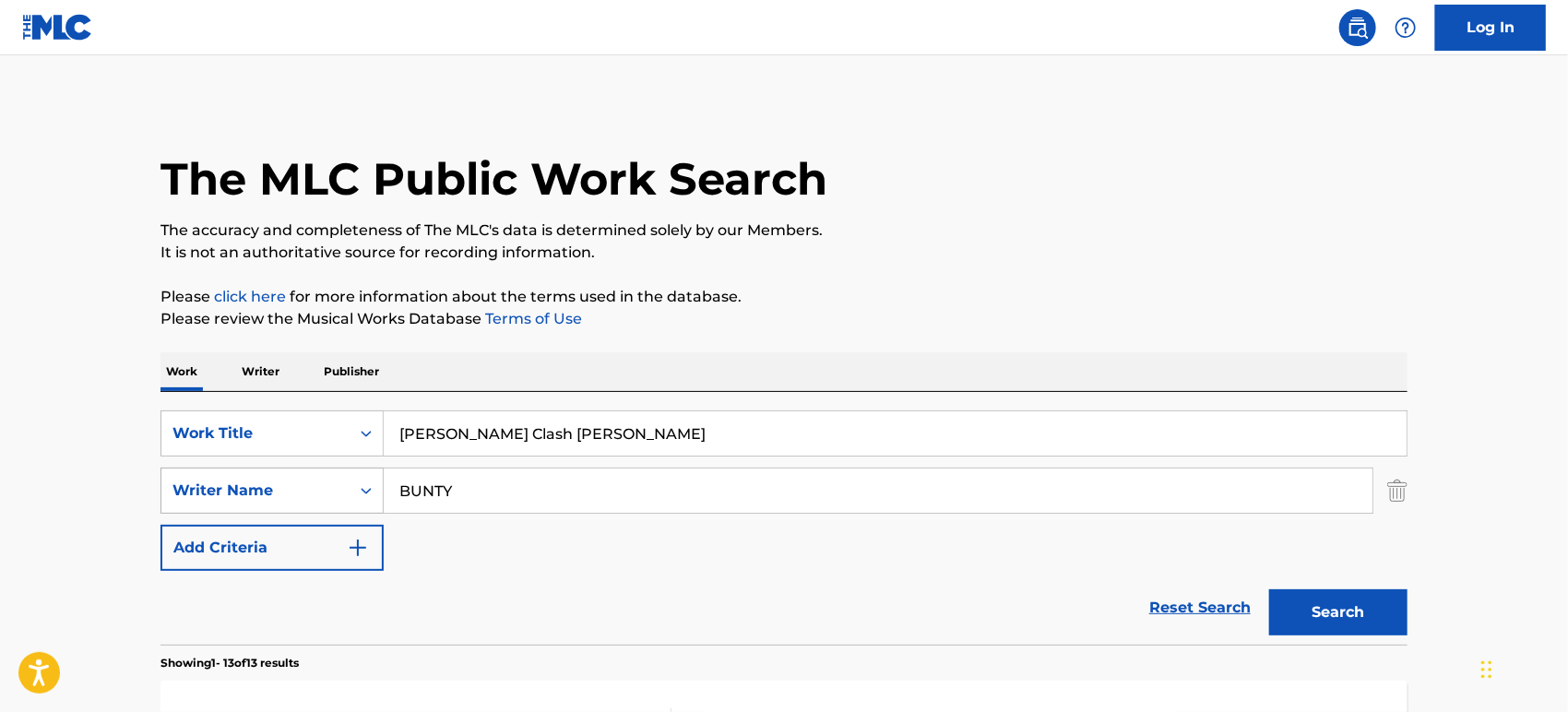
paste input "Thavaud"
type input "Thavaud"
drag, startPoint x: 1368, startPoint y: 616, endPoint x: 1337, endPoint y: 589, distance: 41.1
click at [1367, 616] on button "Search" at bounding box center [1339, 613] width 139 height 46
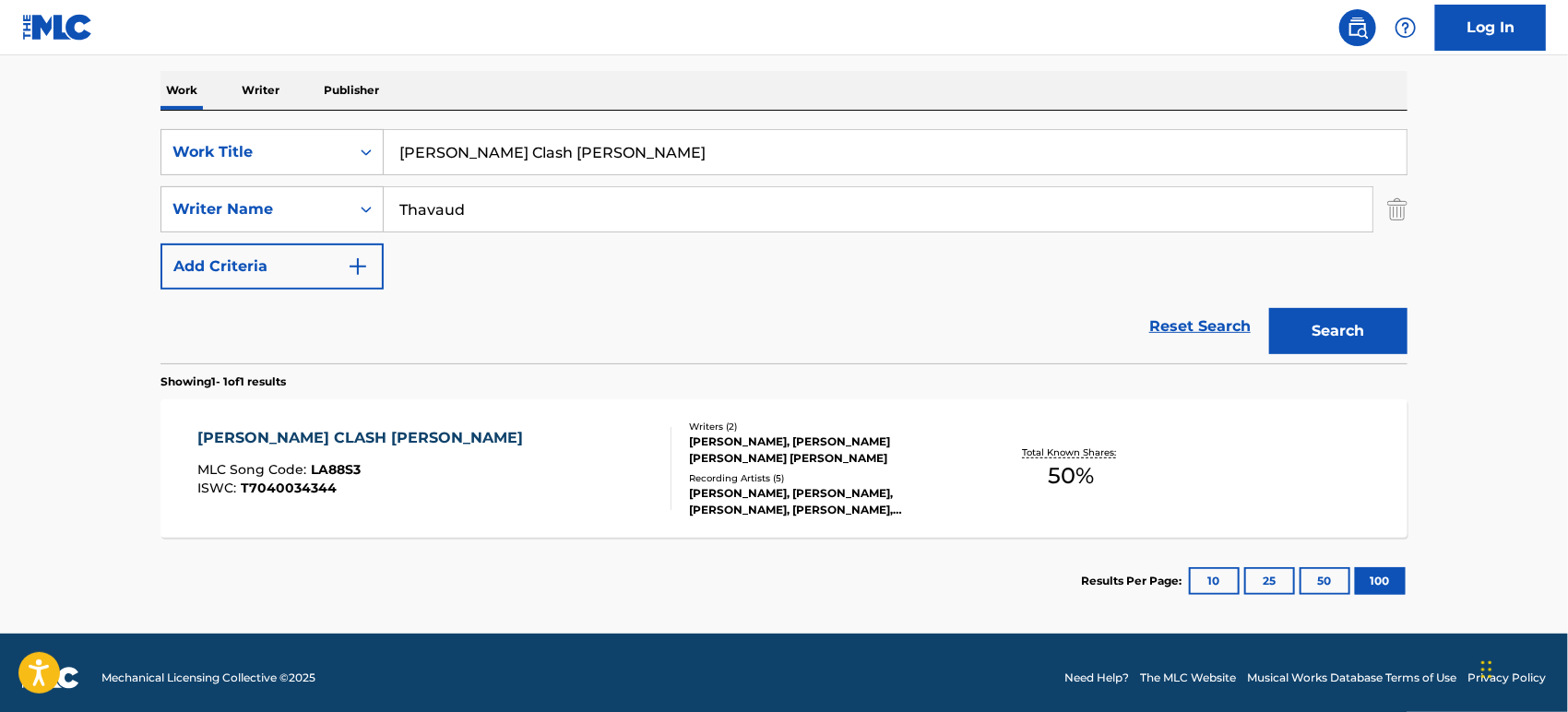
scroll to position [291, 0]
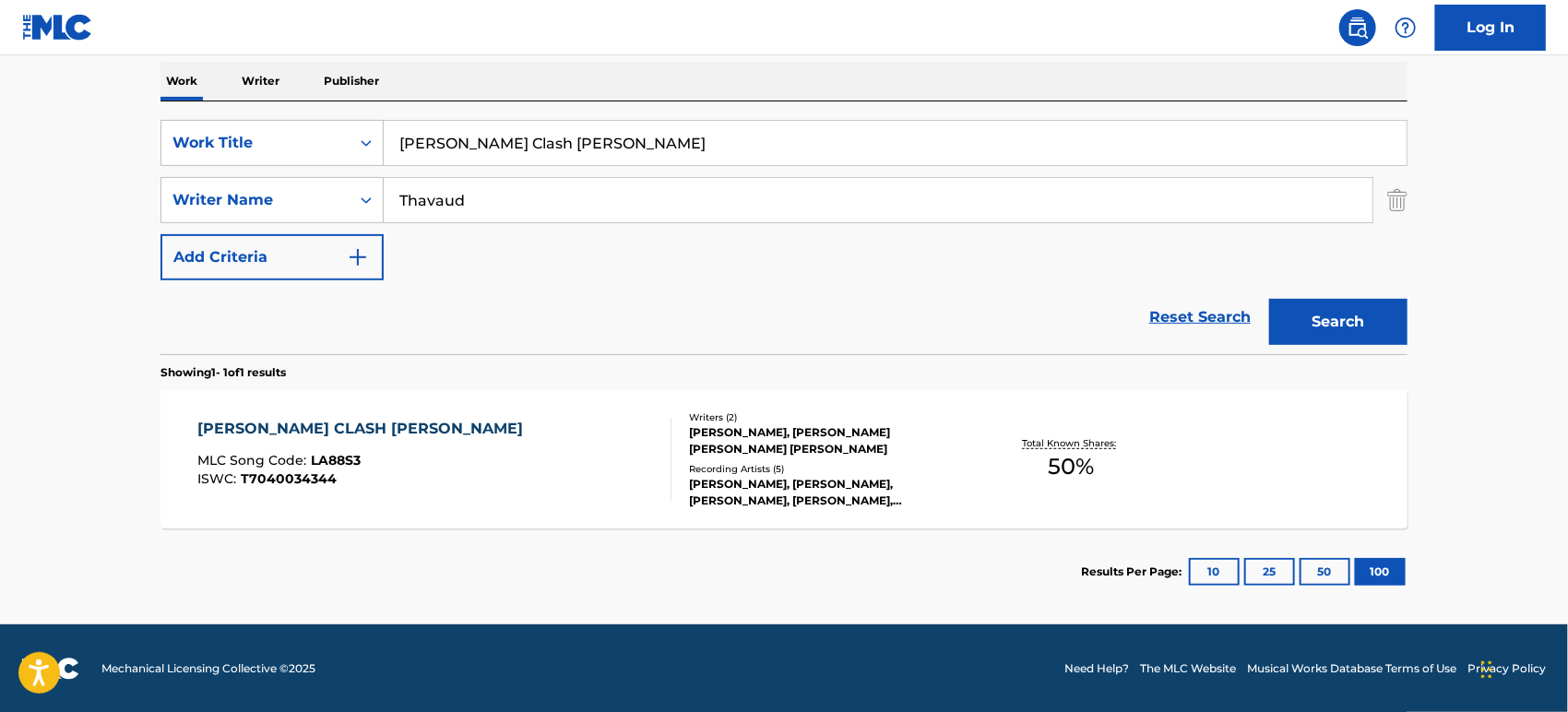
click at [881, 484] on div "[PERSON_NAME], [PERSON_NAME], [PERSON_NAME], [PERSON_NAME], [PERSON_NAME]" at bounding box center [827, 492] width 278 height 33
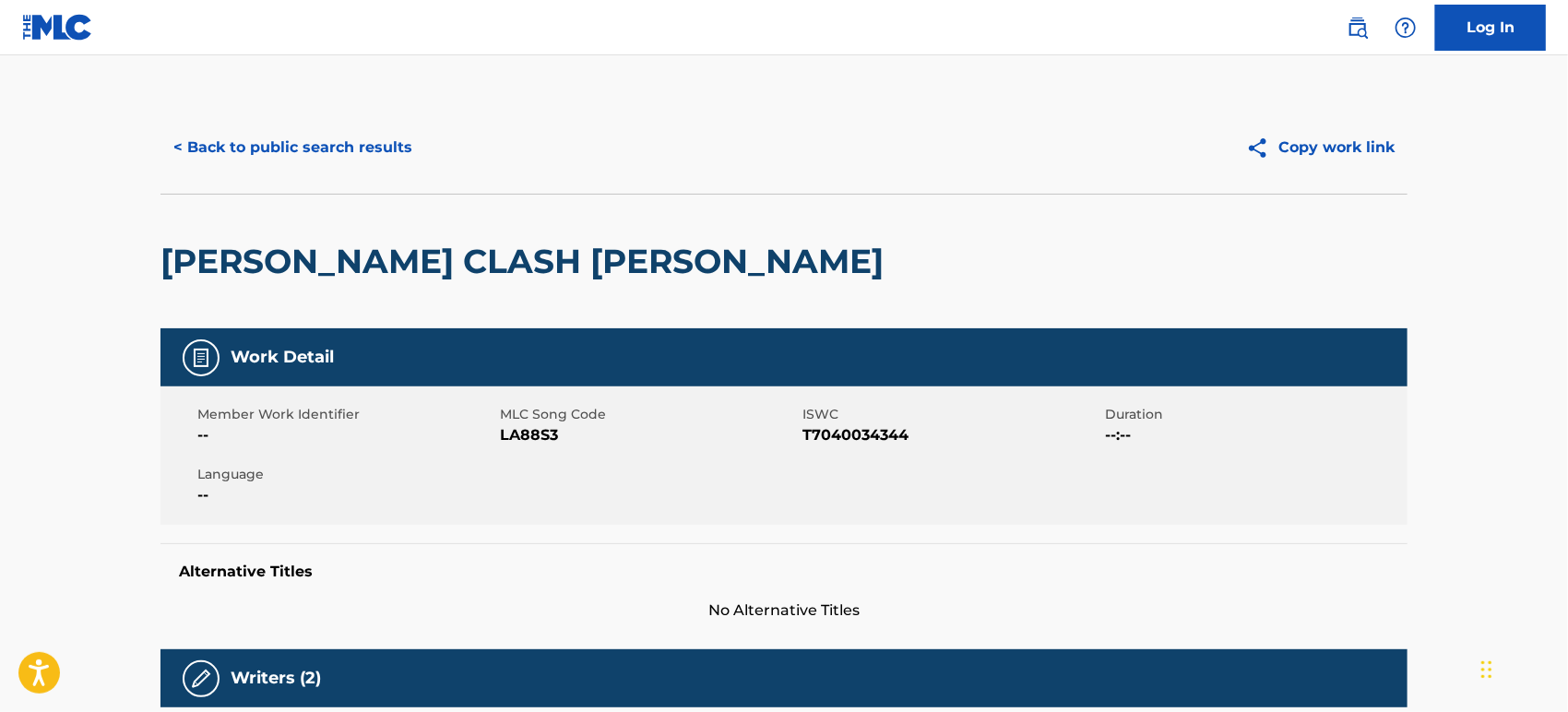
click at [74, 22] on img at bounding box center [58, 27] width 71 height 27
click at [333, 136] on button "< Back to public search results" at bounding box center [293, 147] width 265 height 46
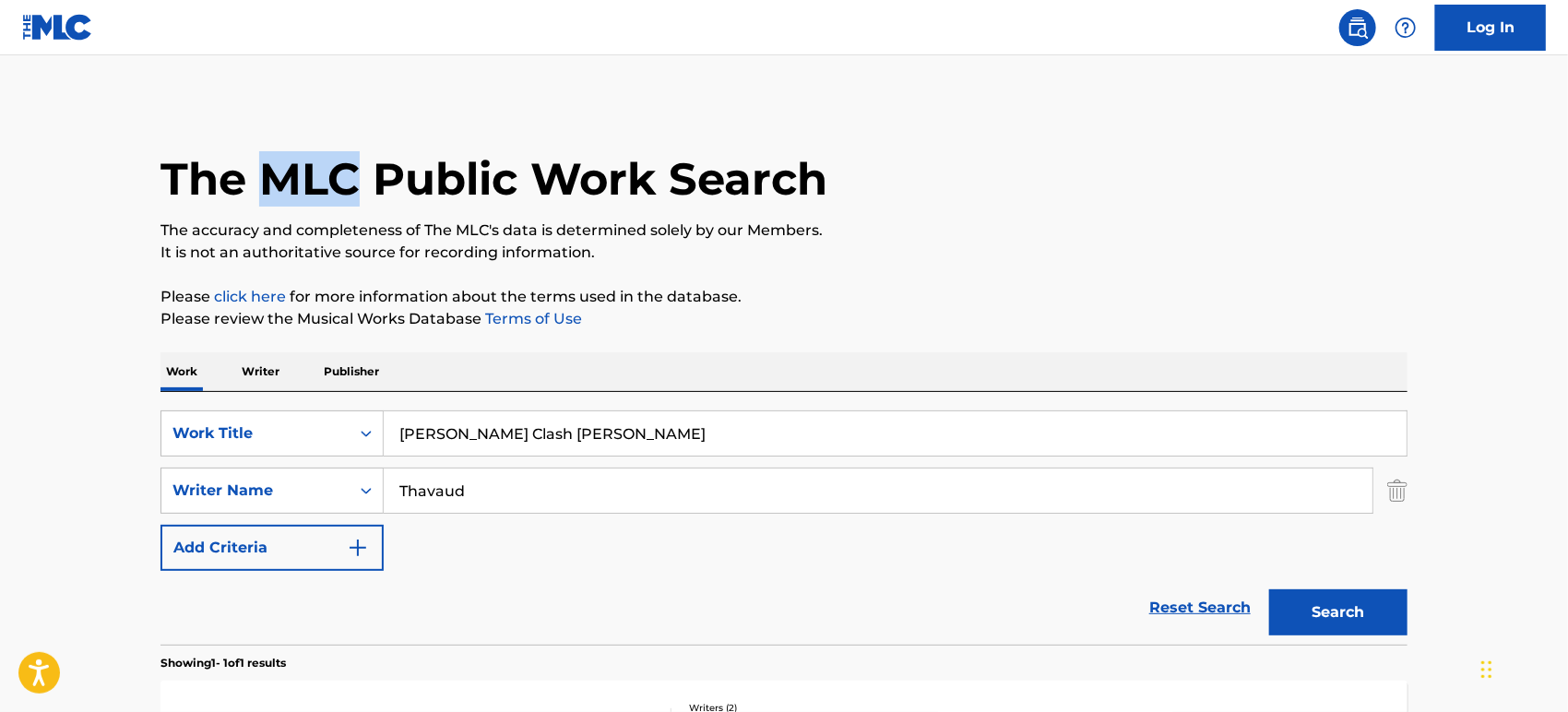
drag, startPoint x: 358, startPoint y: 173, endPoint x: 273, endPoint y: 175, distance: 85.0
click at [273, 175] on h1 "The MLC Public Work Search" at bounding box center [494, 178] width 666 height 55
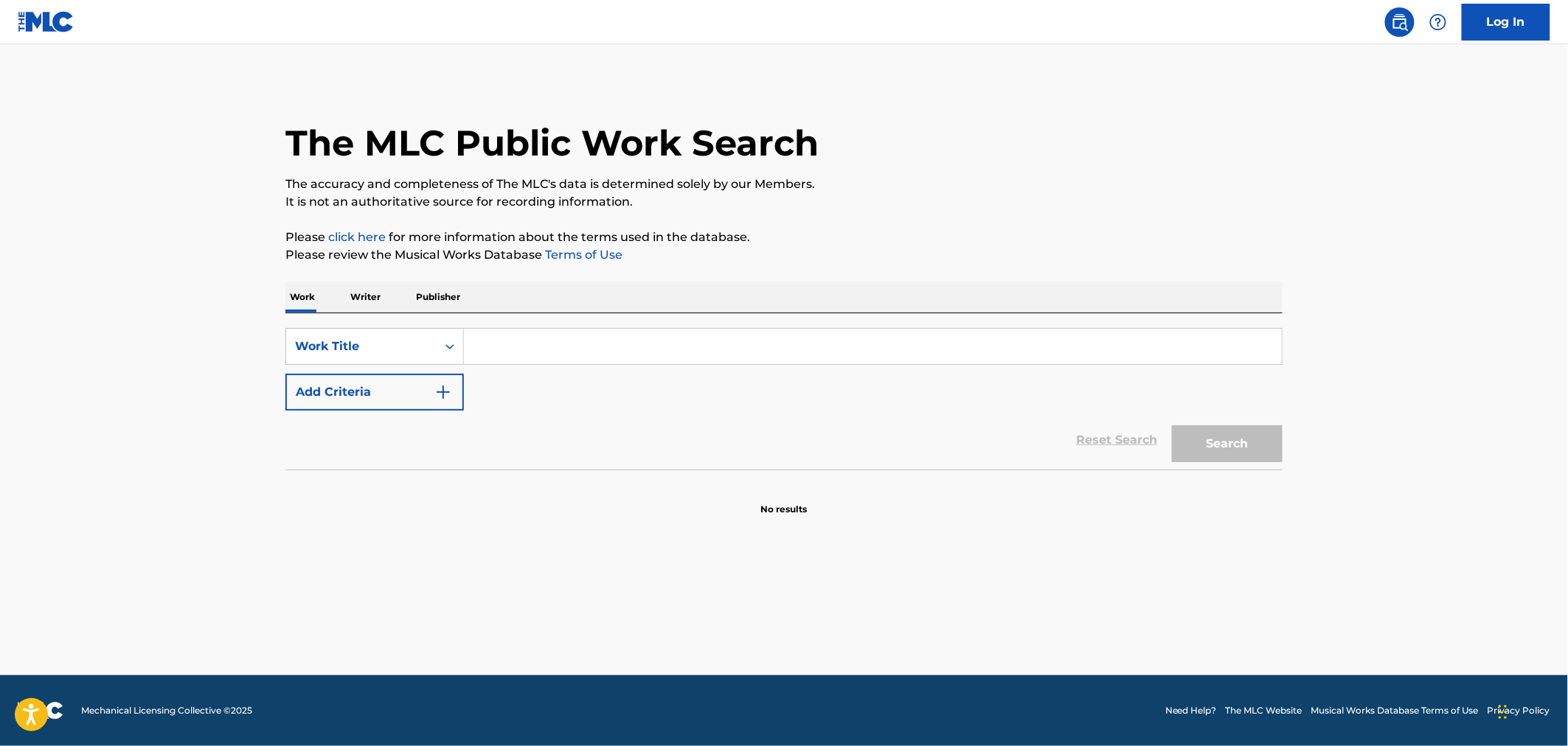
drag, startPoint x: 544, startPoint y: 333, endPoint x: 528, endPoint y: 341, distance: 17.9
click at [544, 333] on input "Search Form" at bounding box center [873, 346] width 818 height 35
paste input "[PERSON_NAME]"
type input "[PERSON_NAME]"
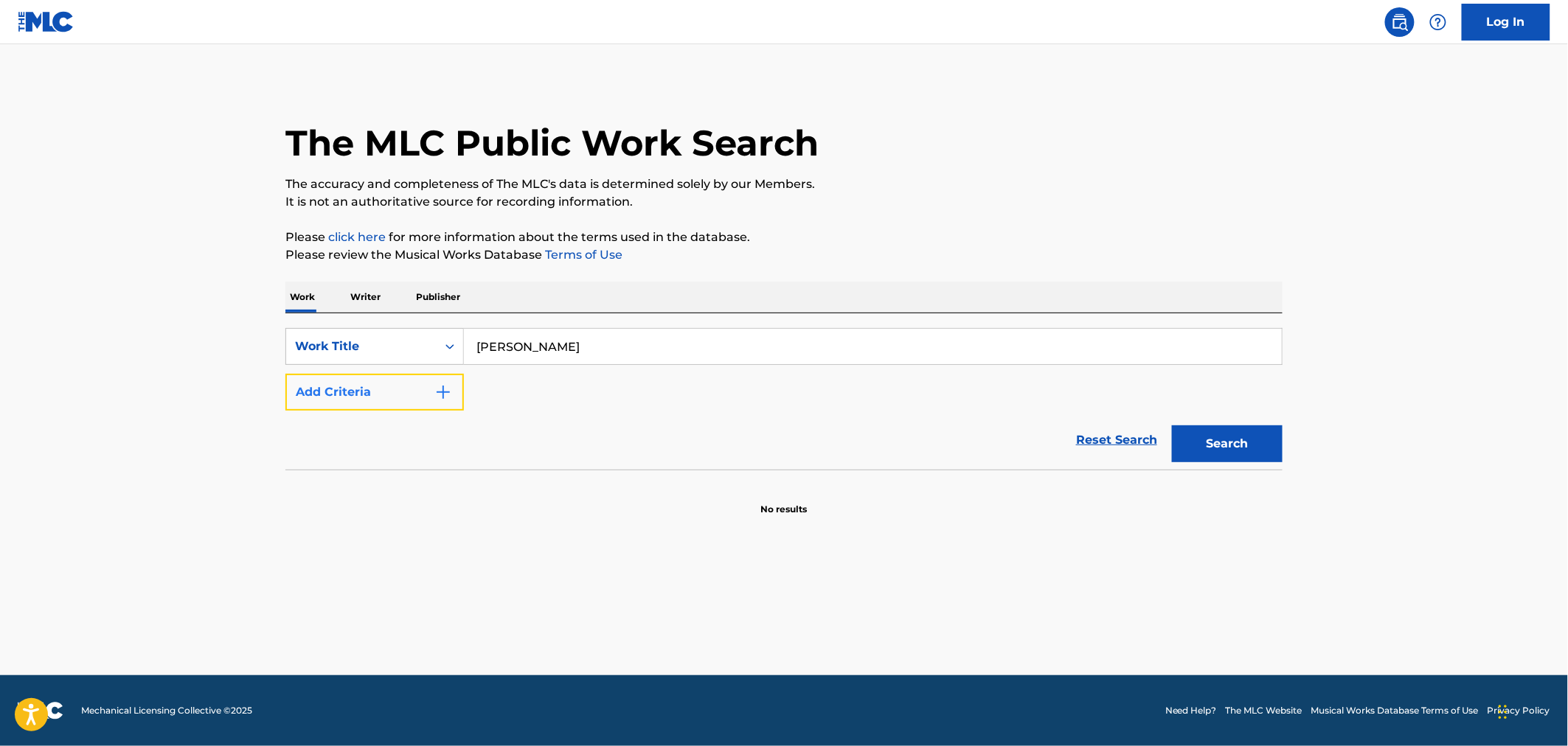
click at [392, 394] on button "Add Criteria" at bounding box center [375, 393] width 179 height 37
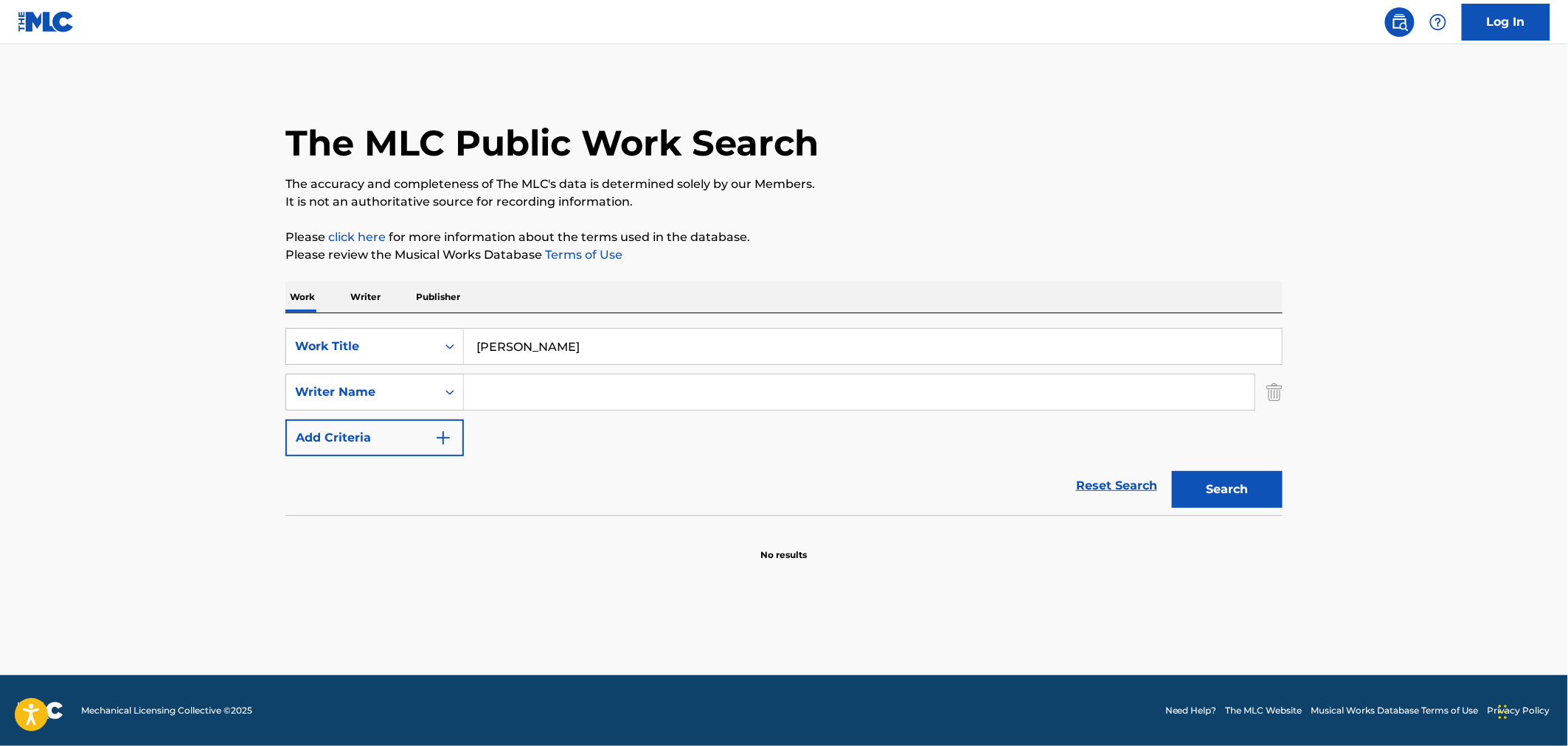
click at [586, 401] on input "Search Form" at bounding box center [859, 393] width 791 height 35
type input "traditional"
click at [1172, 471] on button "Search" at bounding box center [1228, 490] width 111 height 37
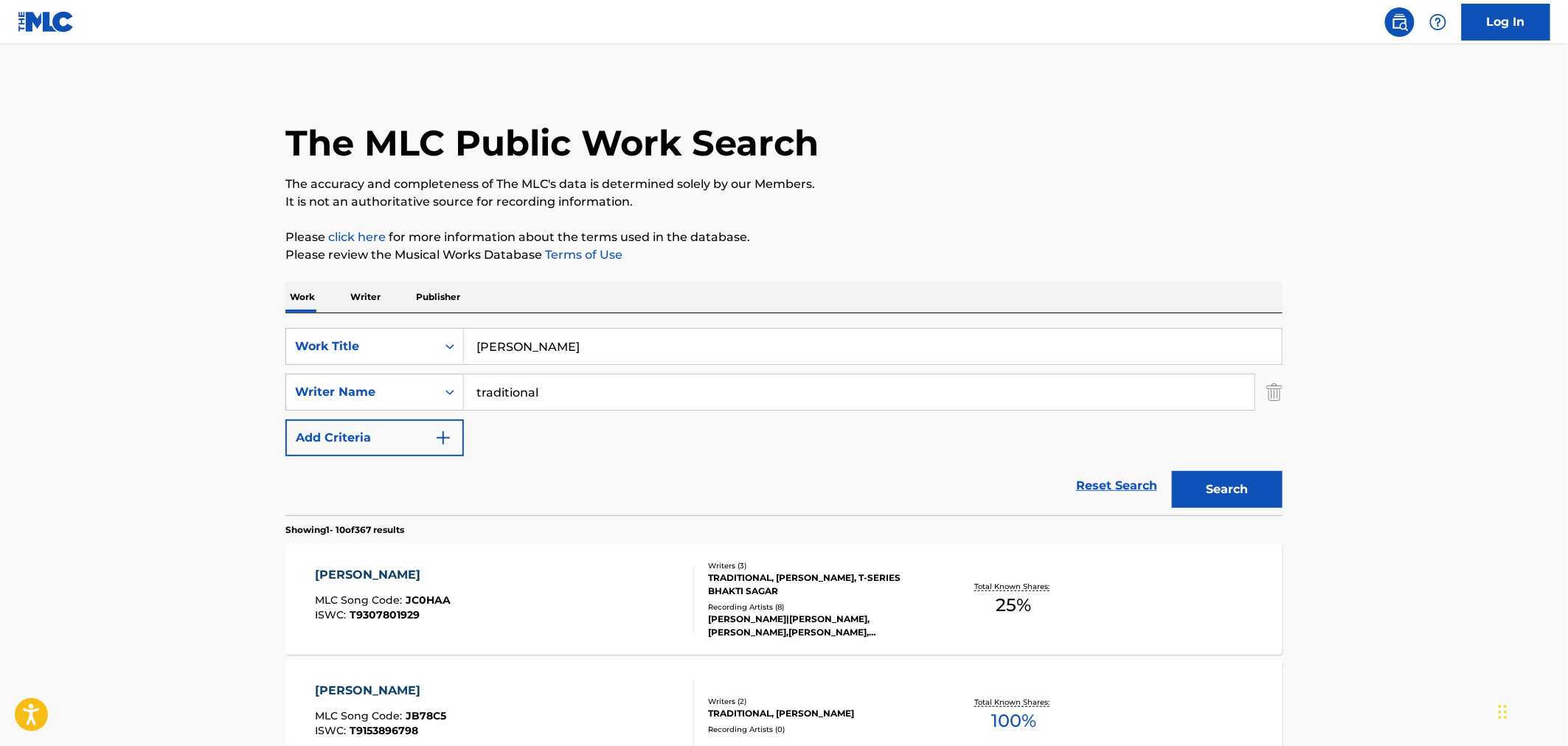
click at [501, 345] on input "[PERSON_NAME]" at bounding box center [873, 346] width 818 height 35
type input "[PERSON_NAME]"
drag, startPoint x: 569, startPoint y: 393, endPoint x: 421, endPoint y: 396, distance: 148.0
click at [421, 396] on div "SearchWithCriteria67e5ecac-b729-4f7d-ad2f-63cb47d9c009 Writer Name traditional" at bounding box center [784, 393] width 997 height 37
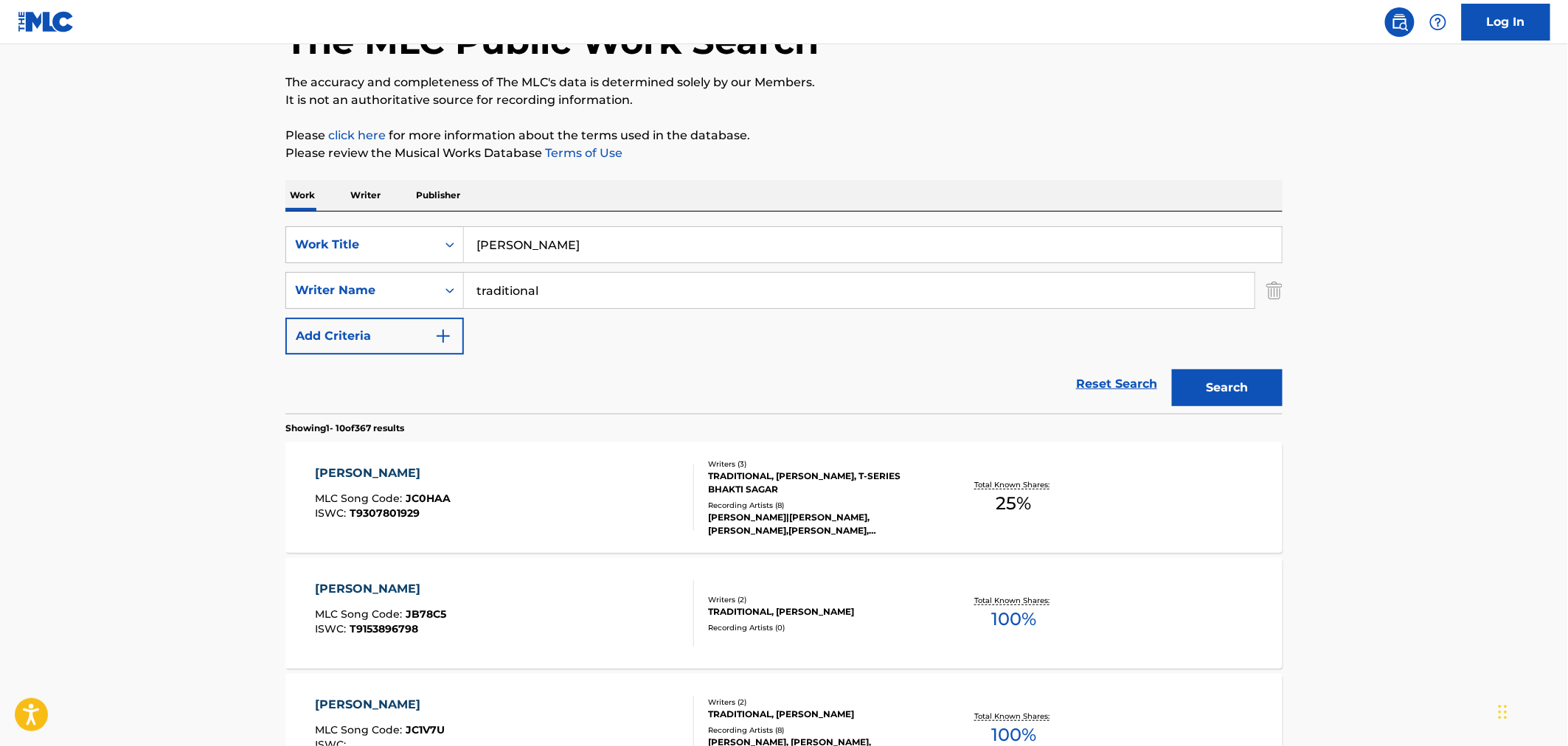
scroll to position [164, 0]
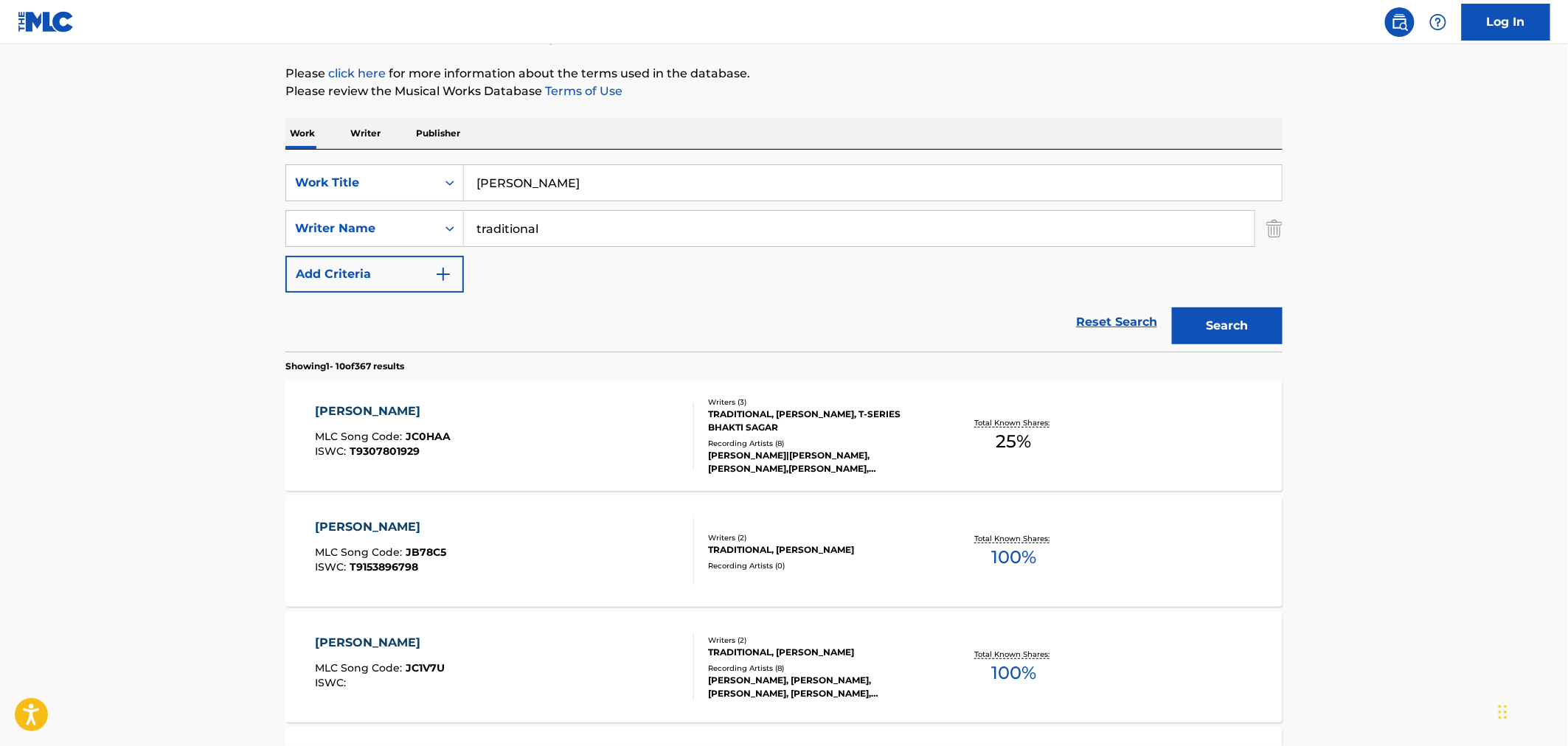
click at [558, 226] on input "traditional" at bounding box center [859, 229] width 791 height 35
drag, startPoint x: 559, startPoint y: 225, endPoint x: 408, endPoint y: 224, distance: 151.0
click at [408, 224] on div "SearchWithCriteria67e5ecac-b729-4f7d-ad2f-63cb47d9c009 Writer Name traditional" at bounding box center [784, 229] width 997 height 37
paste input "MUNSHAW"
type input "MUNSHAW"
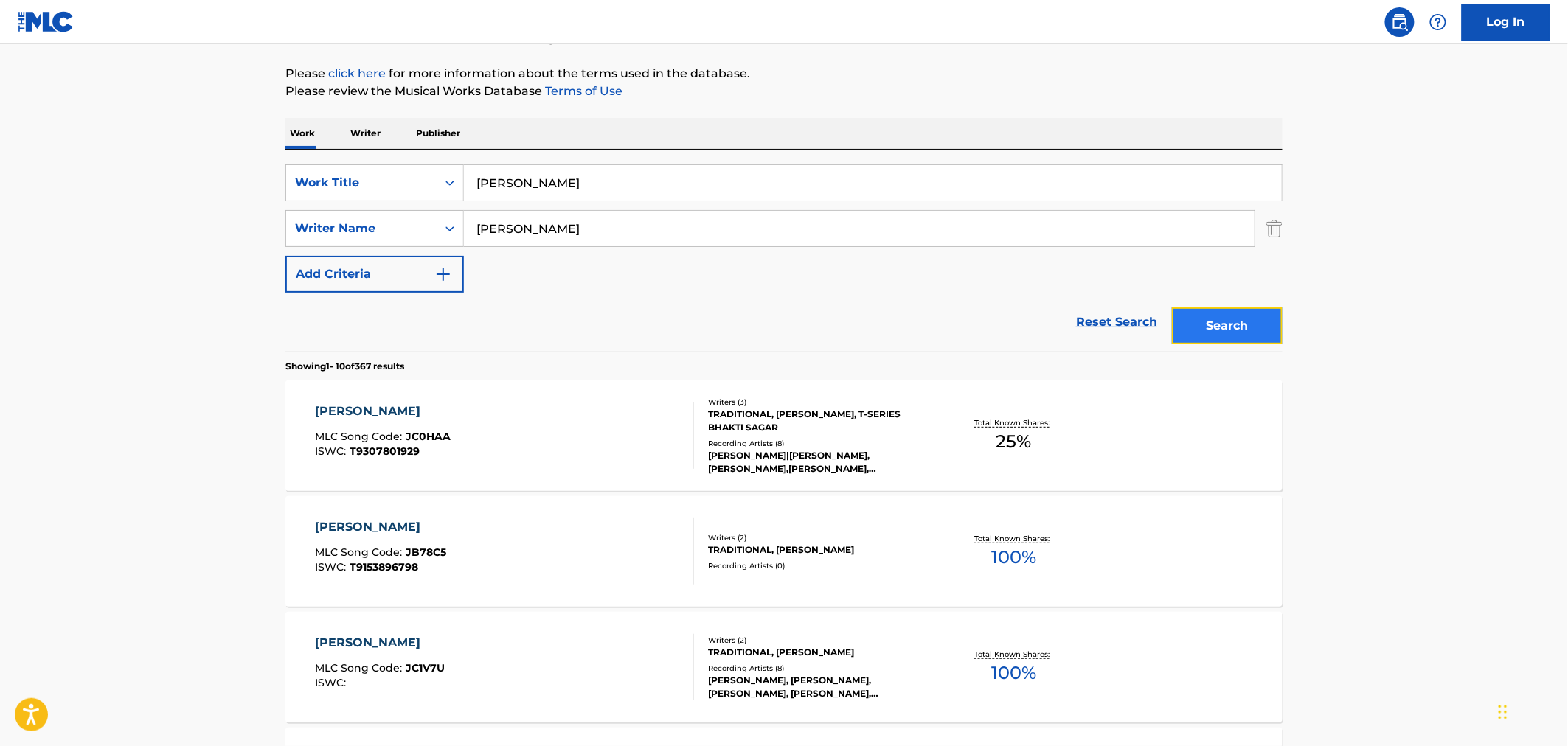
click at [1226, 317] on button "Search" at bounding box center [1228, 326] width 111 height 37
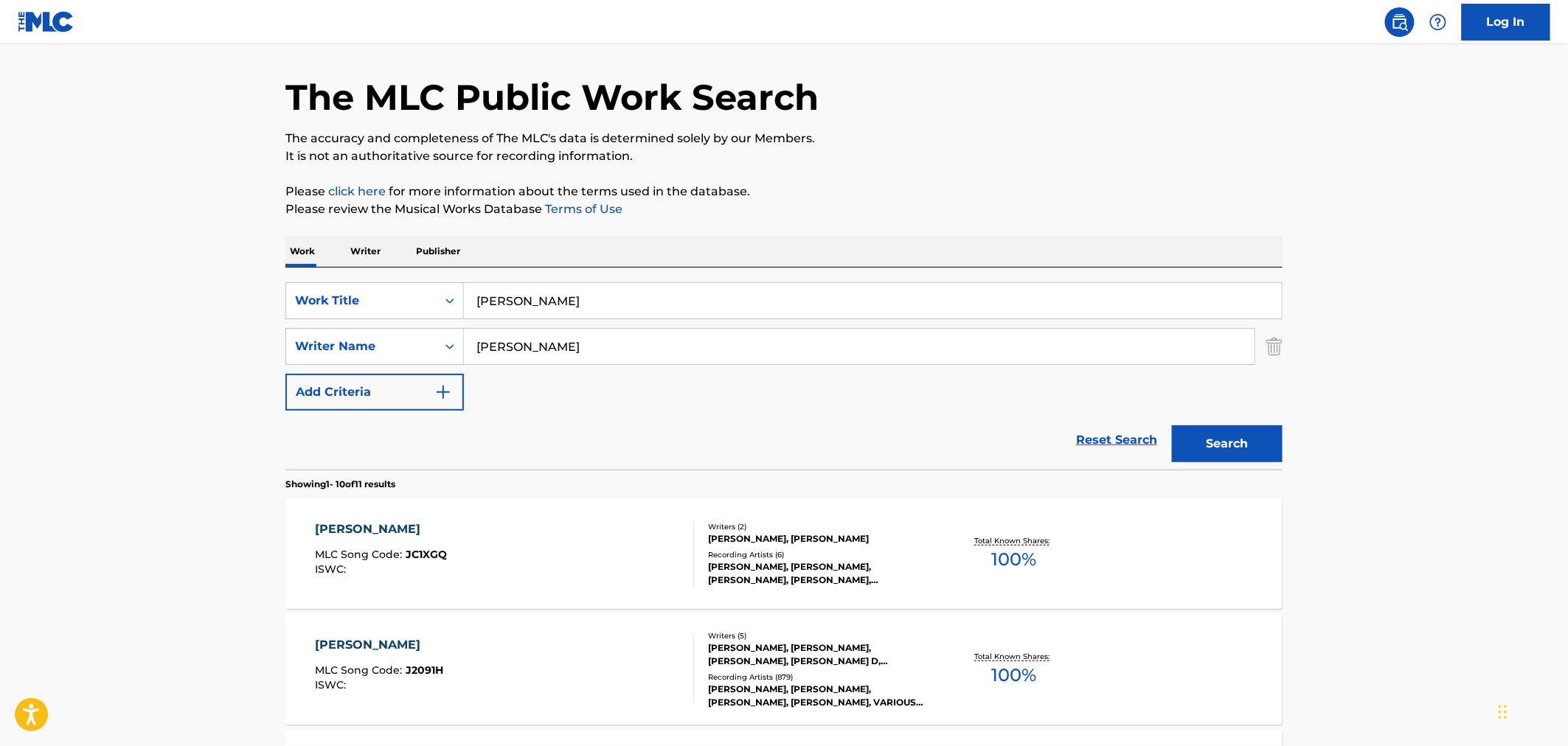
scroll to position [82, 0]
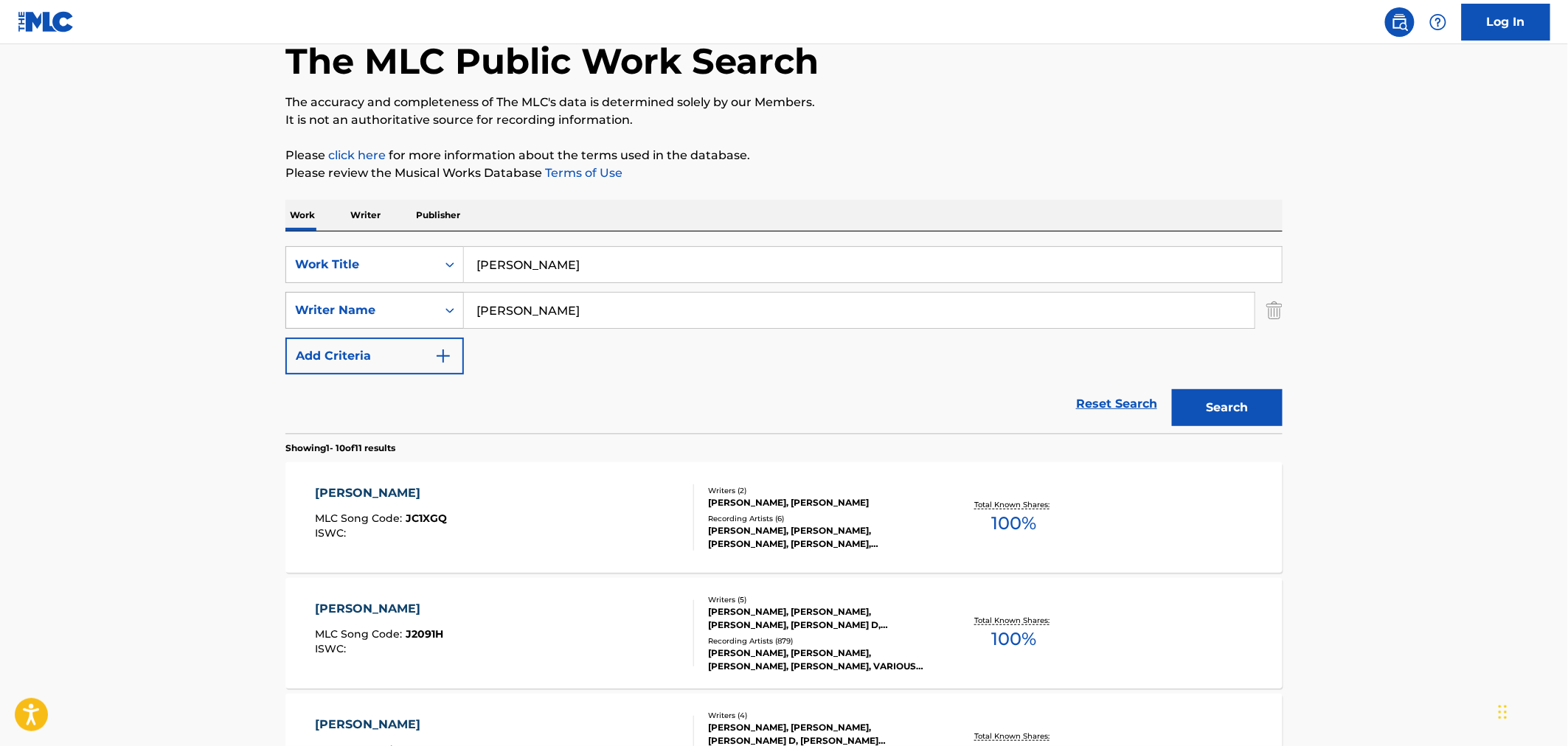
drag, startPoint x: 601, startPoint y: 304, endPoint x: 413, endPoint y: 297, distance: 188.1
click at [413, 297] on div "SearchWithCriteria67e5ecac-b729-4f7d-ad2f-63cb47d9c009 Writer Name MUNSHAW" at bounding box center [784, 310] width 997 height 37
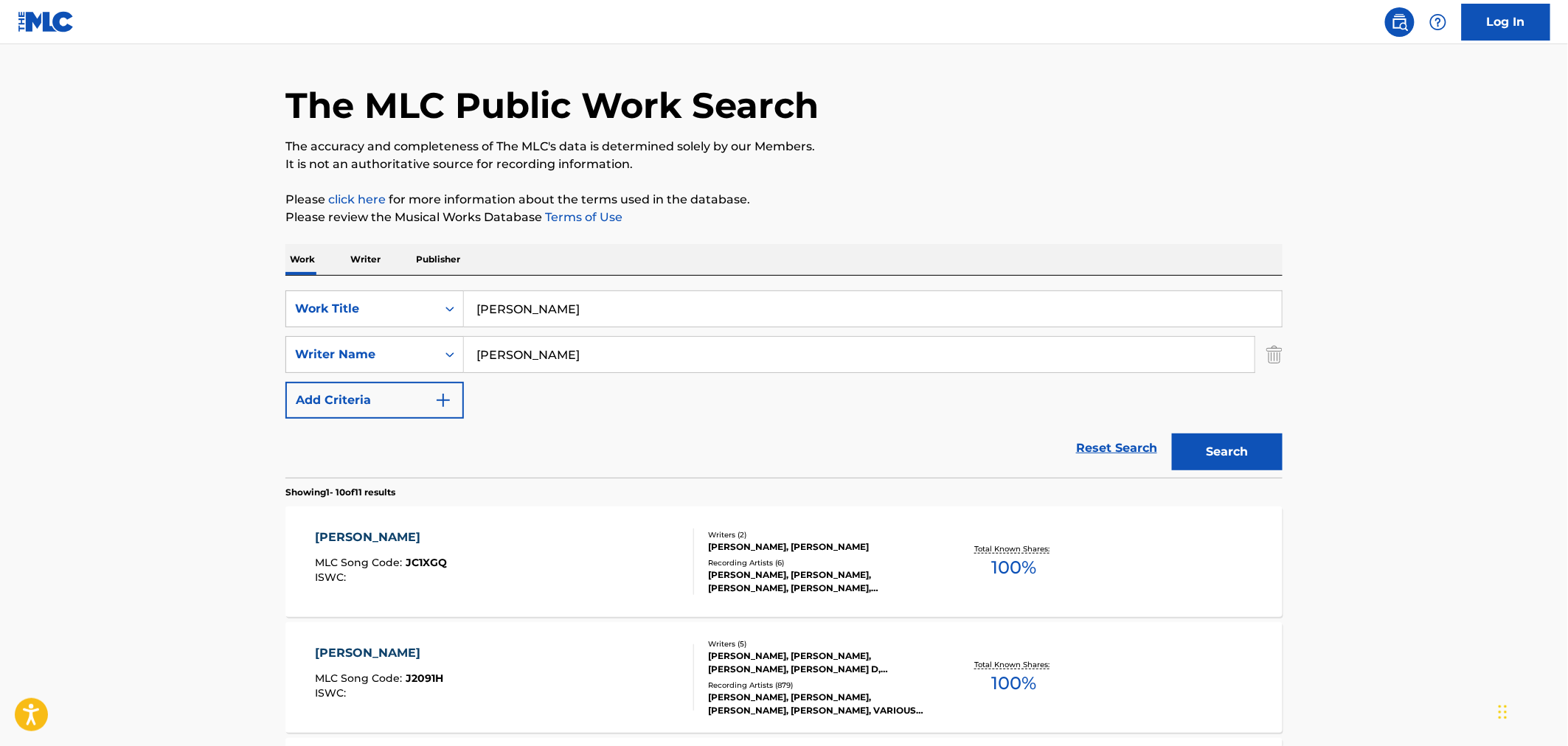
scroll to position [0, 0]
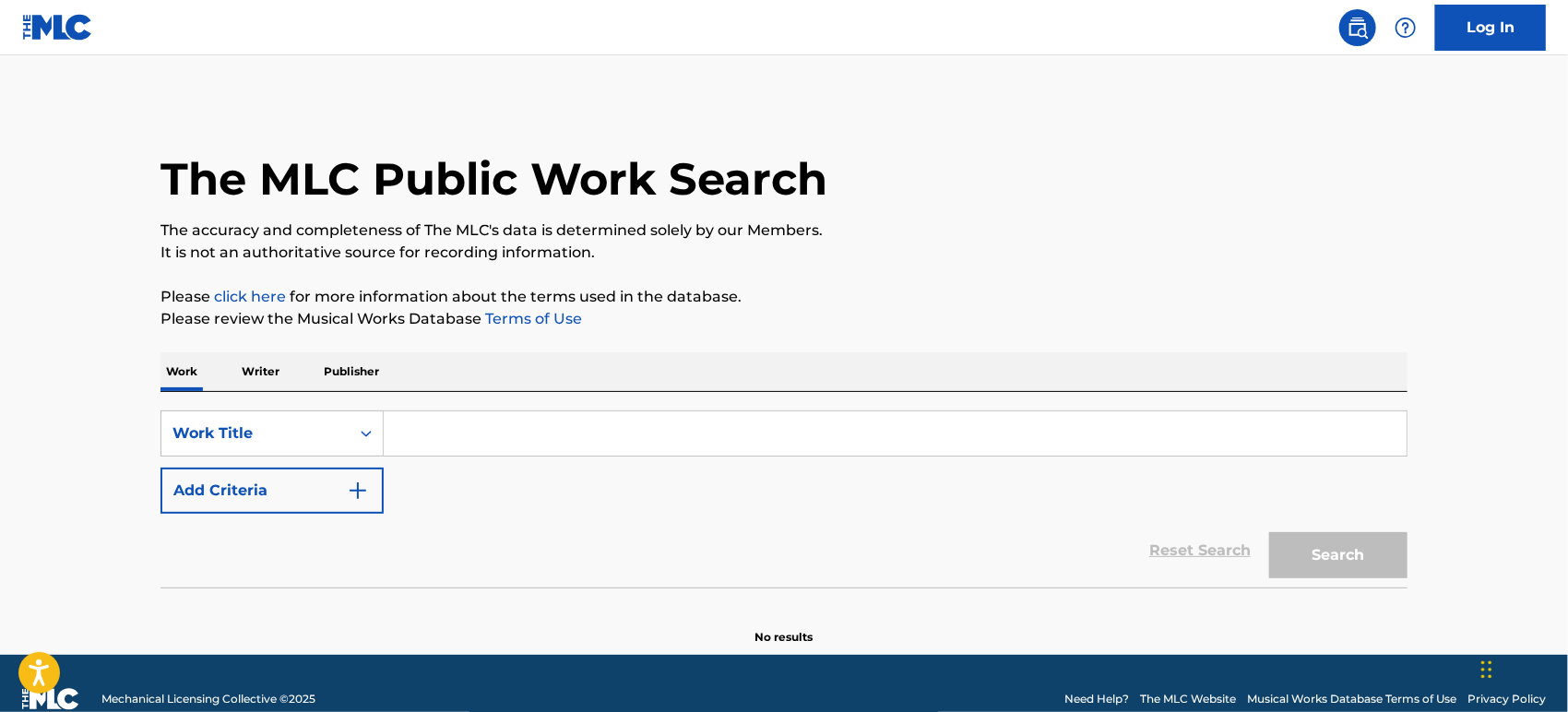
click at [496, 419] on input "Search Form" at bounding box center [895, 434] width 1023 height 44
paste input "[PERSON_NAME]"
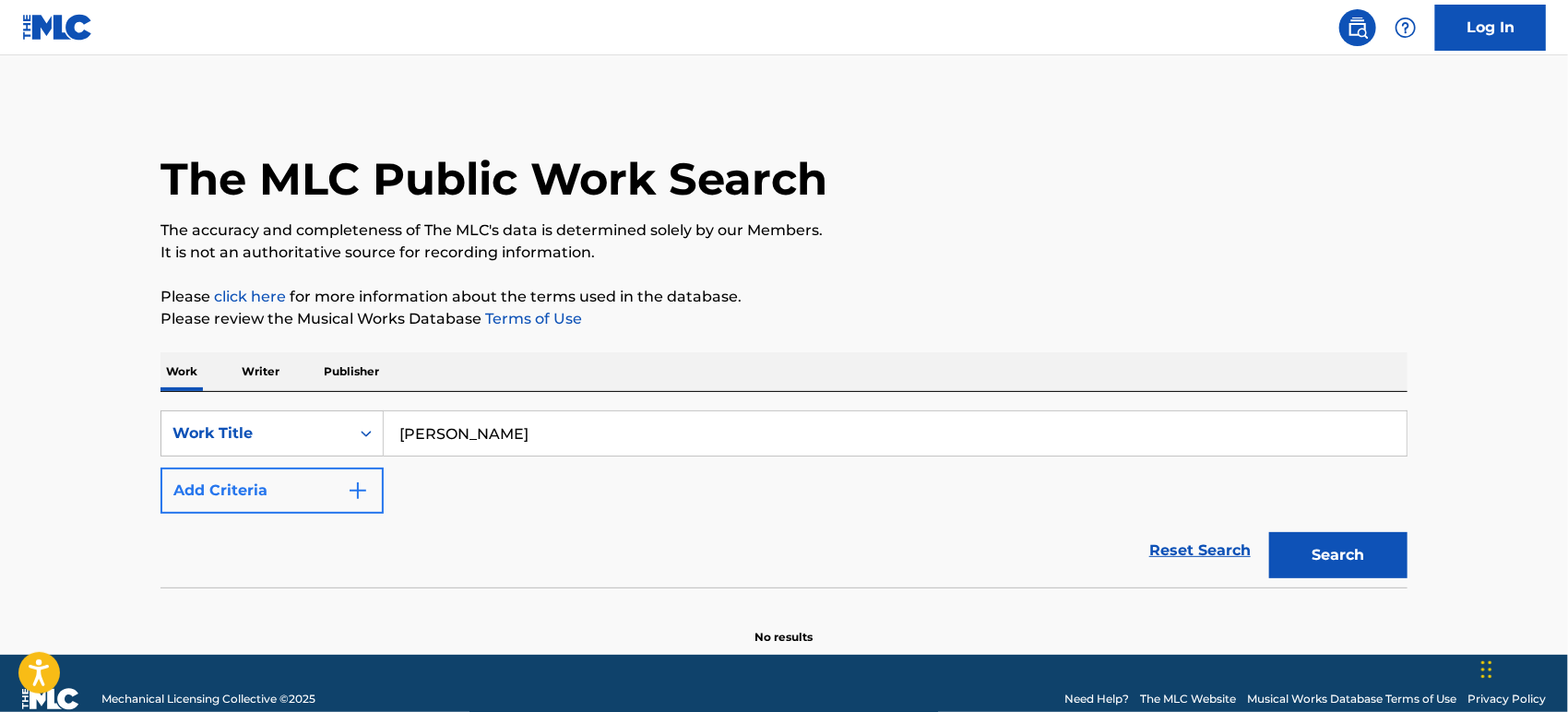
type input "[PERSON_NAME]"
click at [284, 489] on button "Add Criteria" at bounding box center [273, 491] width 223 height 46
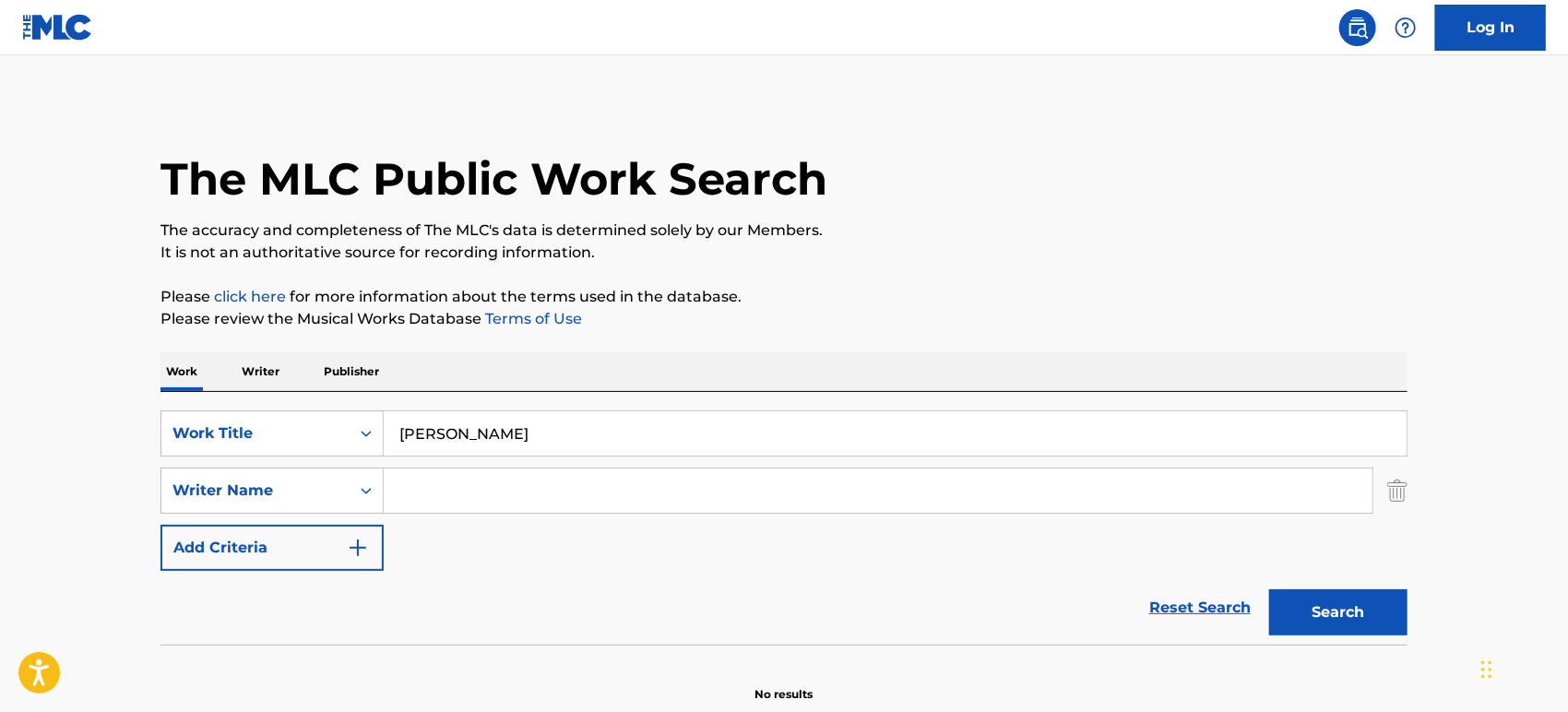
click at [602, 499] on input "Search Form" at bounding box center [877, 491] width 989 height 44
paste input "[PERSON_NAME]"
type input "[PERSON_NAME]"
click at [1347, 602] on button "Search" at bounding box center [1339, 613] width 139 height 46
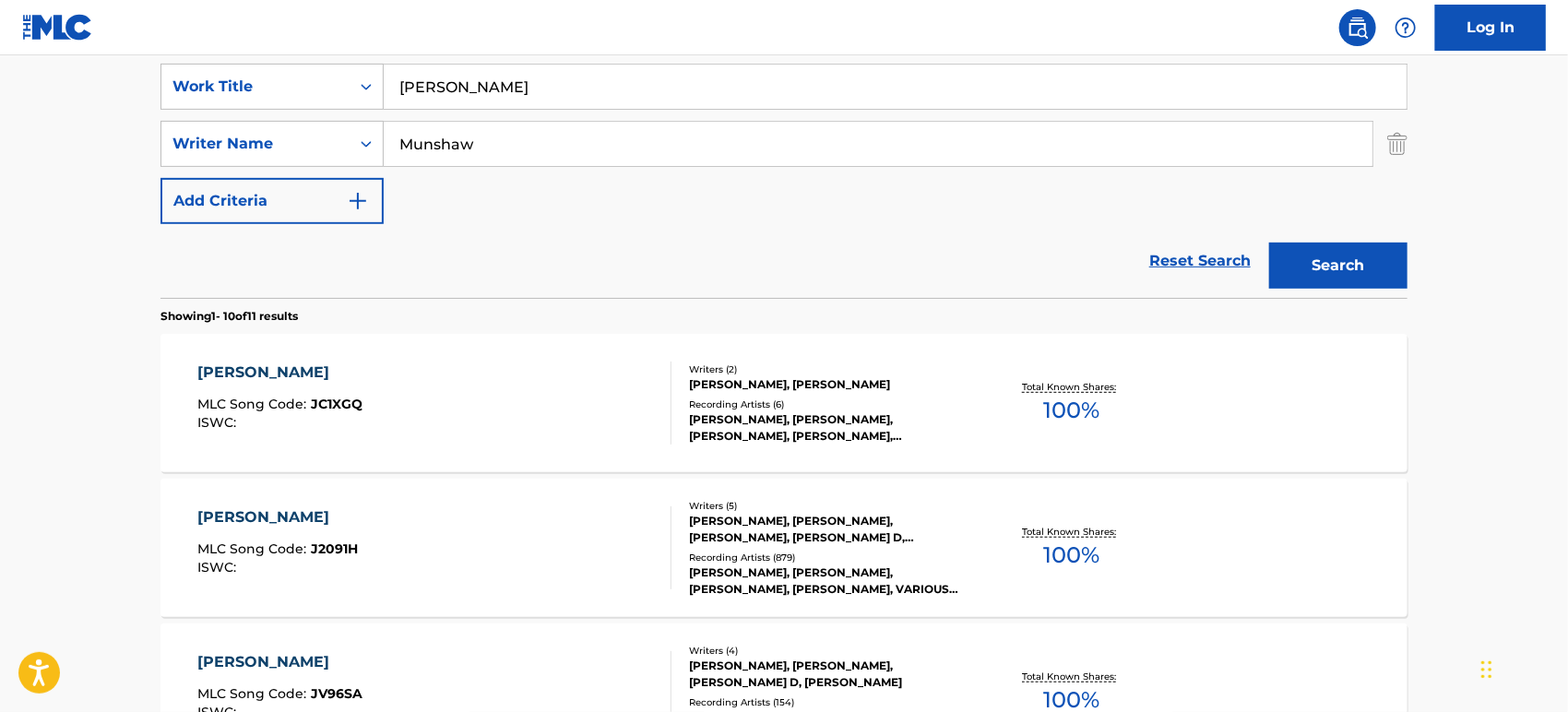
scroll to position [409, 0]
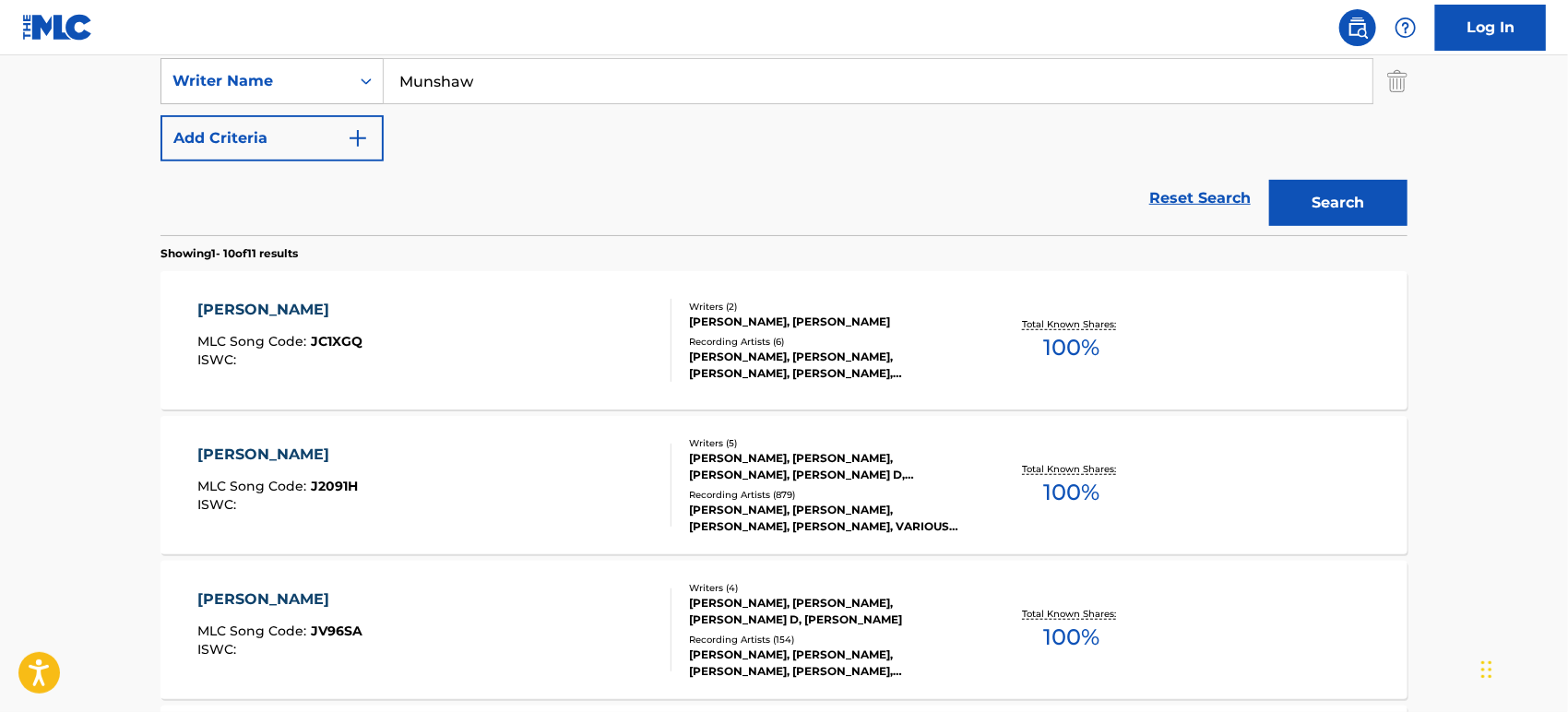
click at [470, 452] on div "JAI GANESH DEVA MLC Song Code : J2091H ISWC :" at bounding box center [435, 486] width 474 height 83
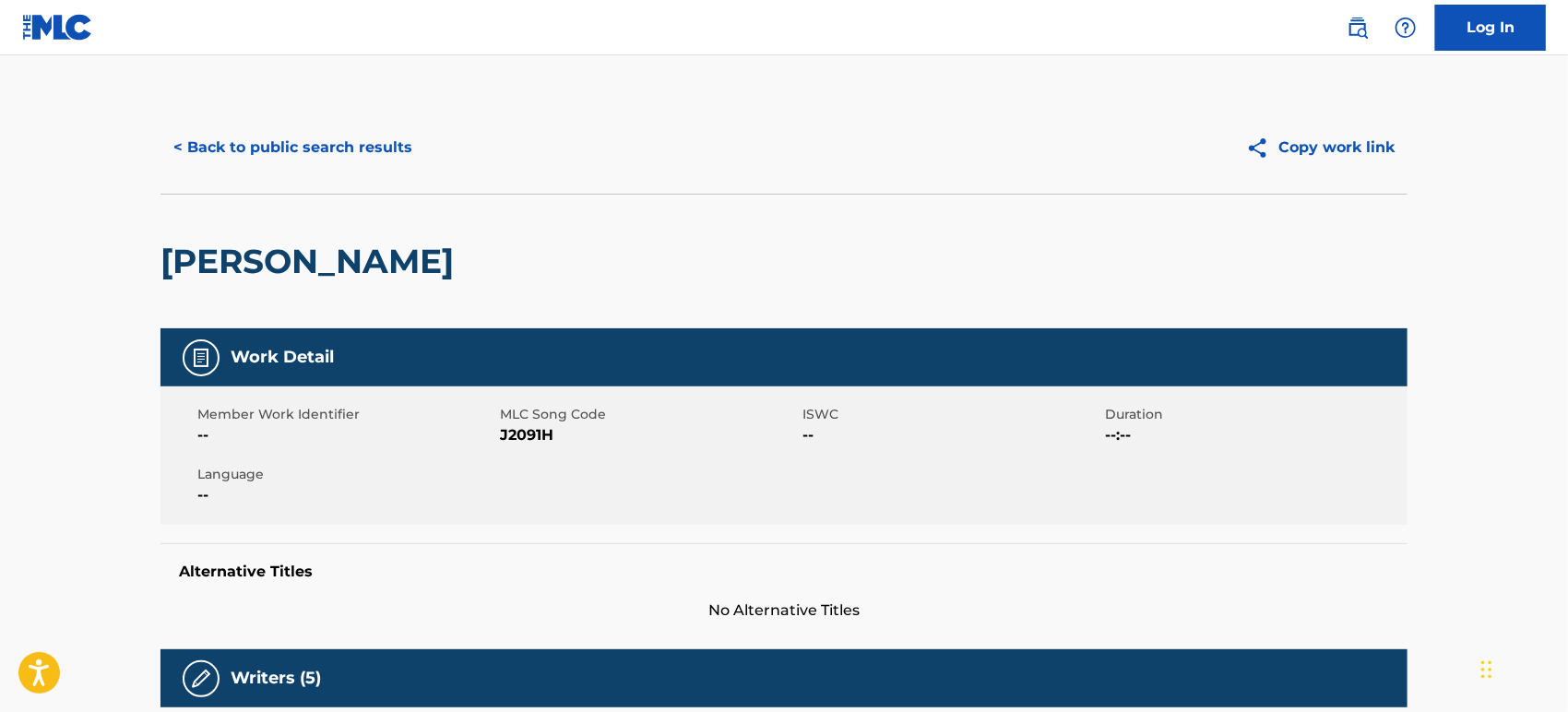
click at [513, 434] on span "J2091H" at bounding box center [648, 435] width 298 height 22
copy span "J2091H"
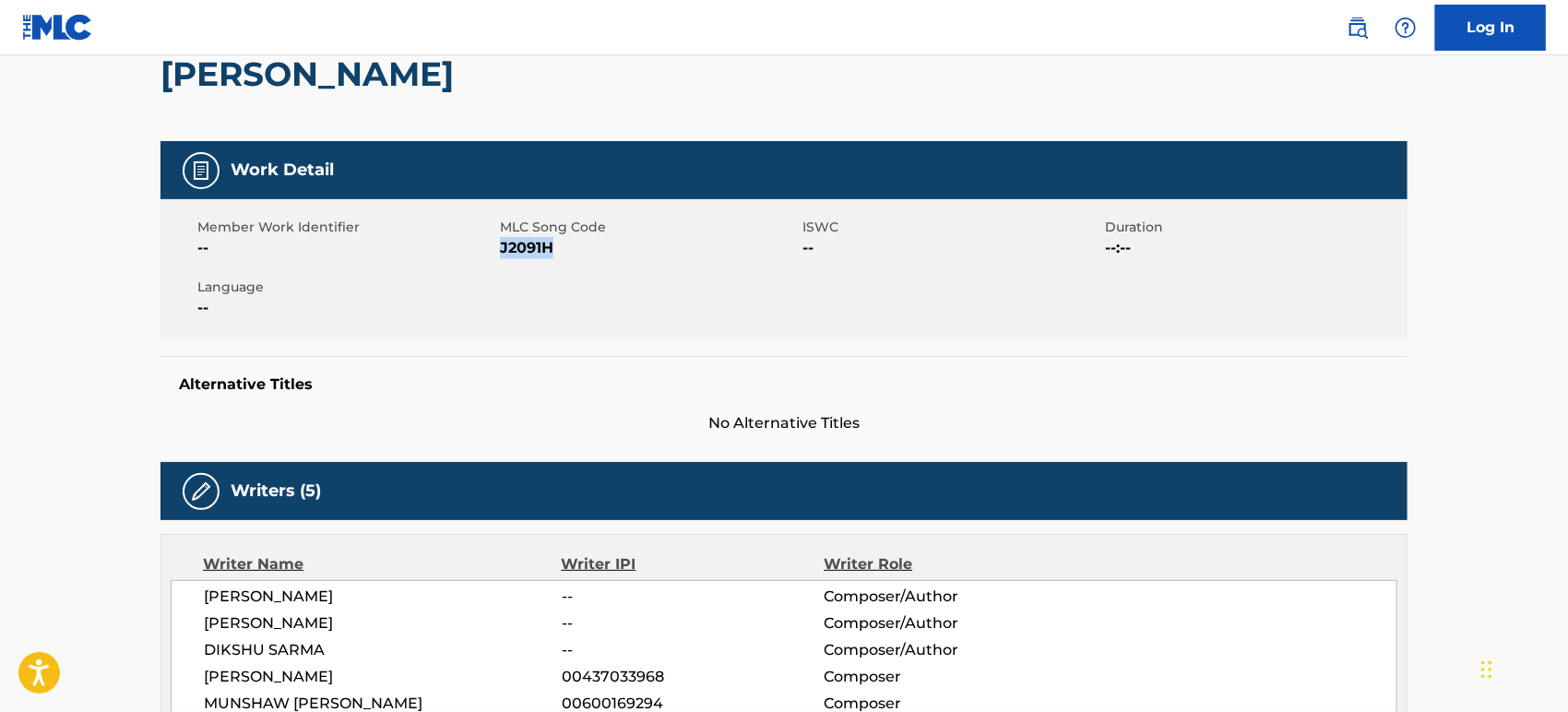
scroll to position [205, 0]
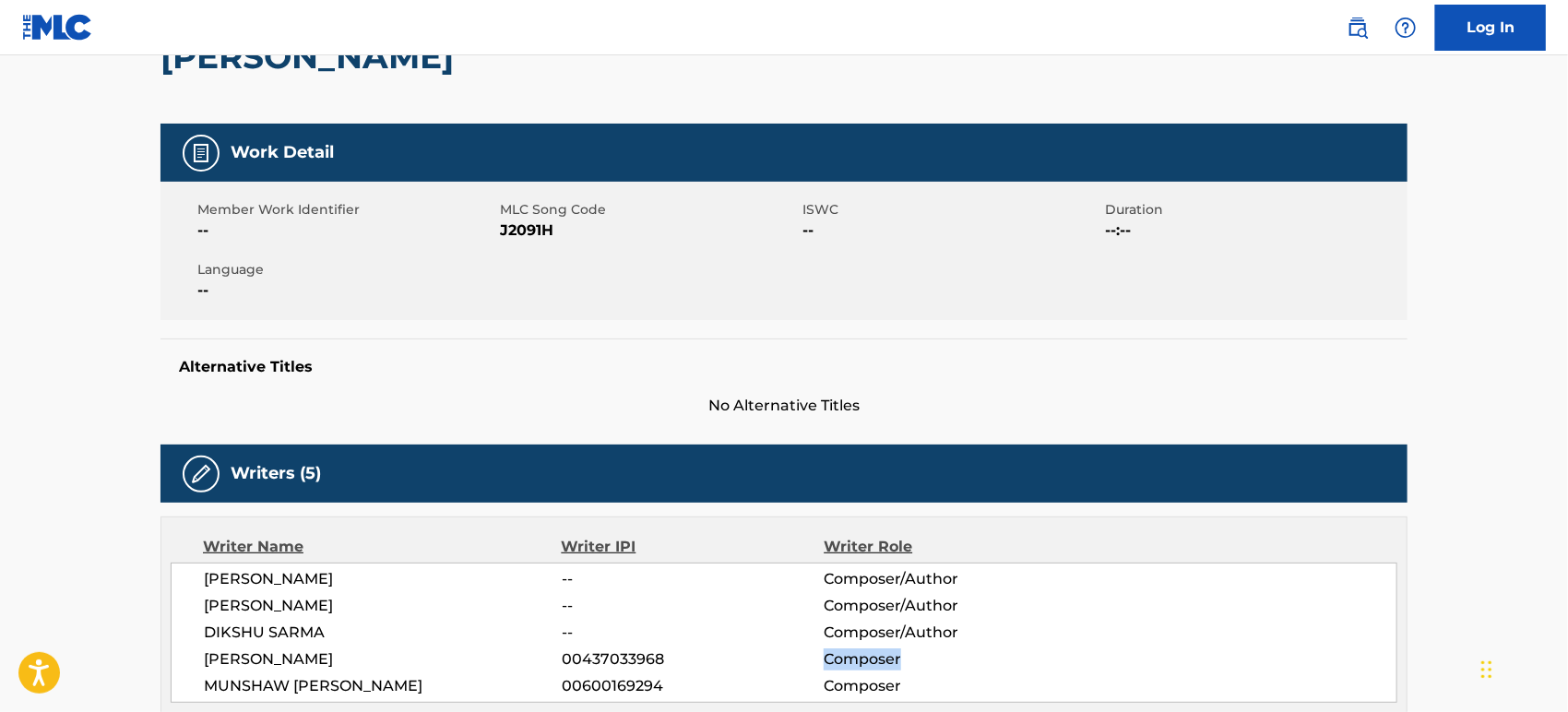
drag, startPoint x: 928, startPoint y: 659, endPoint x: 823, endPoint y: 655, distance: 105.1
click at [823, 655] on span "Composer" at bounding box center [943, 659] width 239 height 22
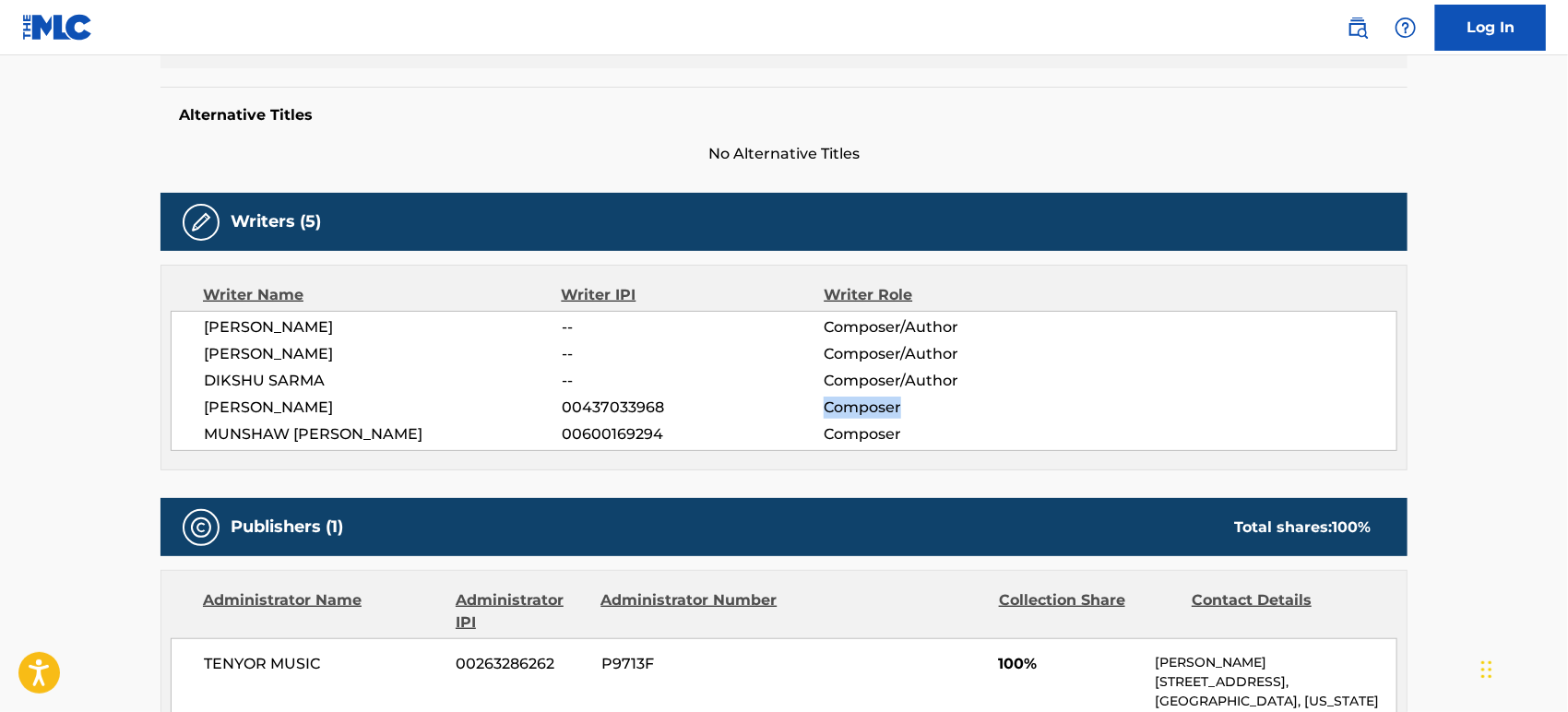
scroll to position [513, 0]
